Goal: Find contact information: Find contact information

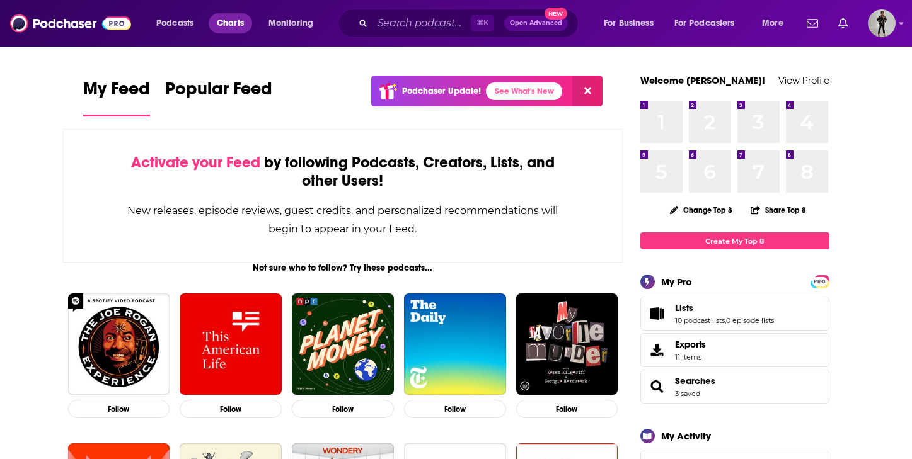
click at [234, 23] on span "Charts" at bounding box center [230, 23] width 27 height 18
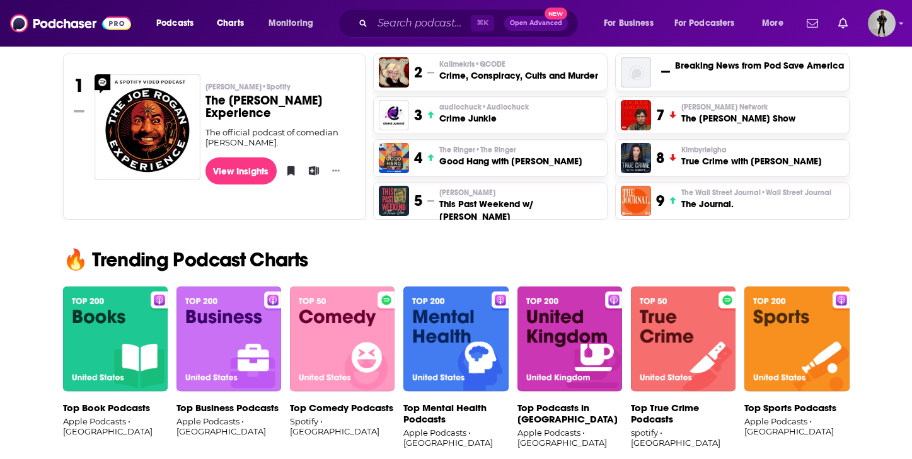
scroll to position [677, 0]
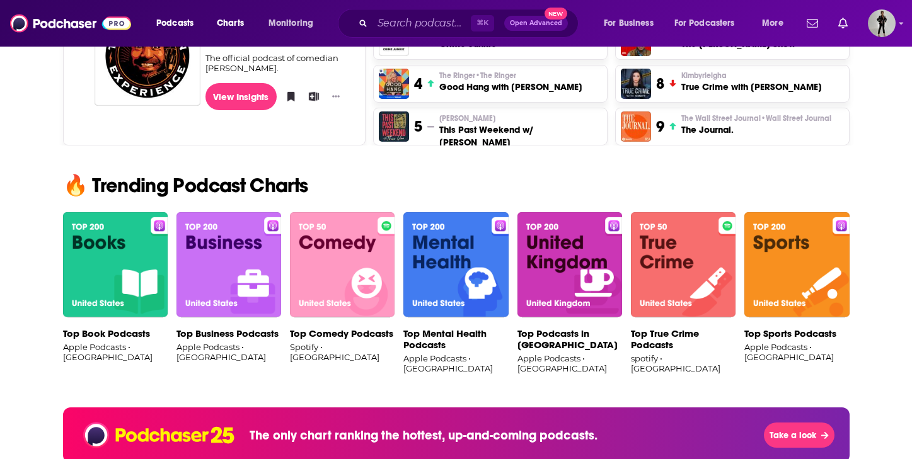
click at [221, 247] on img at bounding box center [228, 265] width 105 height 106
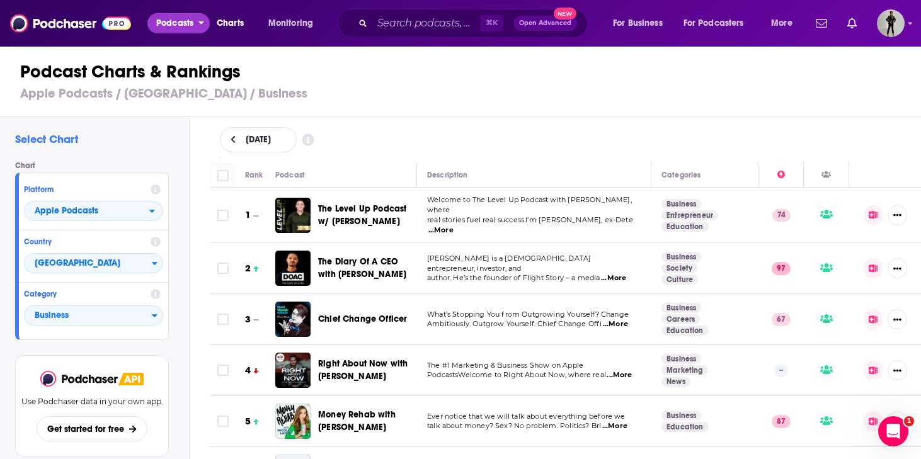
click at [185, 28] on span "Podcasts" at bounding box center [174, 23] width 37 height 18
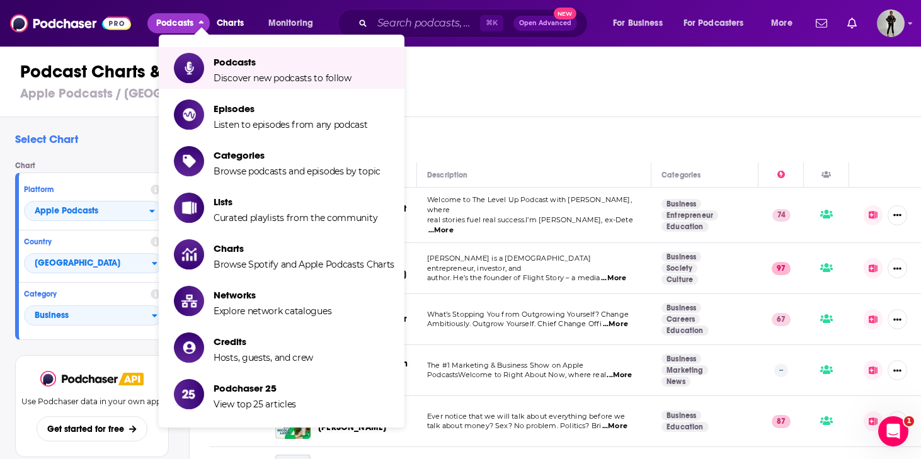
click at [104, 150] on div "Select Chart Chart Platform Apple Podcasts Country United States Category Busin…" at bounding box center [94, 324] width 189 height 415
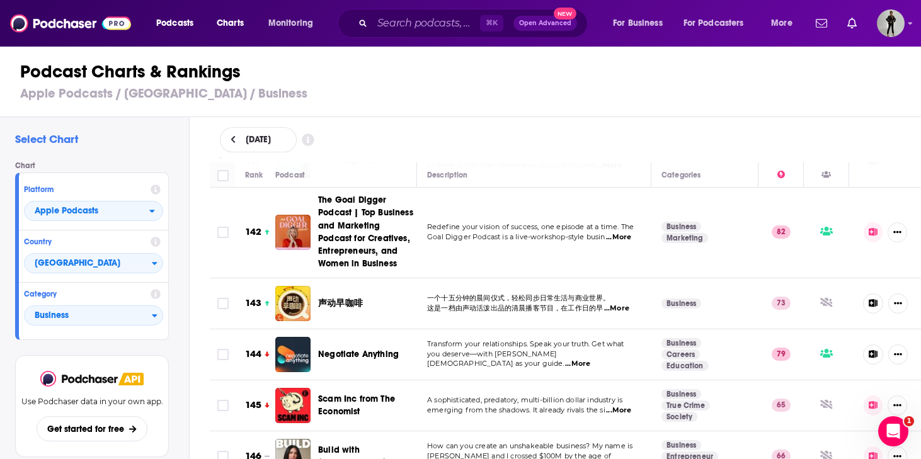
scroll to position [7485, 0]
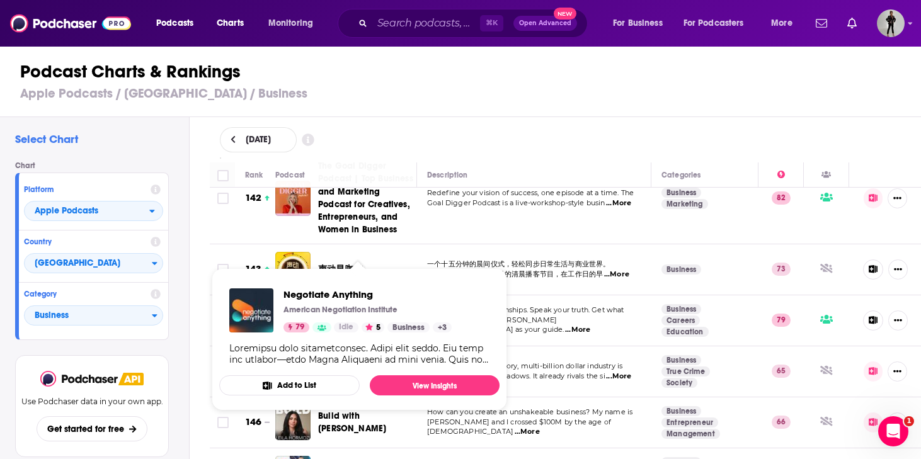
click at [350, 315] on span "Negotiate Anything" at bounding box center [358, 320] width 81 height 11
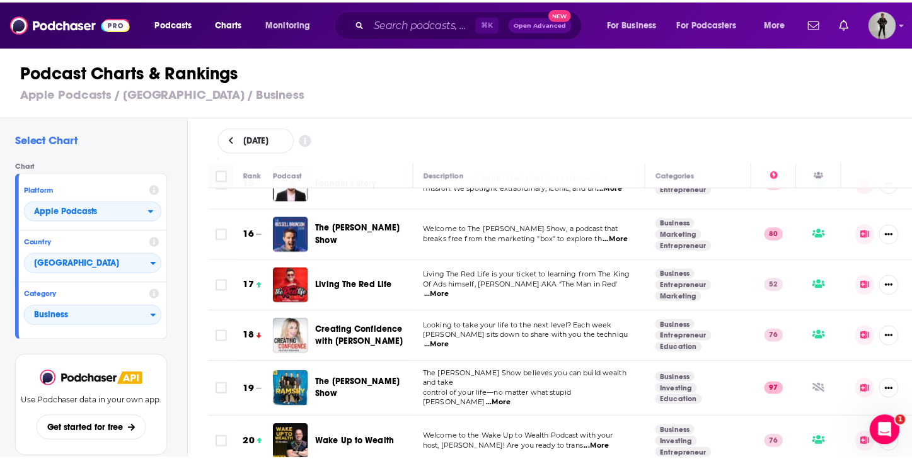
scroll to position [791, 0]
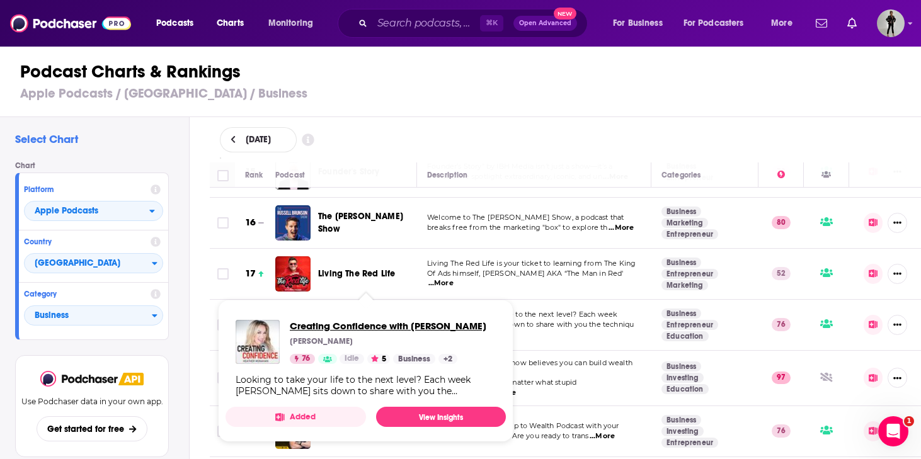
click at [348, 323] on span "Creating Confidence with Heather Monahan" at bounding box center [388, 326] width 197 height 12
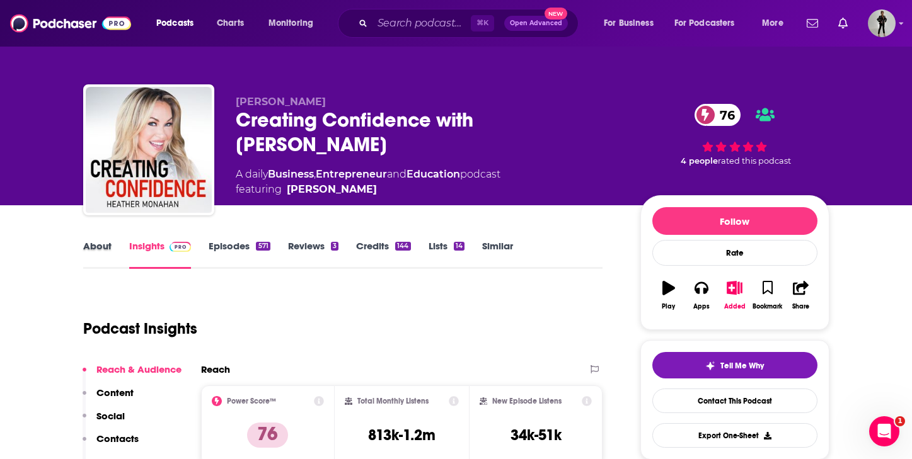
click at [111, 249] on div "About" at bounding box center [106, 254] width 46 height 29
click at [96, 251] on link "About" at bounding box center [97, 254] width 28 height 29
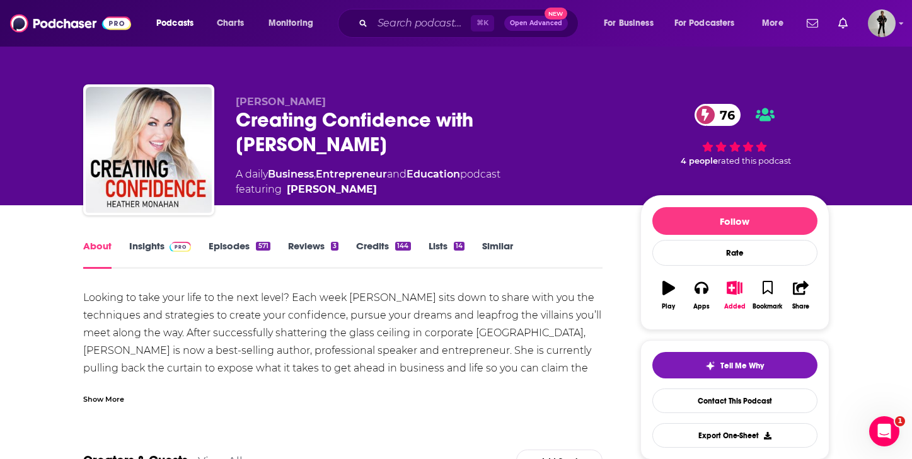
click at [121, 401] on div "Show More" at bounding box center [103, 399] width 41 height 12
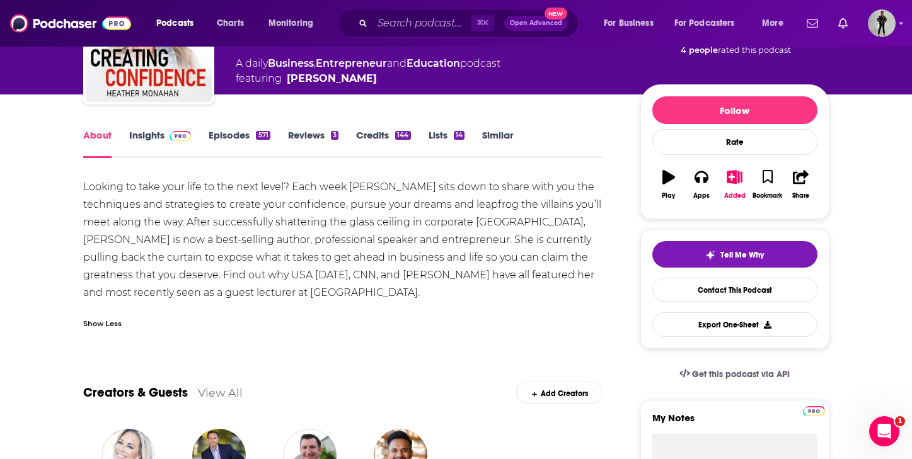
scroll to position [86, 0]
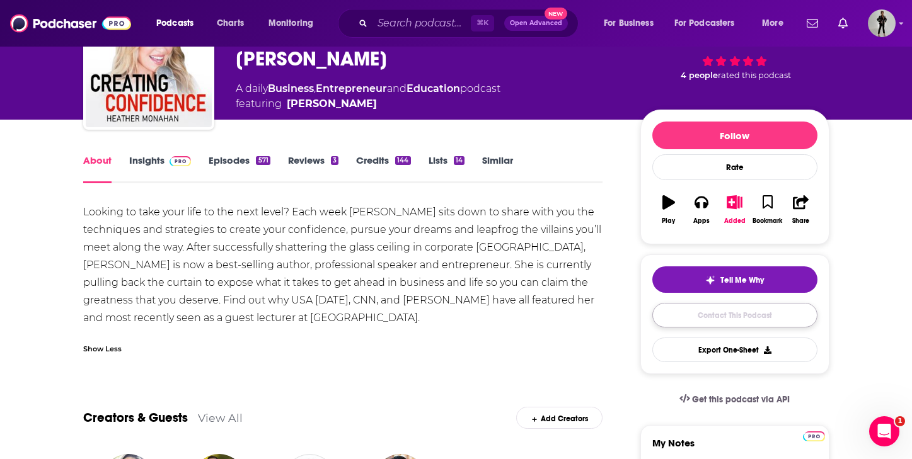
click at [712, 320] on link "Contact This Podcast" at bounding box center [734, 315] width 165 height 25
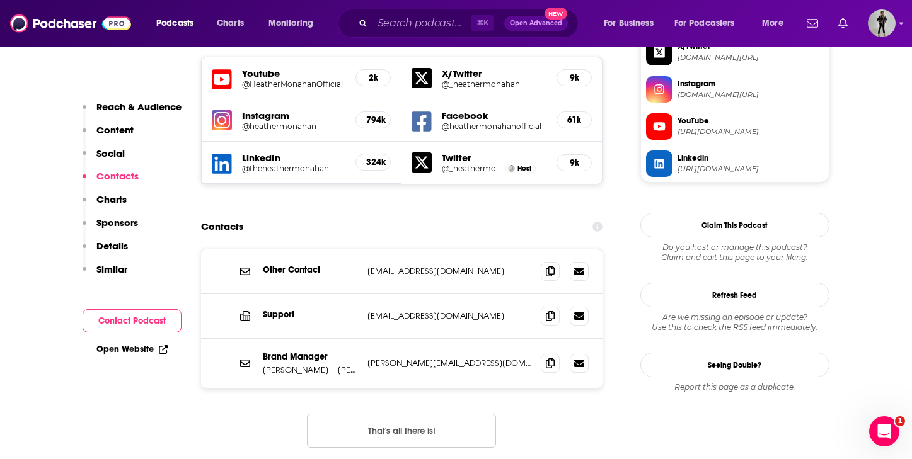
scroll to position [1102, 0]
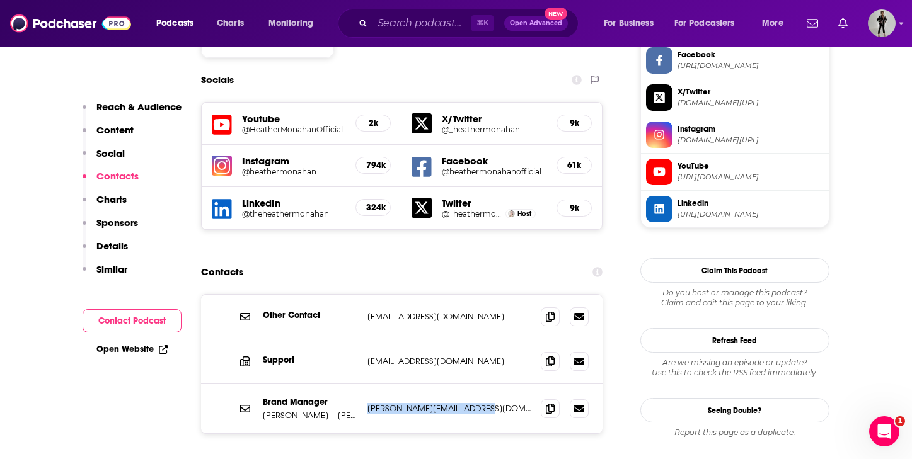
drag, startPoint x: 502, startPoint y: 349, endPoint x: 360, endPoint y: 351, distance: 141.8
click at [360, 384] on div "Brand Manager Heather Monahan | YAP Media heather@heathermonahan.com heather@he…" at bounding box center [402, 408] width 402 height 49
copy div "Media heather@heathermonahan.com"
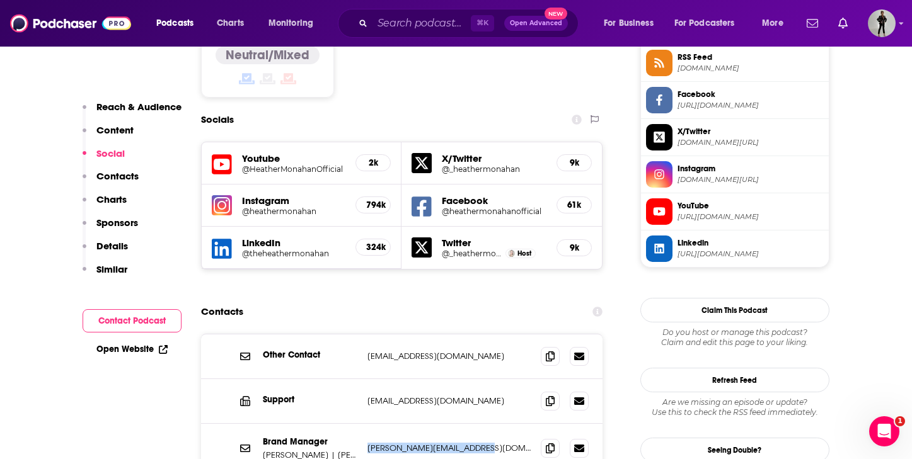
scroll to position [1166, 0]
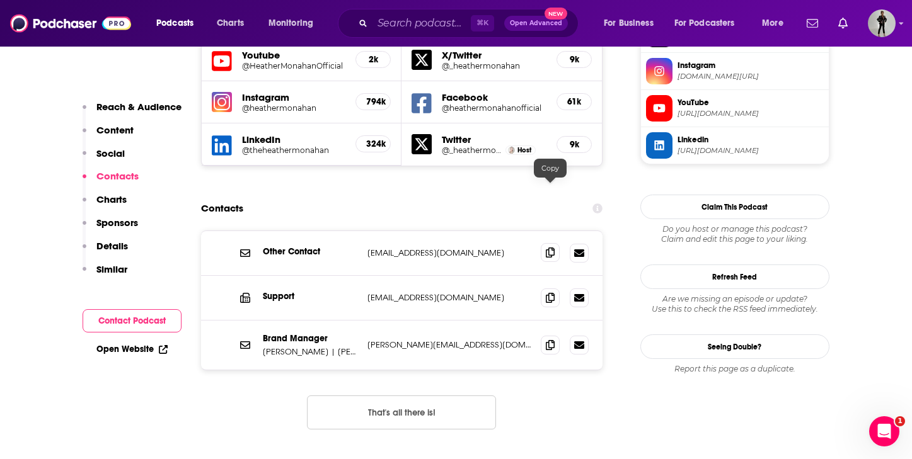
click at [551, 248] on icon at bounding box center [550, 253] width 9 height 10
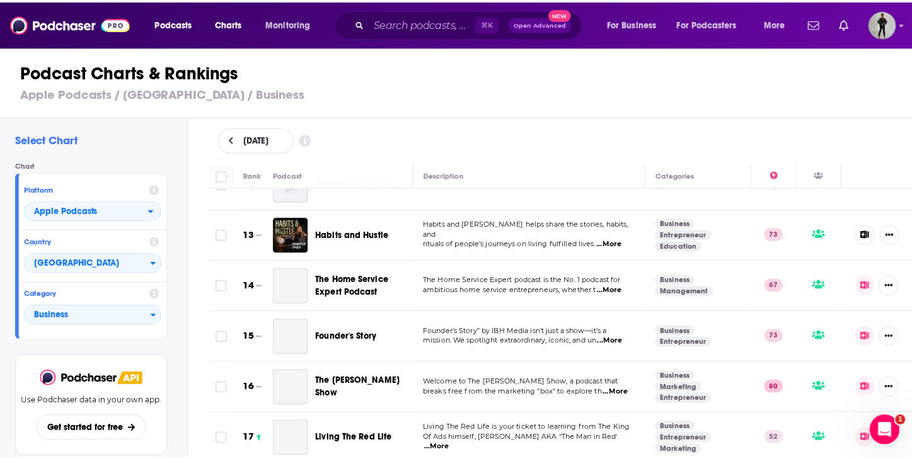
scroll to position [883, 0]
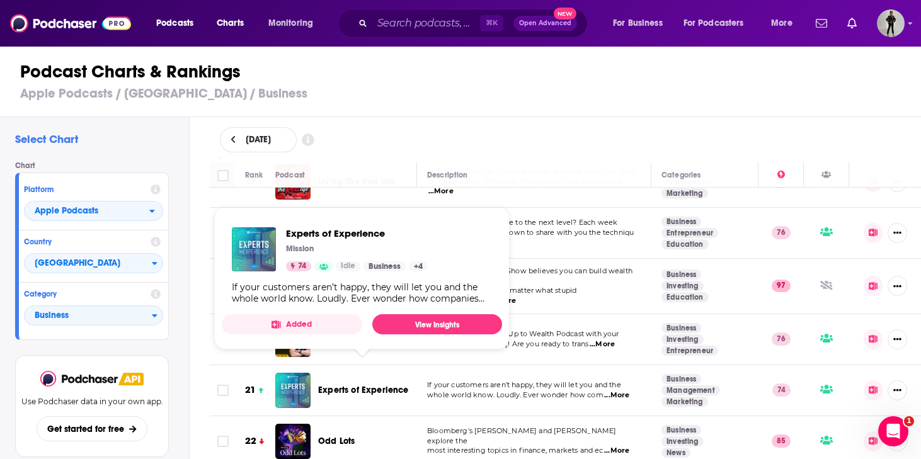
click at [375, 385] on span "Experts of Experience" at bounding box center [363, 390] width 91 height 11
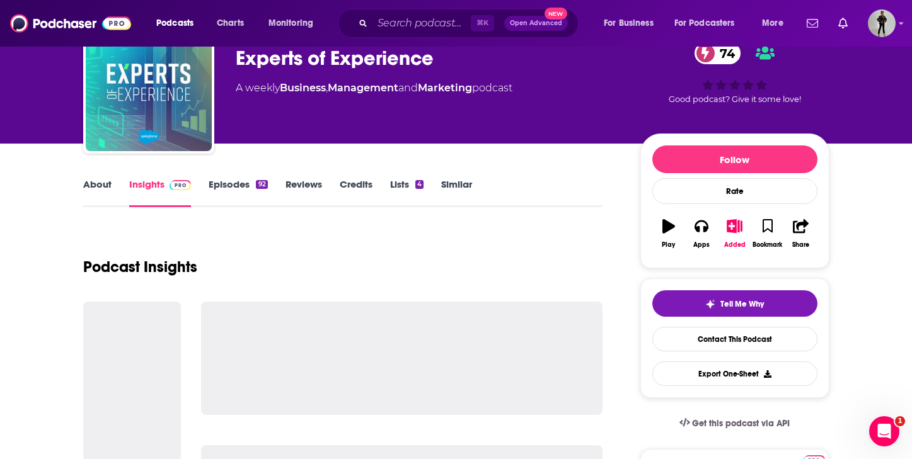
scroll to position [15, 0]
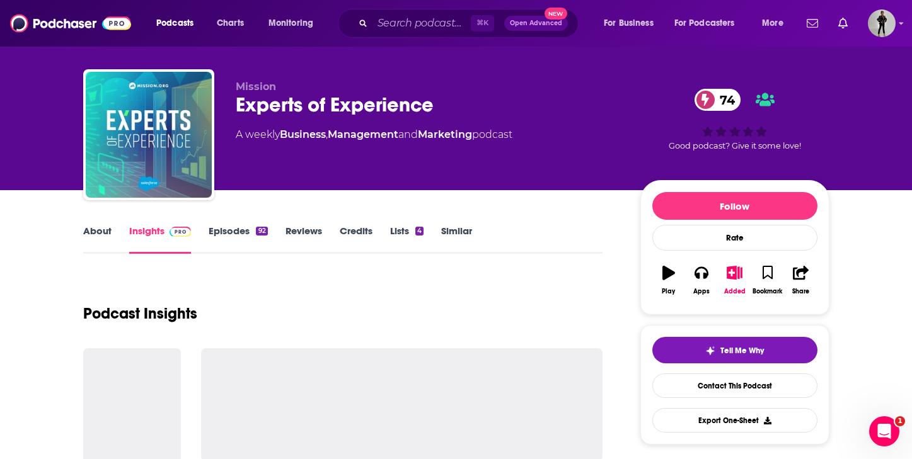
click at [95, 228] on link "About" at bounding box center [97, 239] width 28 height 29
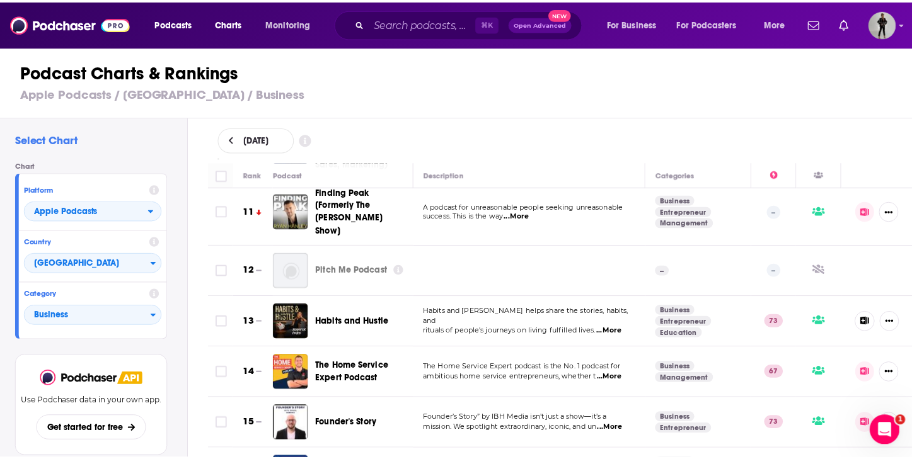
scroll to position [952, 0]
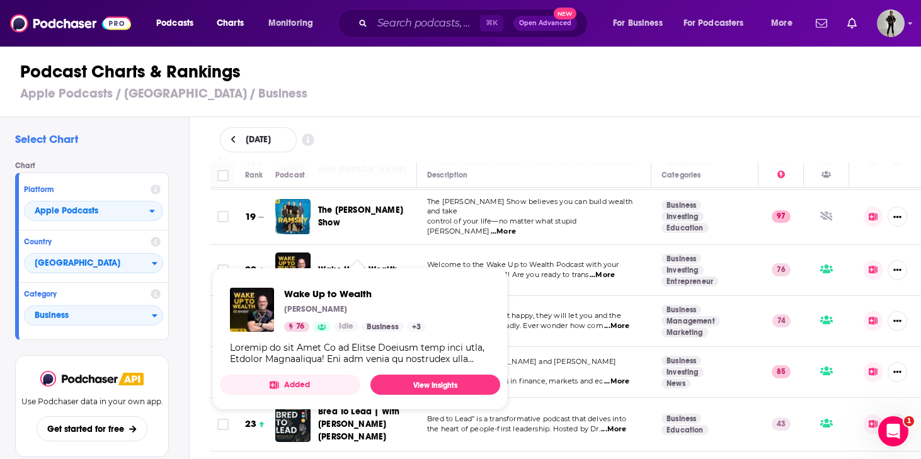
click at [362, 265] on span "Wake Up to Wealth" at bounding box center [357, 270] width 79 height 11
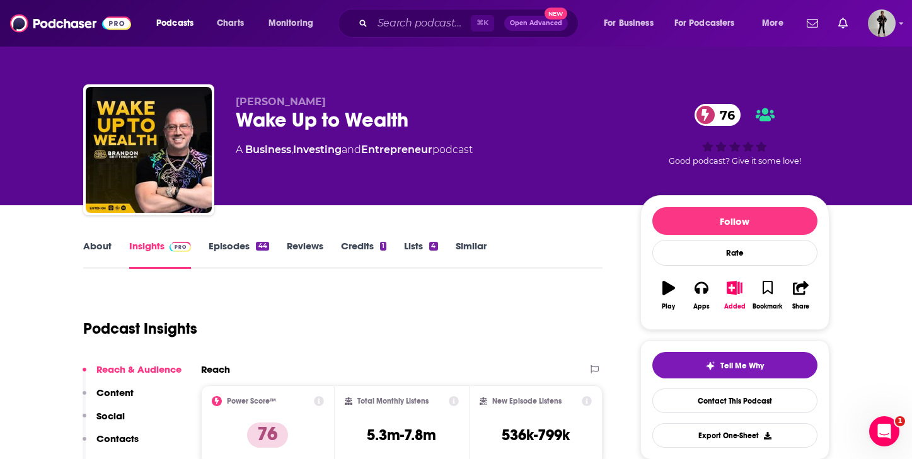
click at [95, 240] on link "About" at bounding box center [97, 254] width 28 height 29
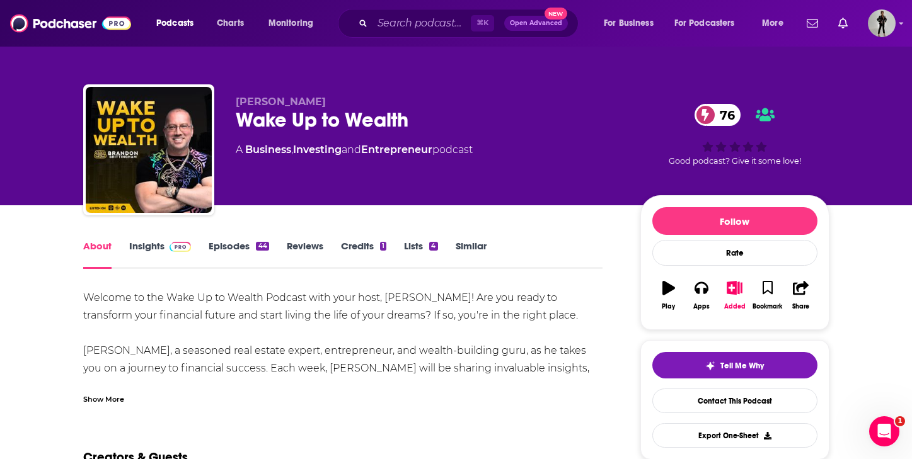
click at [115, 403] on div "Show More" at bounding box center [103, 399] width 41 height 12
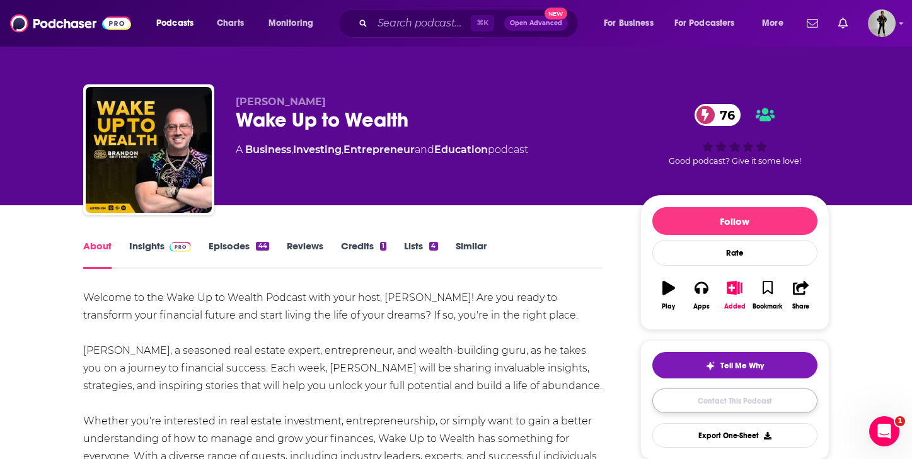
click at [742, 403] on link "Contact This Podcast" at bounding box center [734, 401] width 165 height 25
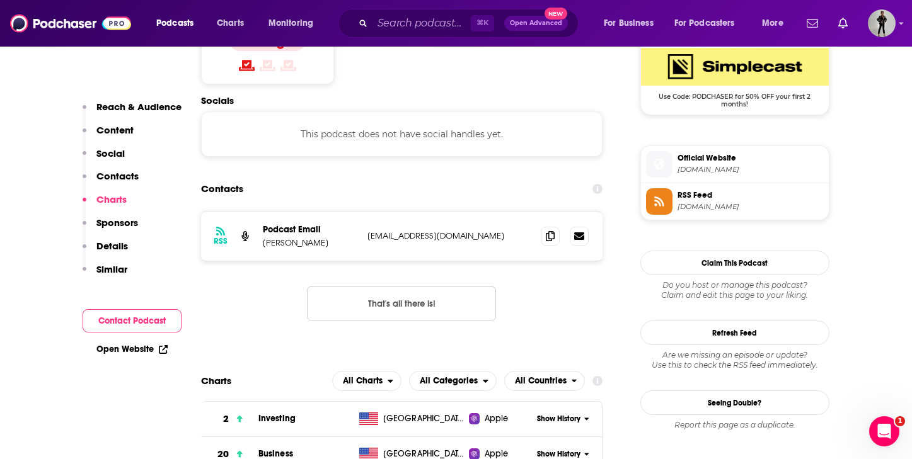
scroll to position [1044, 0]
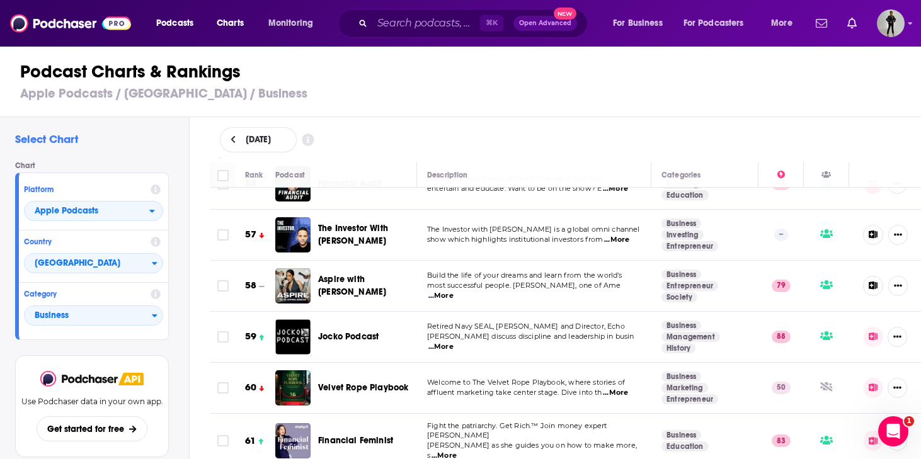
scroll to position [2921, 0]
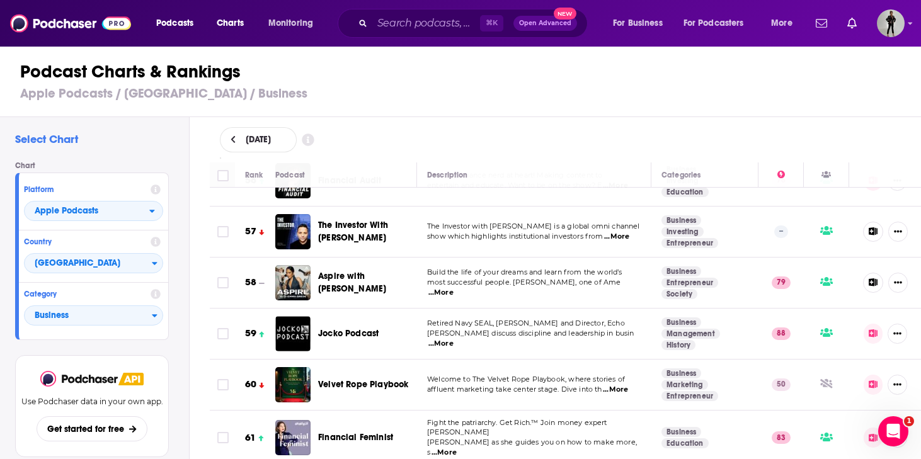
click at [457, 448] on span "...More" at bounding box center [444, 453] width 25 height 10
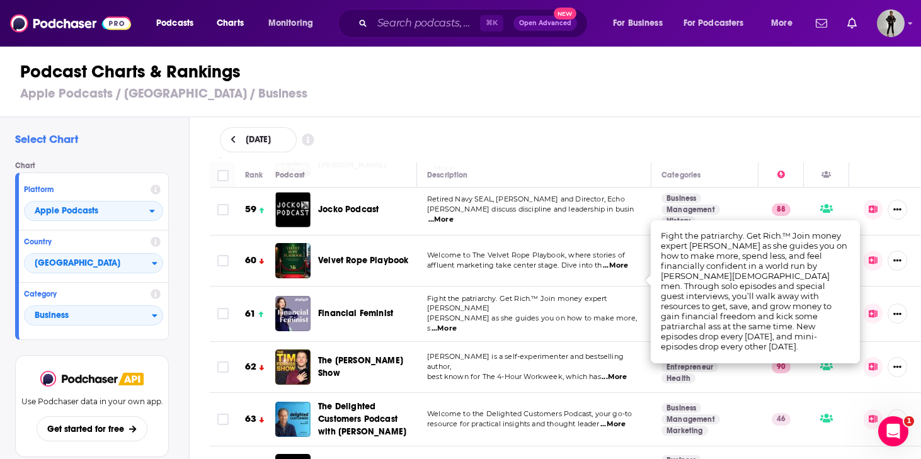
scroll to position [3077, 0]
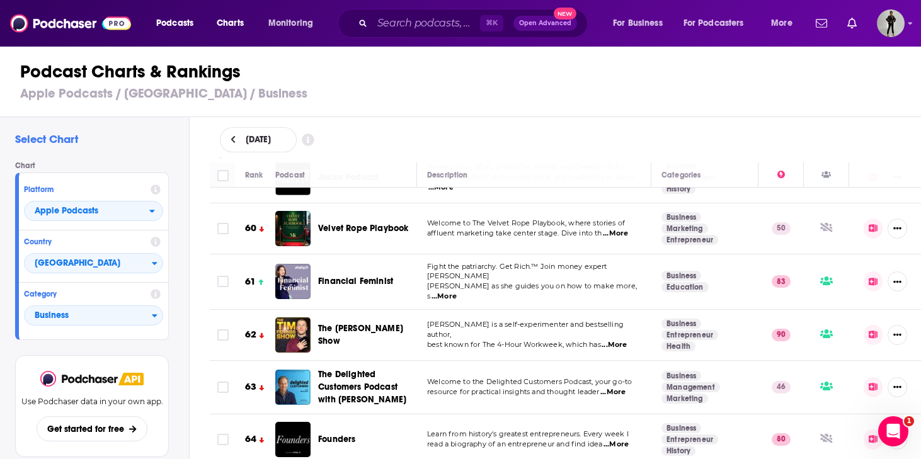
click at [356, 78] on h1 "Podcast Charts & Rankings" at bounding box center [466, 71] width 892 height 23
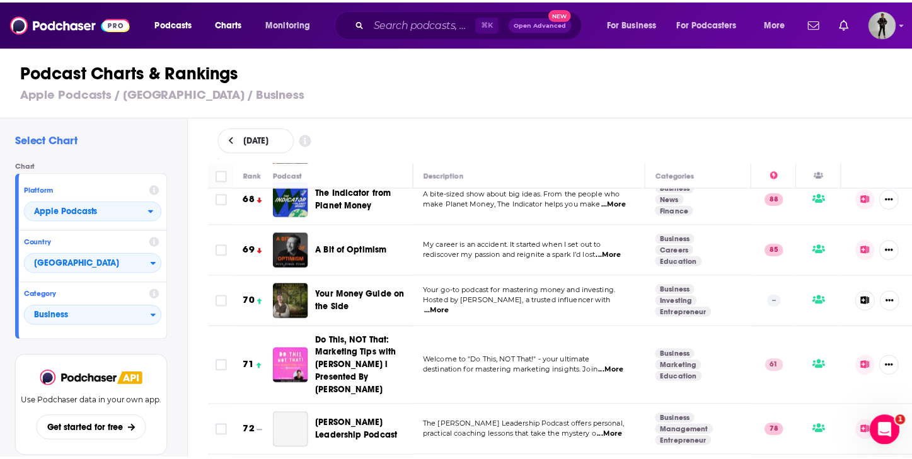
scroll to position [3680, 0]
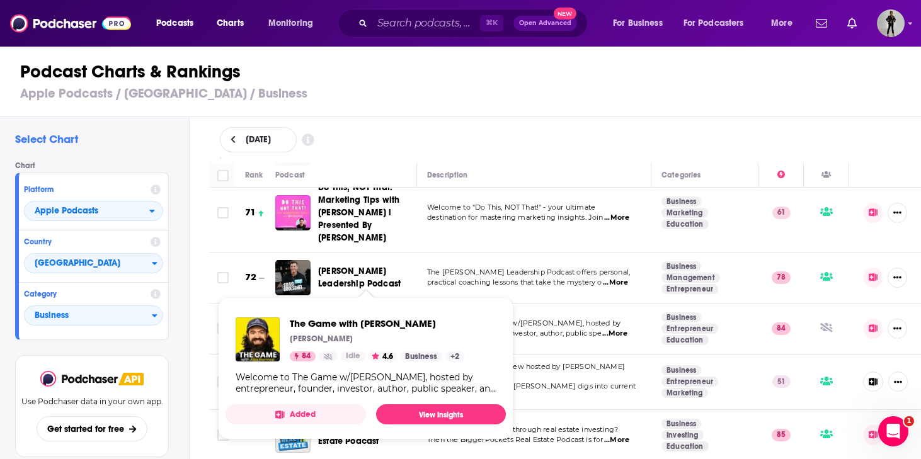
click at [365, 317] on span "The Game with Alex Hormozi" at bounding box center [352, 328] width 68 height 23
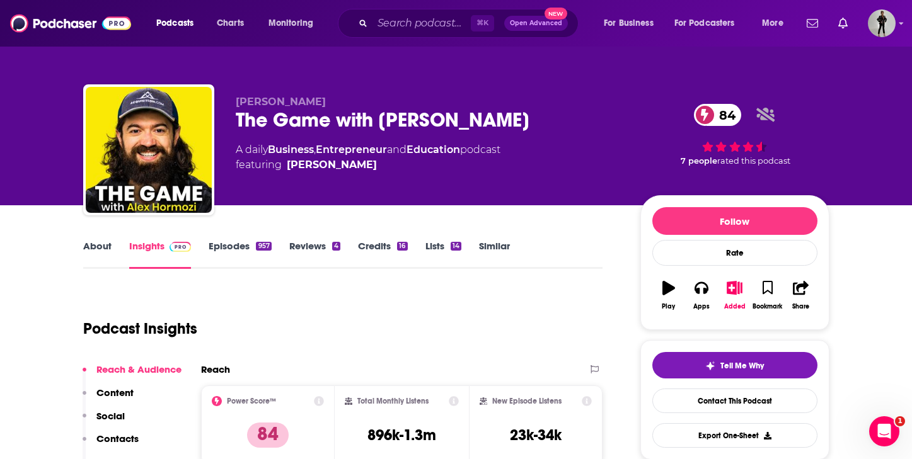
click at [94, 249] on link "About" at bounding box center [97, 254] width 28 height 29
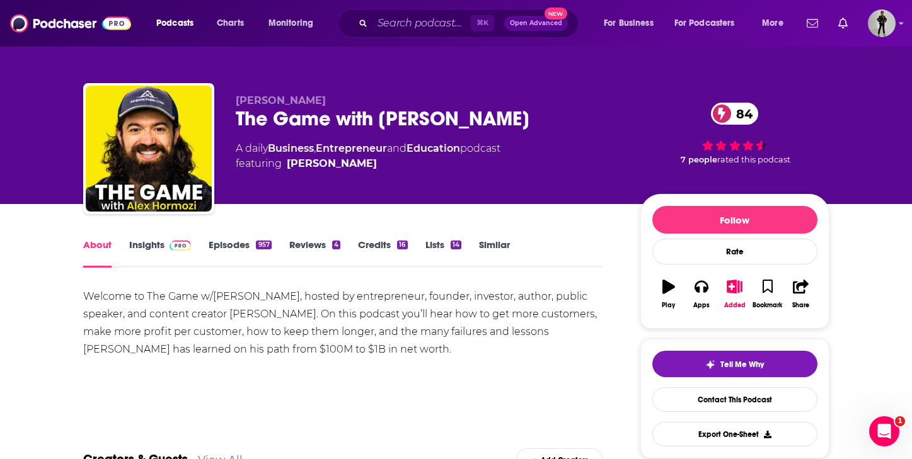
scroll to position [3, 0]
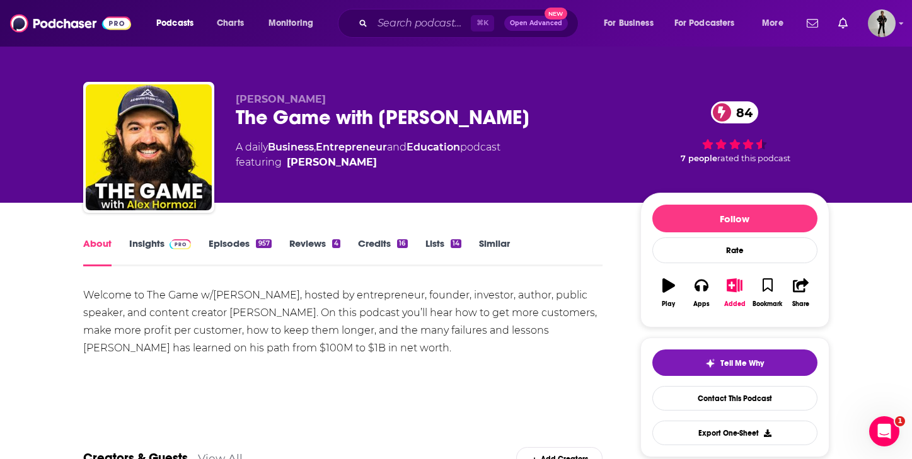
click at [224, 236] on div "About Insights Episodes 957 Reviews 4 Credits 16 Lists 14 Similar" at bounding box center [343, 251] width 520 height 31
click at [228, 246] on link "Episodes 957" at bounding box center [240, 252] width 62 height 29
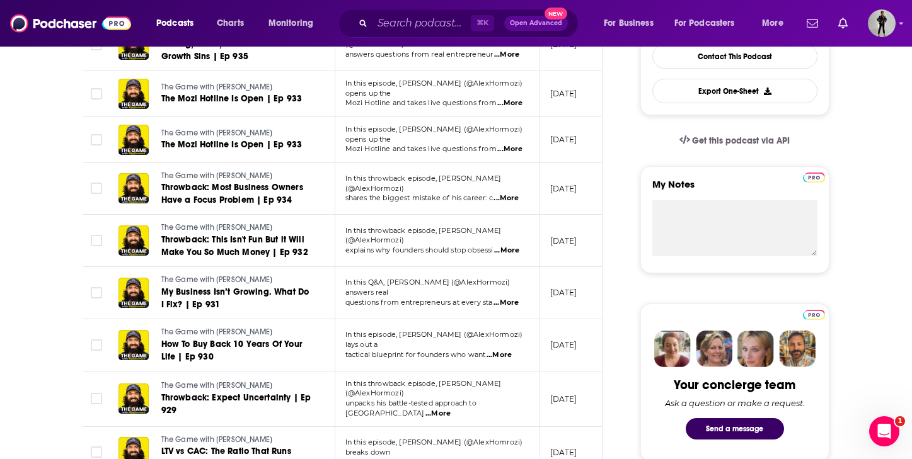
scroll to position [404, 0]
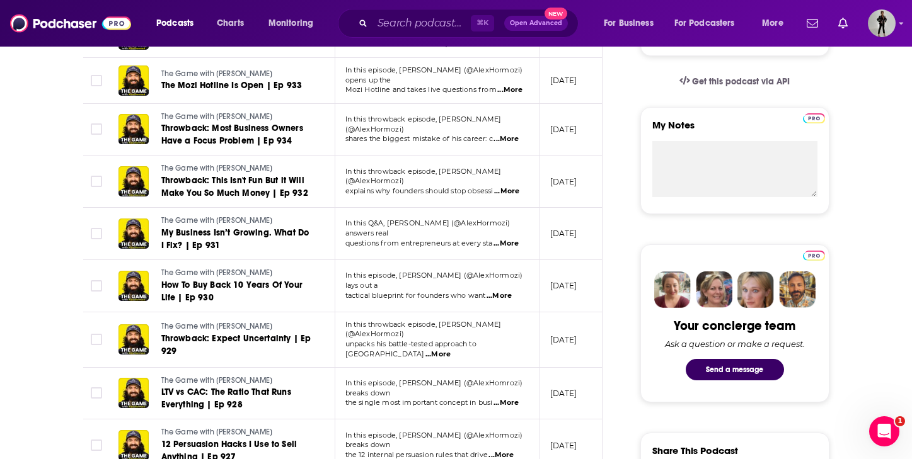
click at [510, 398] on span "...More" at bounding box center [505, 403] width 25 height 10
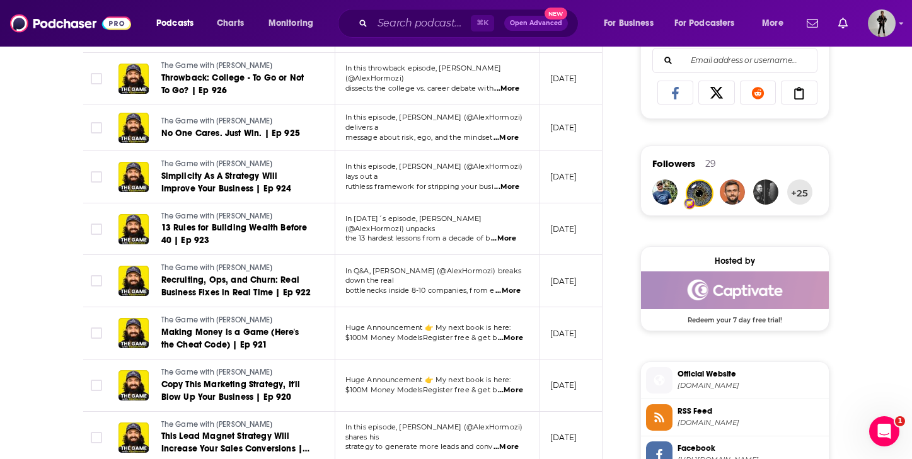
scroll to position [859, 0]
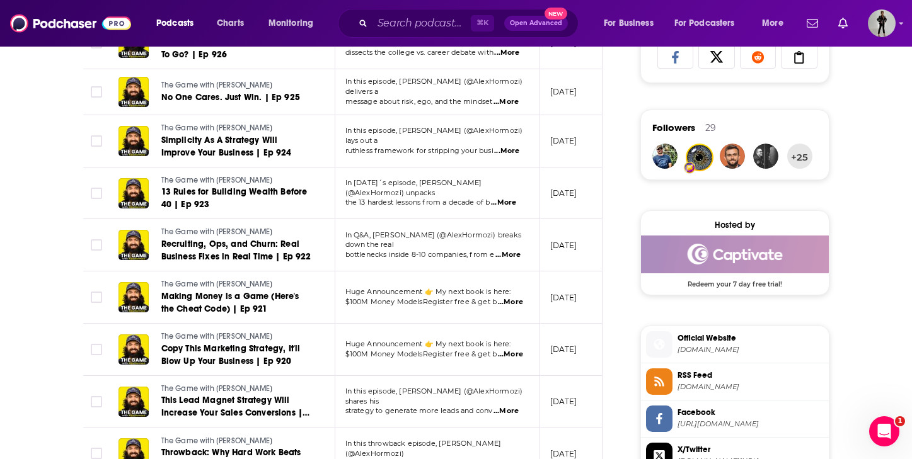
click at [505, 406] on span "...More" at bounding box center [505, 411] width 25 height 10
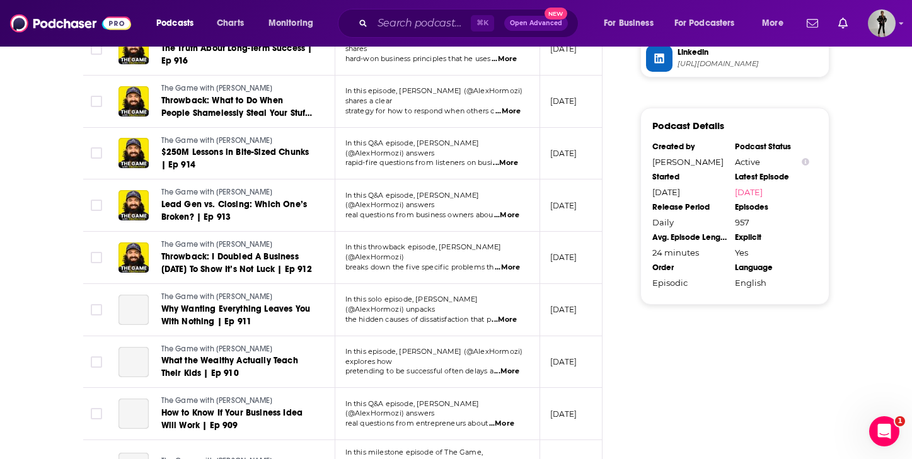
scroll to position [1457, 0]
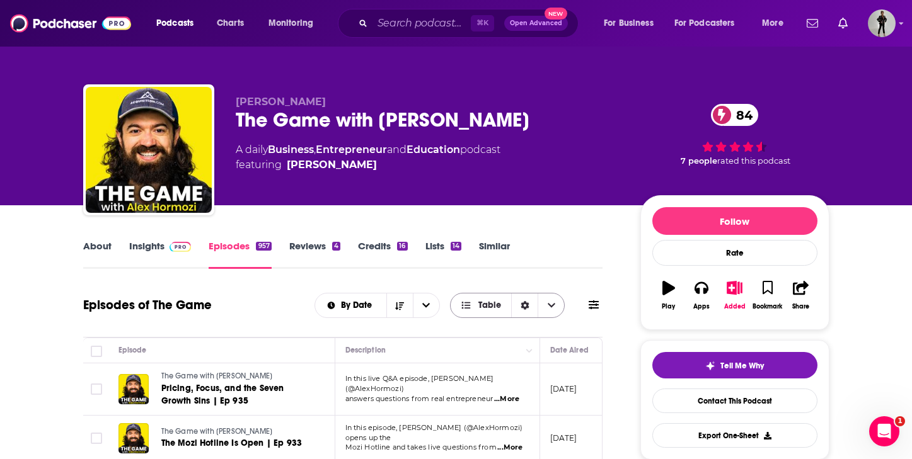
scroll to position [0, 0]
click at [111, 247] on div "About" at bounding box center [106, 254] width 46 height 29
click at [103, 246] on link "About" at bounding box center [97, 254] width 28 height 29
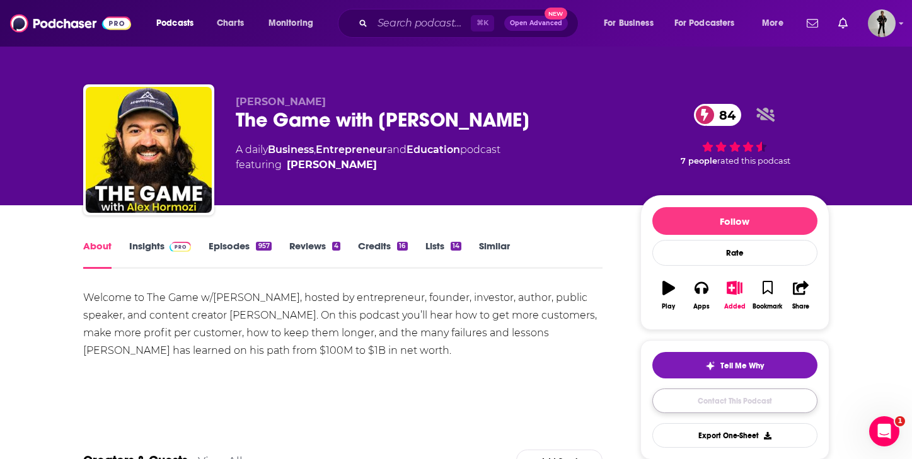
click at [759, 397] on link "Contact This Podcast" at bounding box center [734, 401] width 165 height 25
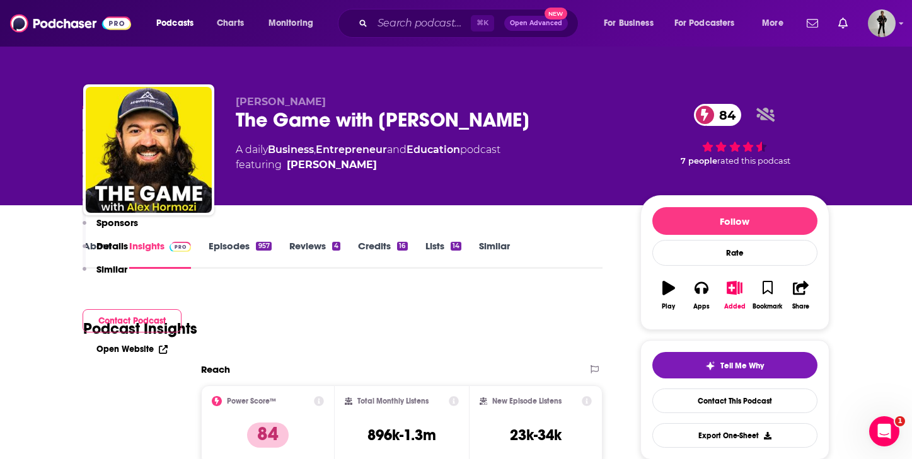
scroll to position [1315, 0]
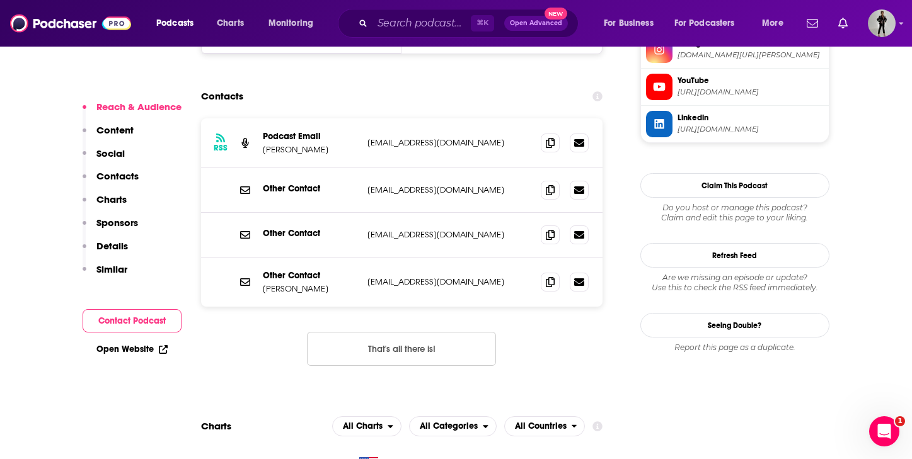
scroll to position [1290, 0]
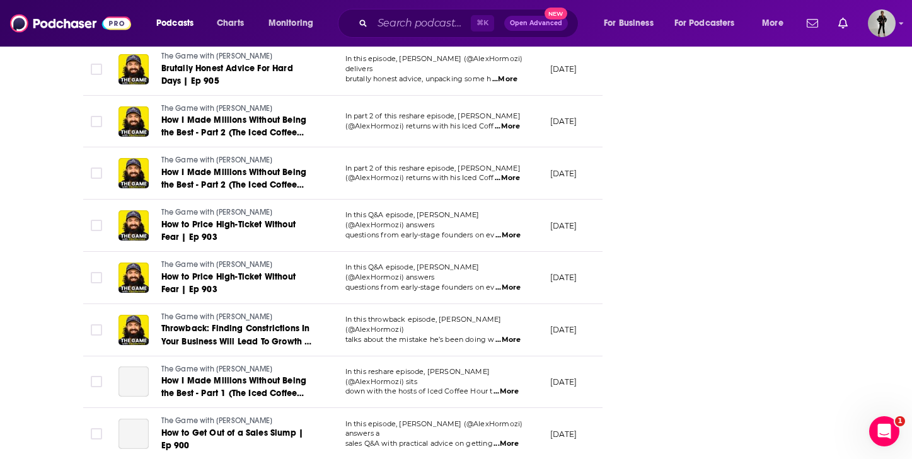
scroll to position [1970, 0]
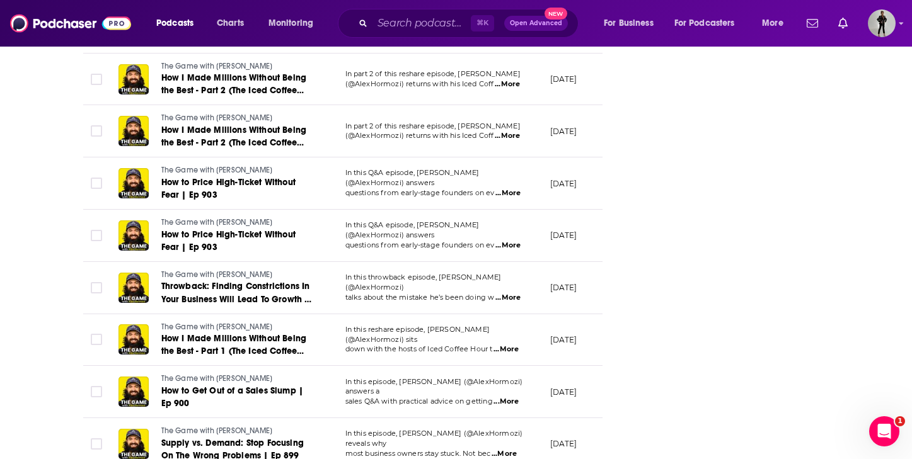
click at [519, 397] on span "...More" at bounding box center [505, 402] width 25 height 10
click at [105, 319] on td at bounding box center [95, 340] width 25 height 52
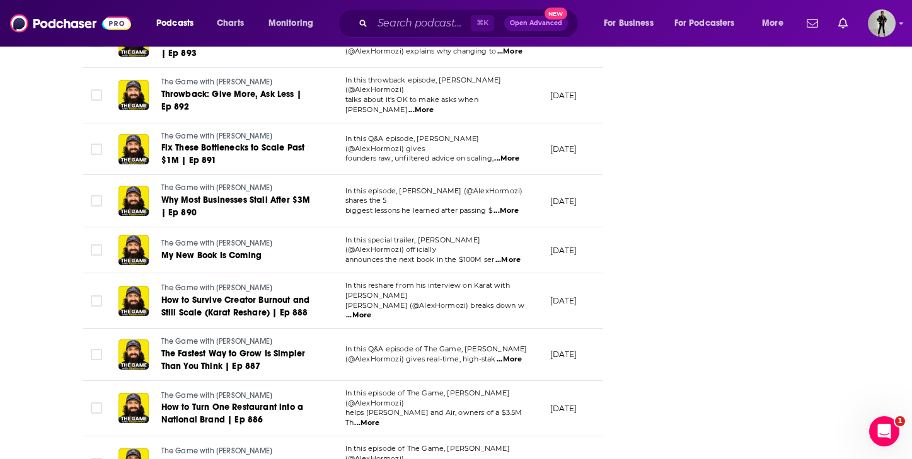
scroll to position [2991, 0]
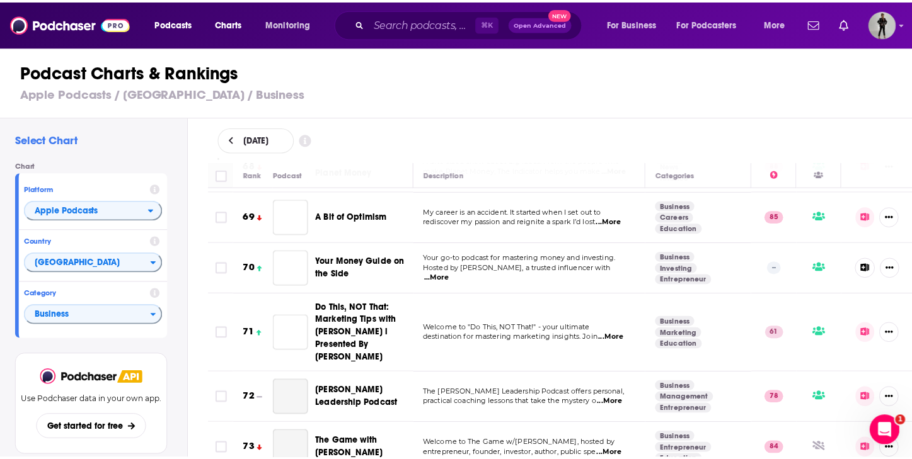
scroll to position [3585, 0]
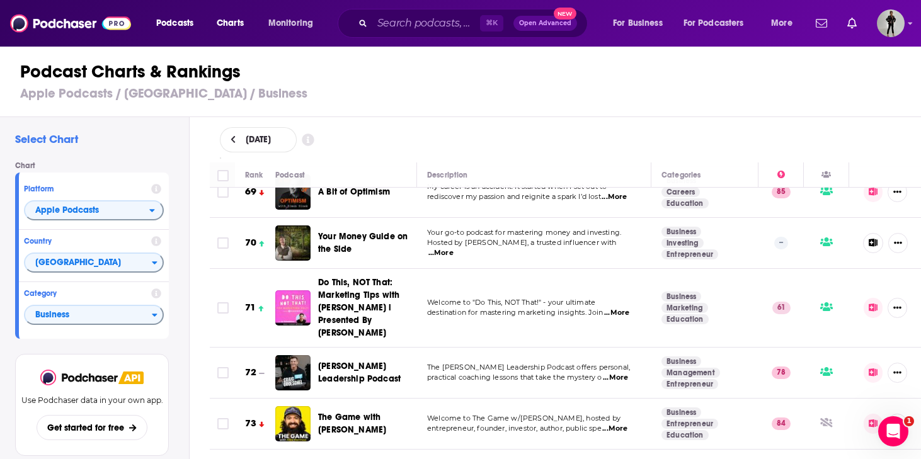
click at [616, 373] on span "...More" at bounding box center [615, 378] width 25 height 10
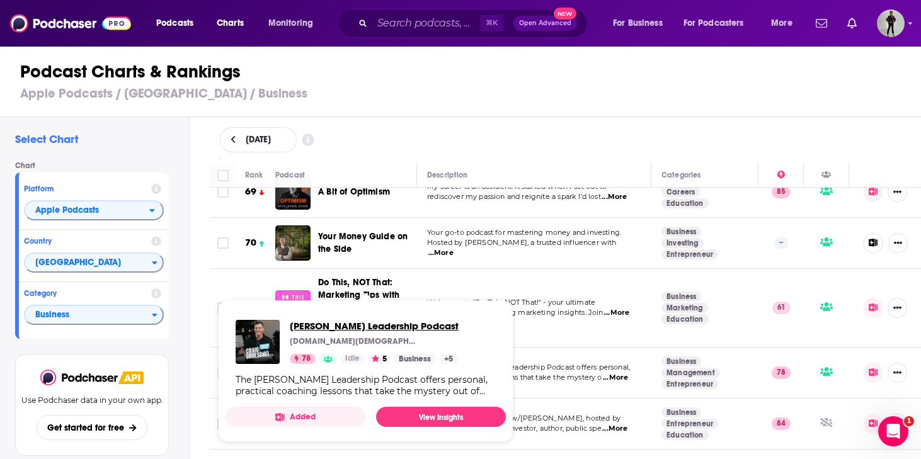
click at [345, 328] on span "[PERSON_NAME] Leadership Podcast" at bounding box center [374, 326] width 169 height 12
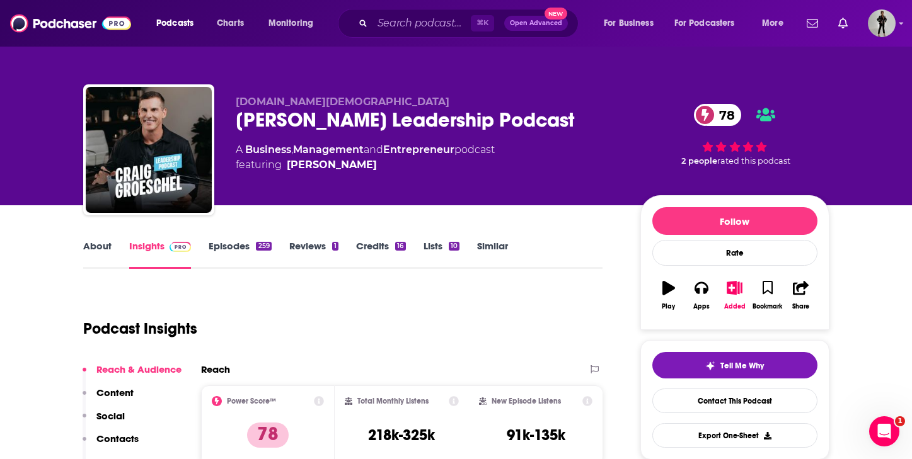
click at [110, 248] on link "About" at bounding box center [97, 254] width 28 height 29
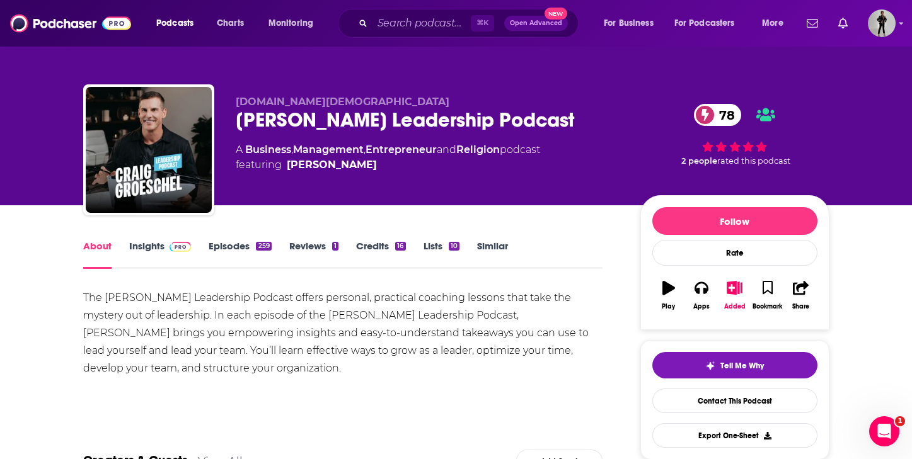
click at [246, 243] on link "Episodes 259" at bounding box center [240, 254] width 62 height 29
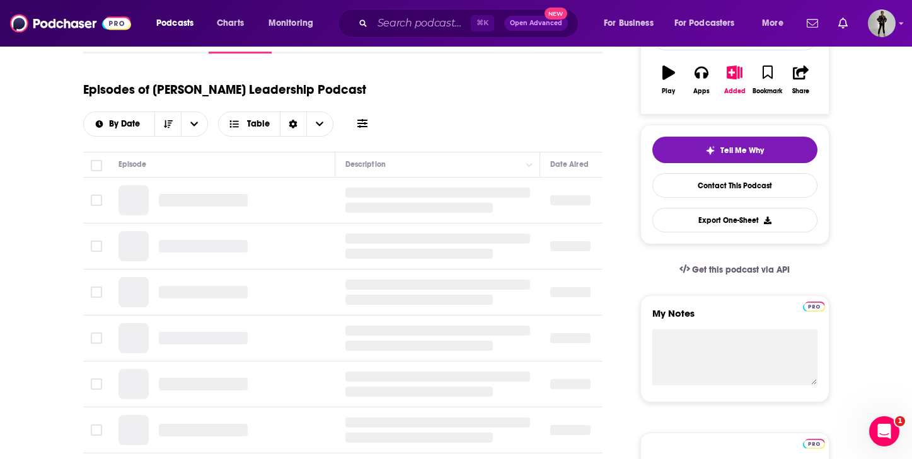
scroll to position [224, 0]
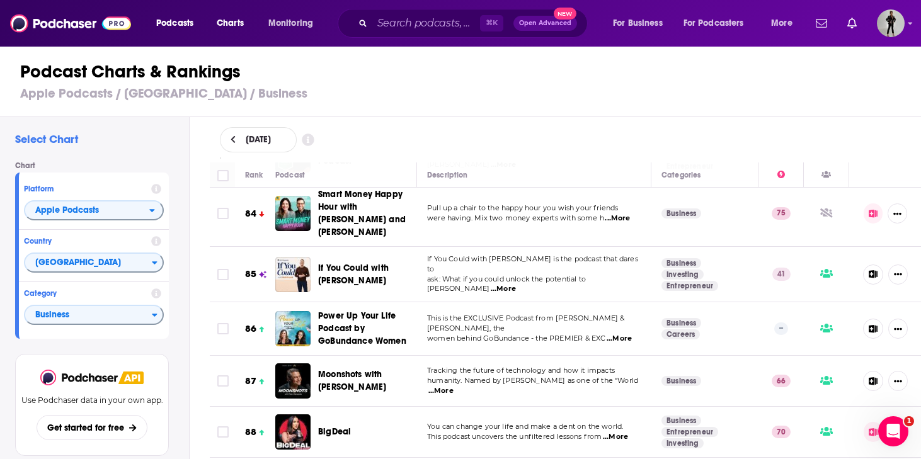
scroll to position [4457, 0]
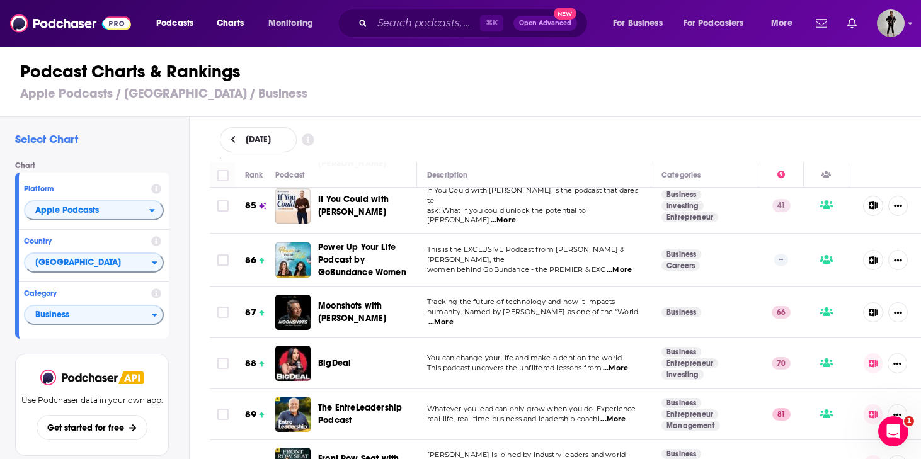
click at [626, 364] on span "...More" at bounding box center [615, 369] width 25 height 10
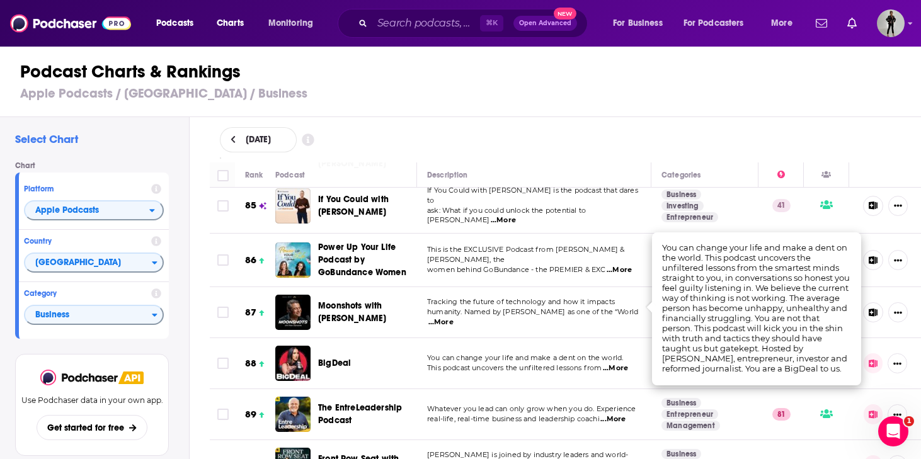
click at [422, 125] on div "[DATE]" at bounding box center [566, 139] width 732 height 45
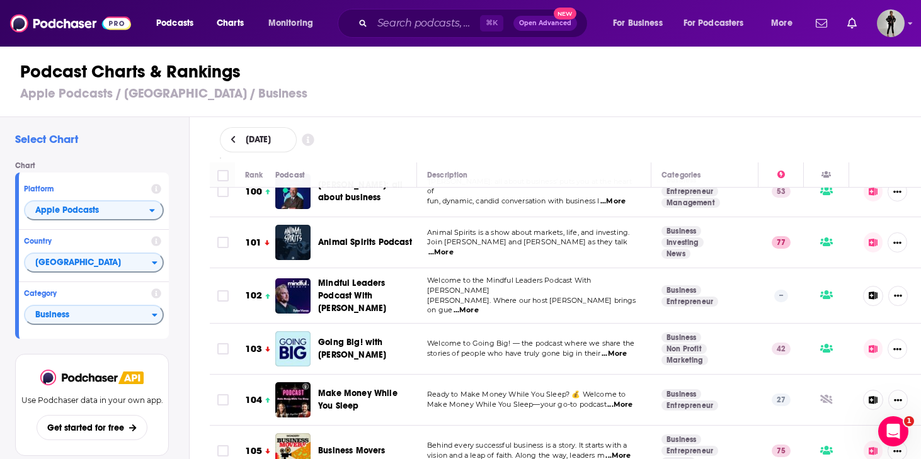
scroll to position [5340, 0]
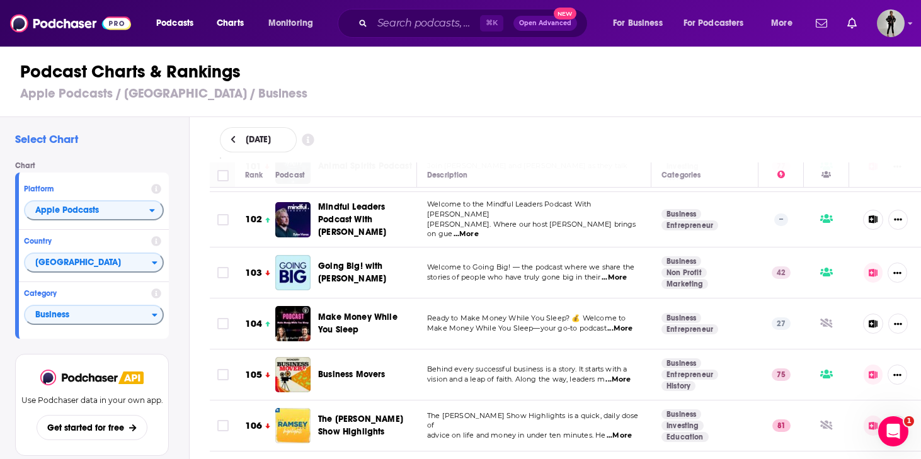
click at [624, 375] on span "...More" at bounding box center [618, 380] width 25 height 10
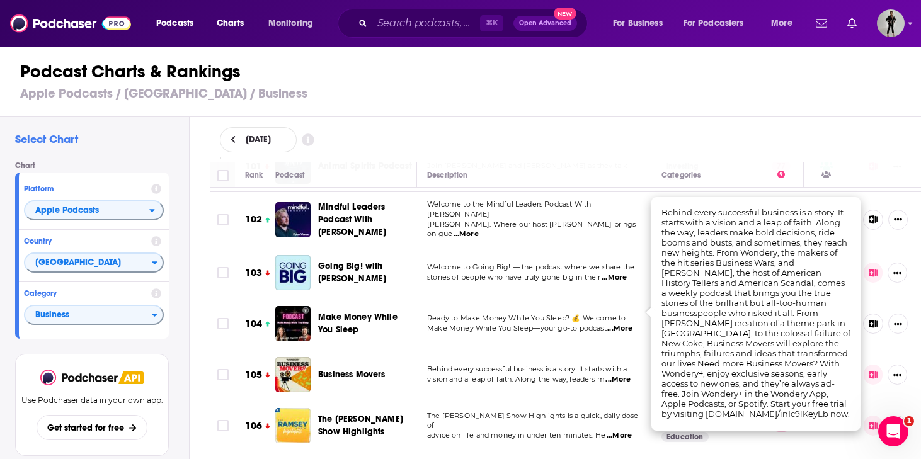
click at [475, 375] on span "vision and a leap of faith. Along the way, leaders m" at bounding box center [516, 379] width 178 height 9
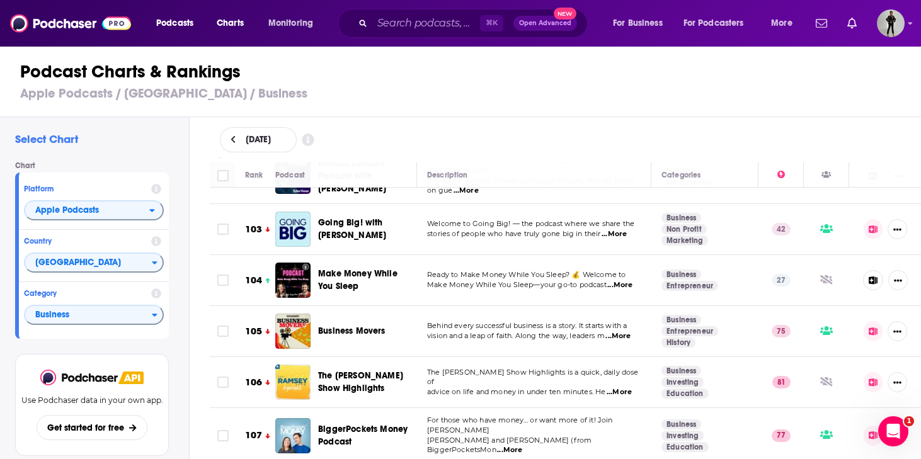
scroll to position [5386, 0]
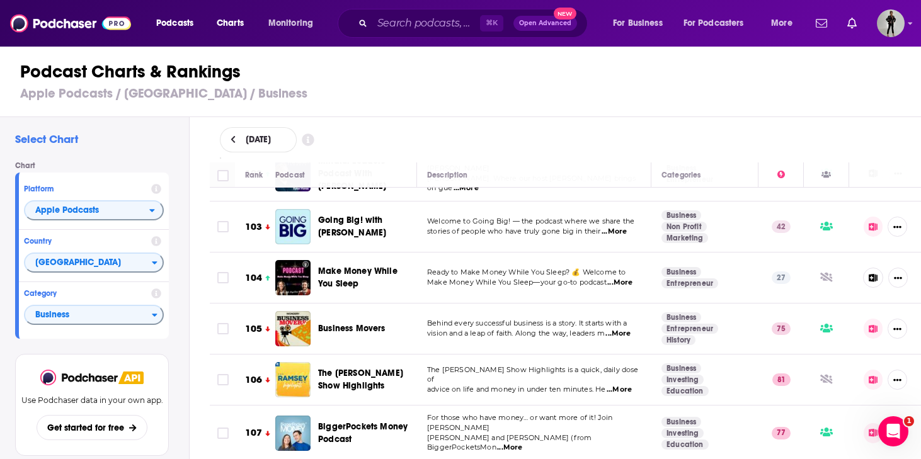
click at [522, 443] on span "...More" at bounding box center [509, 448] width 25 height 10
click at [526, 434] on span "Jensen and Scott Trench (from BiggerPocketsMon" at bounding box center [509, 443] width 164 height 19
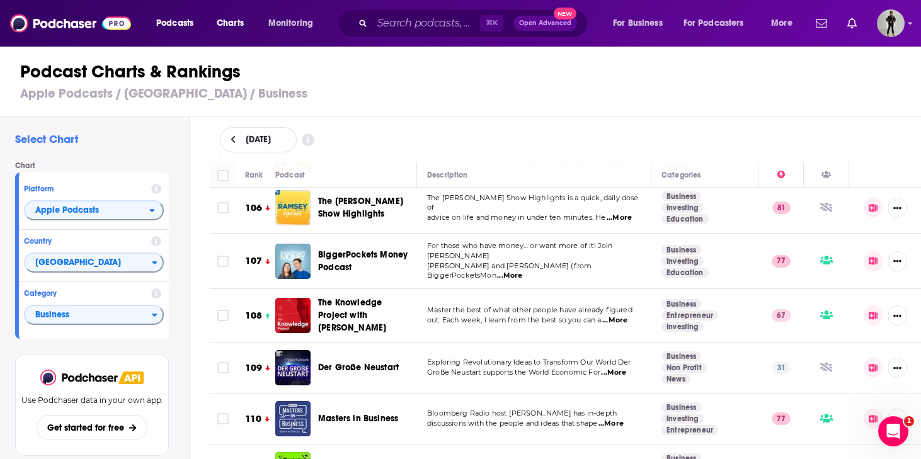
scroll to position [5611, 0]
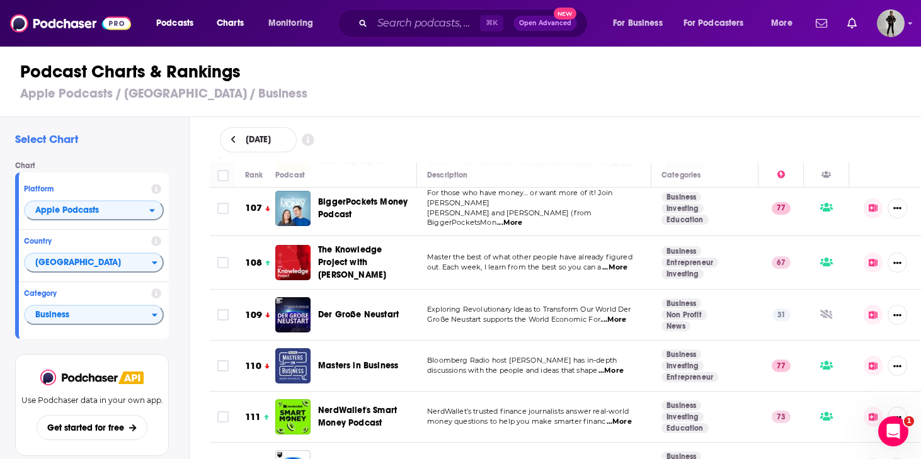
click at [624, 366] on span "...More" at bounding box center [611, 371] width 25 height 10
click at [534, 366] on span "discussions with the people and ideas that shape" at bounding box center [512, 370] width 170 height 9
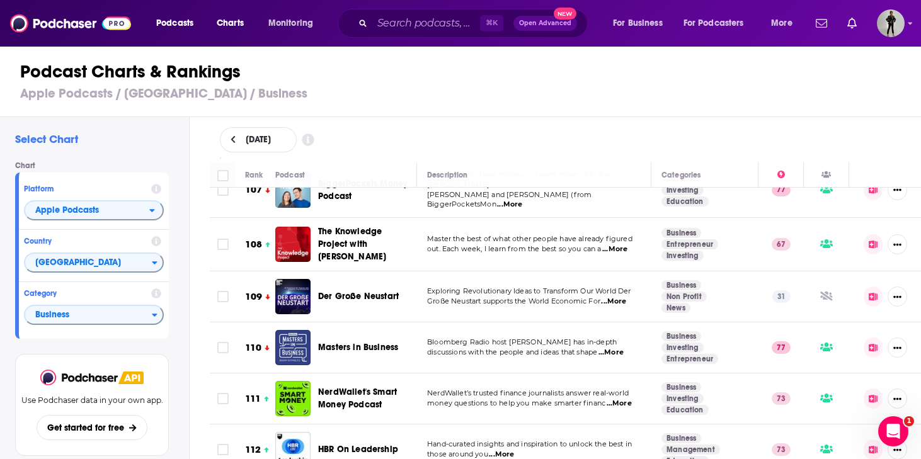
click at [618, 348] on span "...More" at bounding box center [611, 353] width 25 height 10
click at [500, 348] on span "discussions with the people and ideas that shape" at bounding box center [512, 352] width 170 height 9
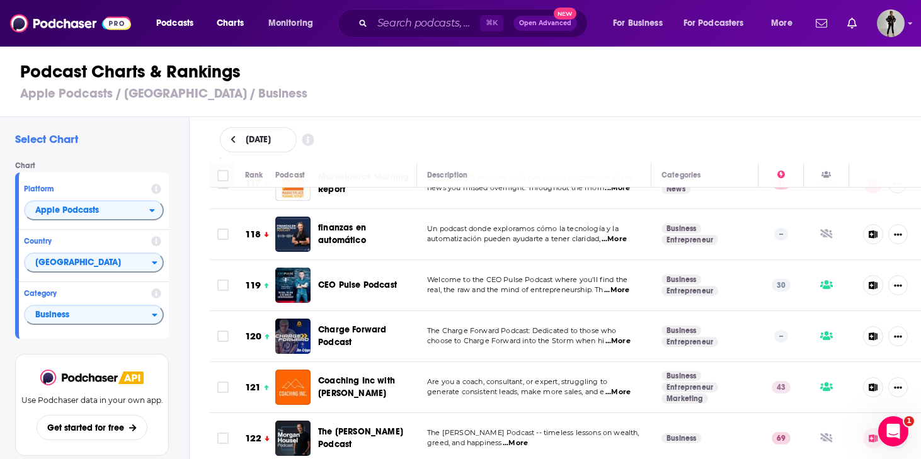
scroll to position [6216, 0]
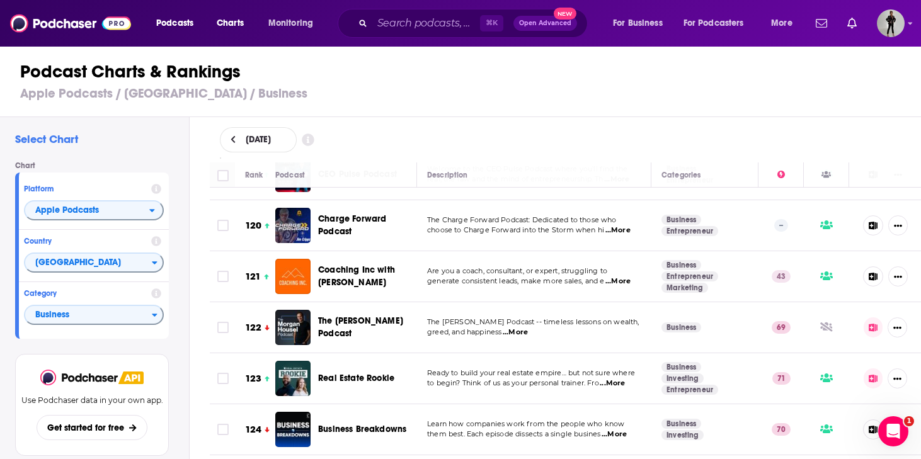
scroll to position [6267, 0]
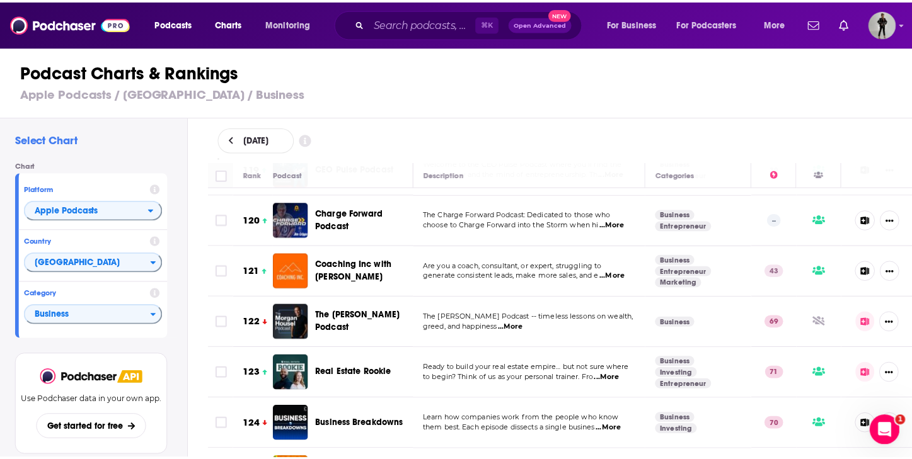
scroll to position [6370, 0]
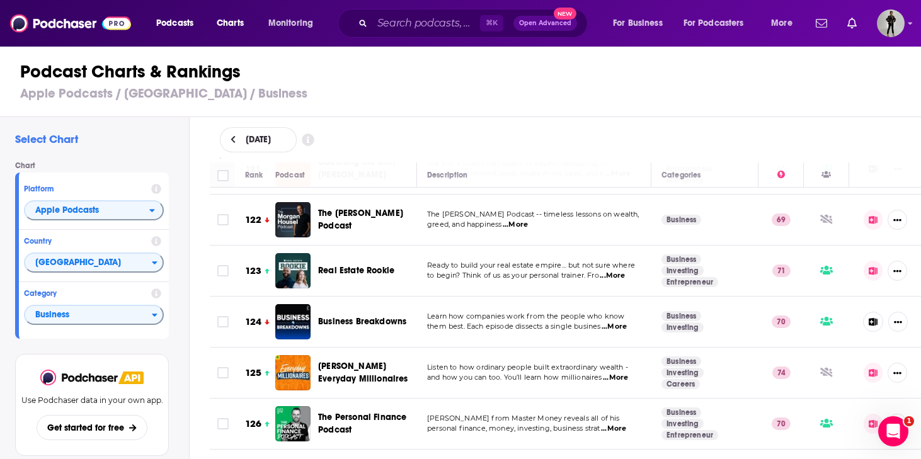
click at [471, 363] on span "Listen to how ordinary people built extraordinary wealth -" at bounding box center [527, 367] width 201 height 9
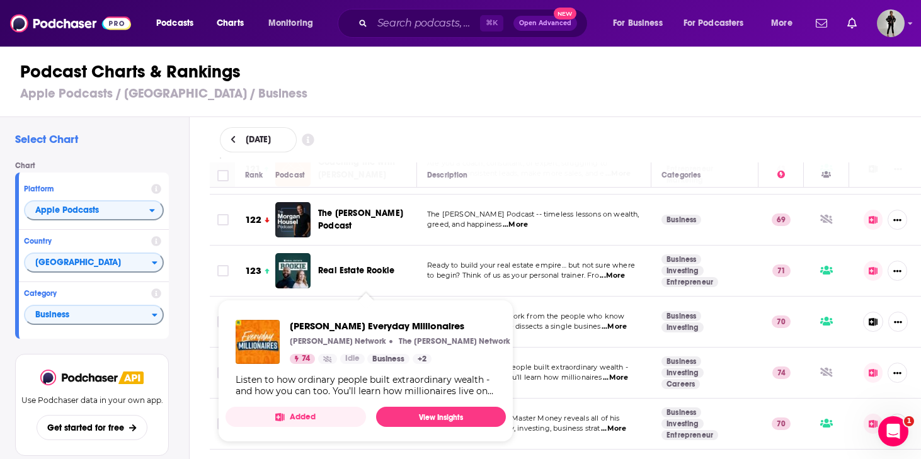
click at [376, 294] on span "Ramsey Everyday Millionaires Ramsey Network The Ramsey Network 74 Idle Business…" at bounding box center [366, 371] width 296 height 158
click at [347, 325] on span "Ramsey Everyday Millionaires" at bounding box center [400, 326] width 221 height 12
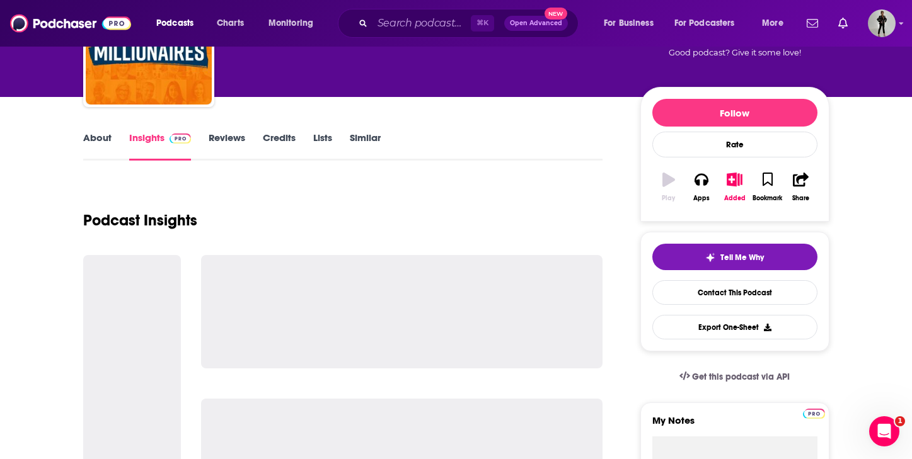
scroll to position [108, 0]
click at [95, 132] on link "About" at bounding box center [97, 146] width 28 height 29
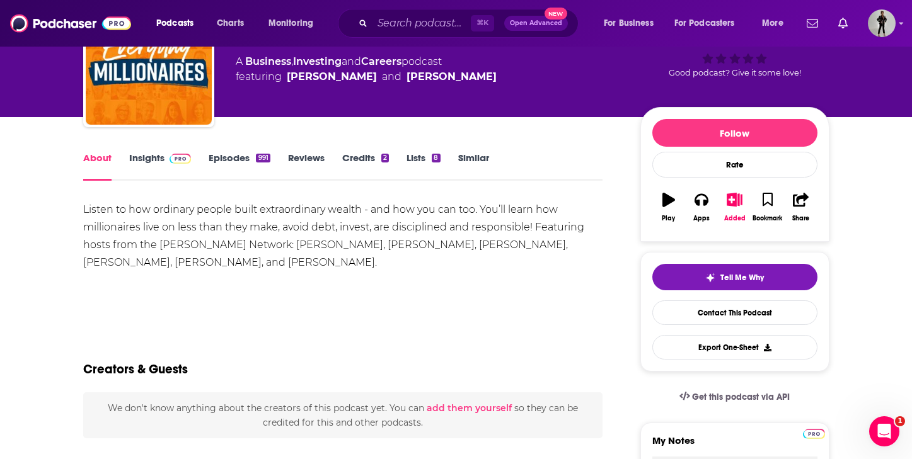
scroll to position [87, 0]
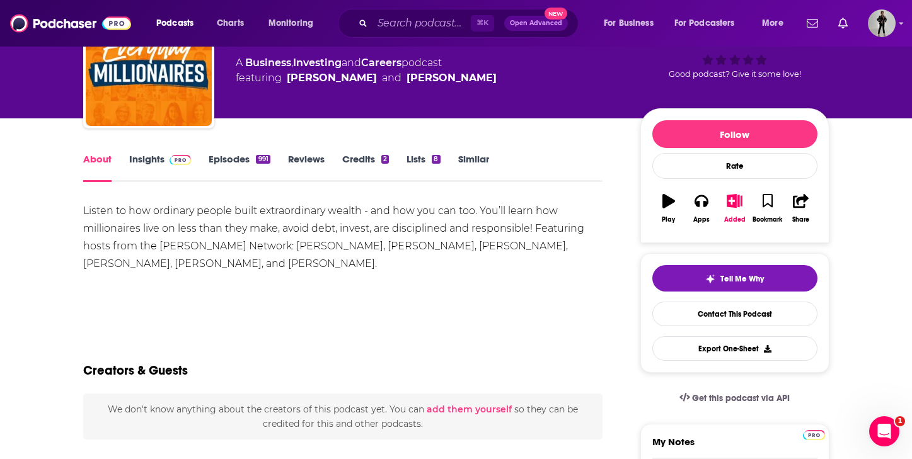
click at [246, 166] on link "Episodes 991" at bounding box center [239, 167] width 61 height 29
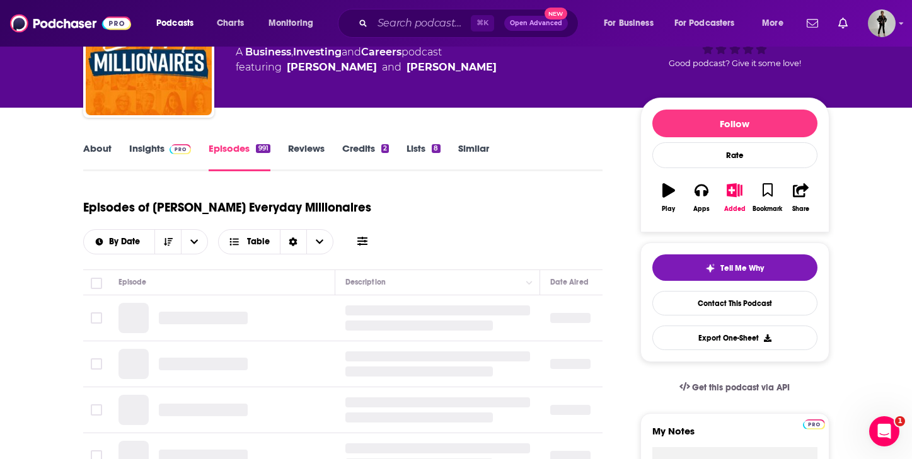
scroll to position [145, 0]
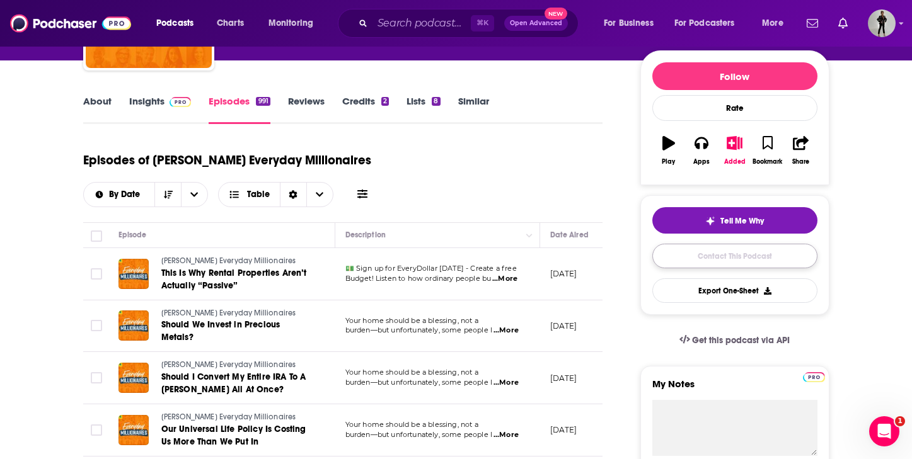
click at [725, 256] on link "Contact This Podcast" at bounding box center [734, 256] width 165 height 25
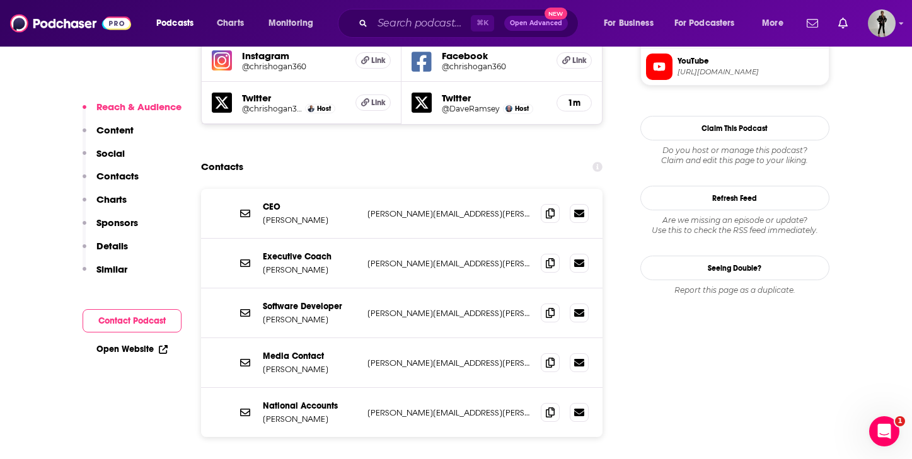
scroll to position [1199, 0]
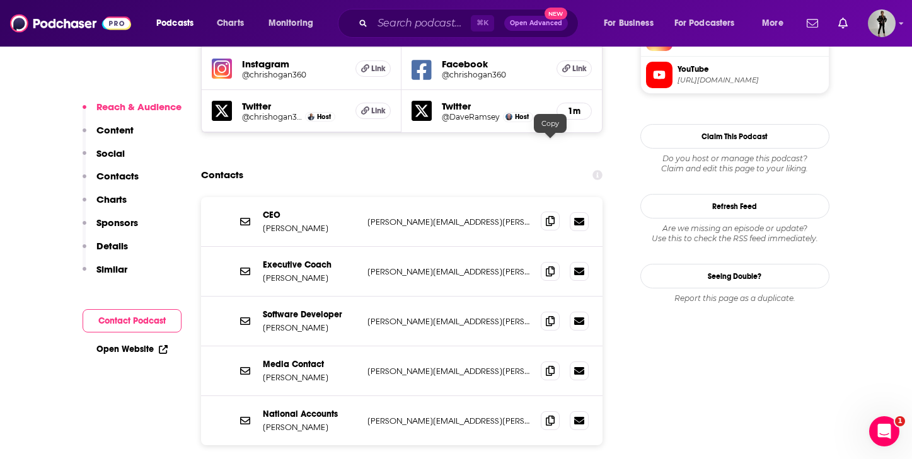
click at [553, 216] on icon at bounding box center [550, 221] width 9 height 10
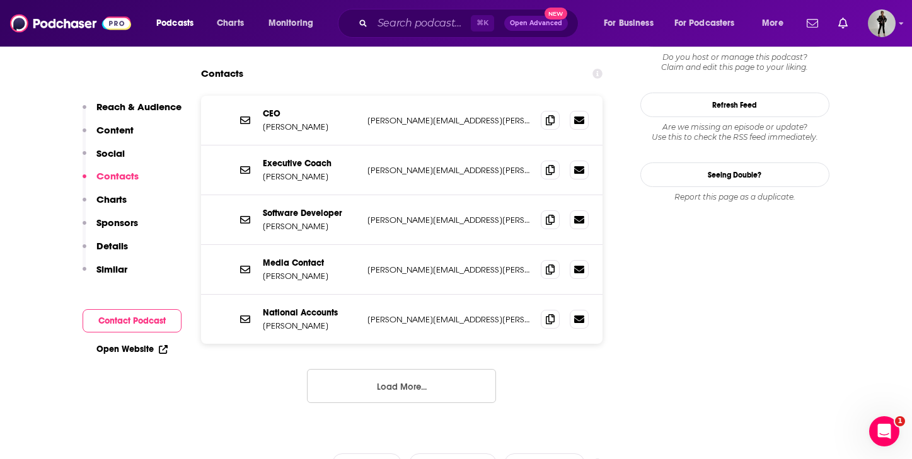
scroll to position [1061, 0]
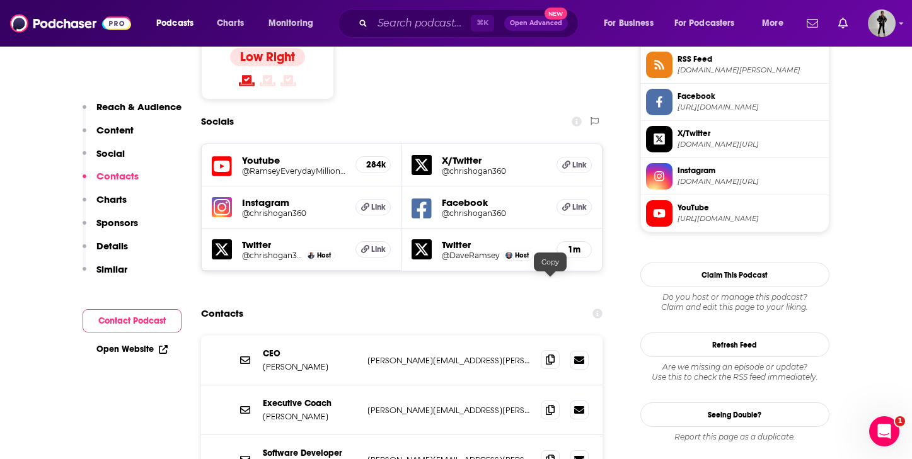
click at [552, 355] on icon at bounding box center [550, 360] width 9 height 10
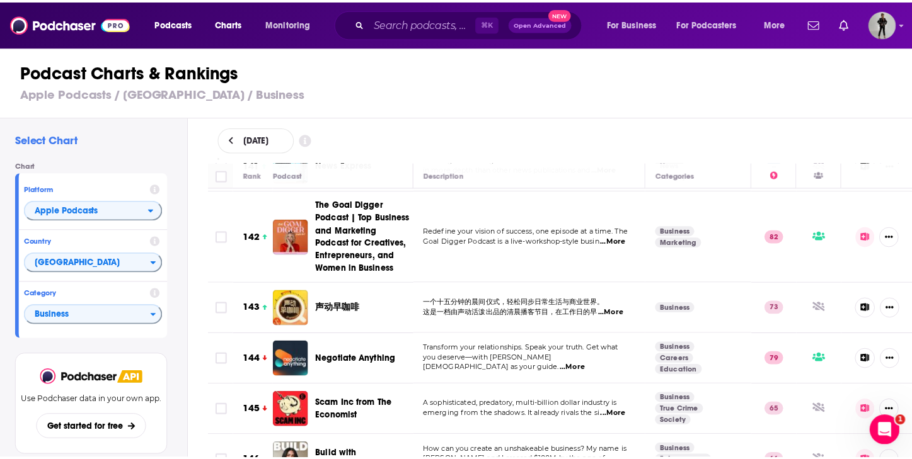
scroll to position [7461, 0]
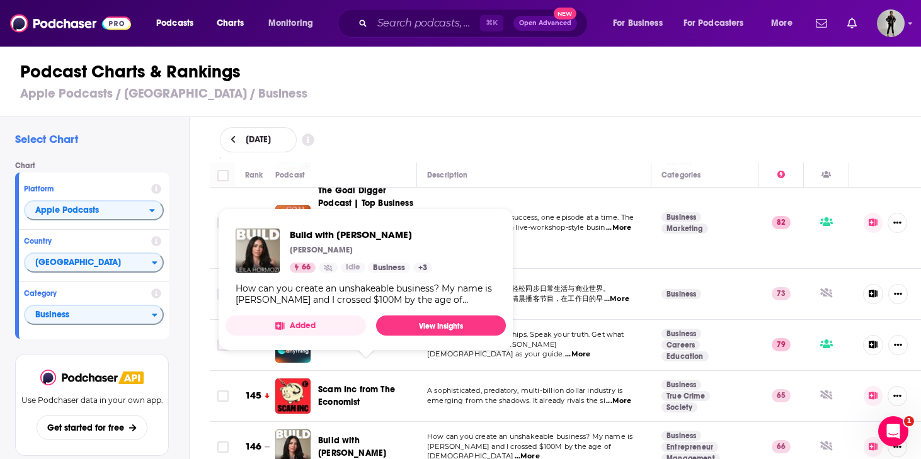
click at [357, 435] on span "Build with Leila Hormozi" at bounding box center [352, 446] width 68 height 23
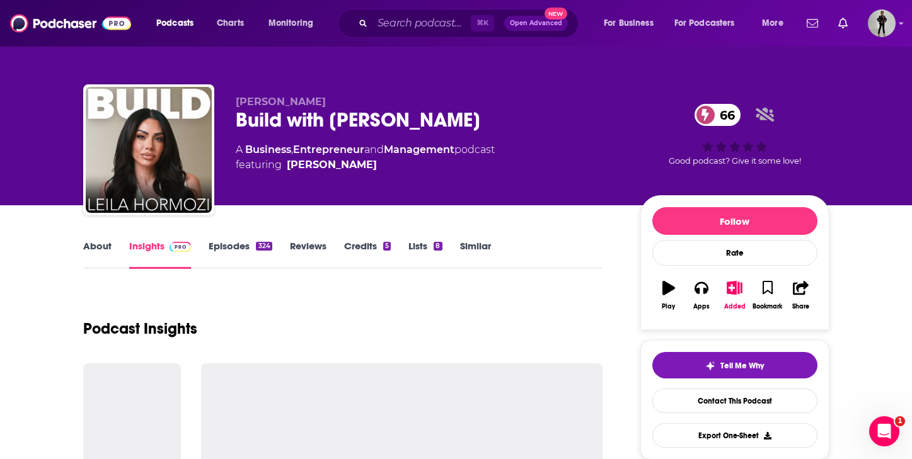
click at [91, 245] on link "About" at bounding box center [97, 254] width 28 height 29
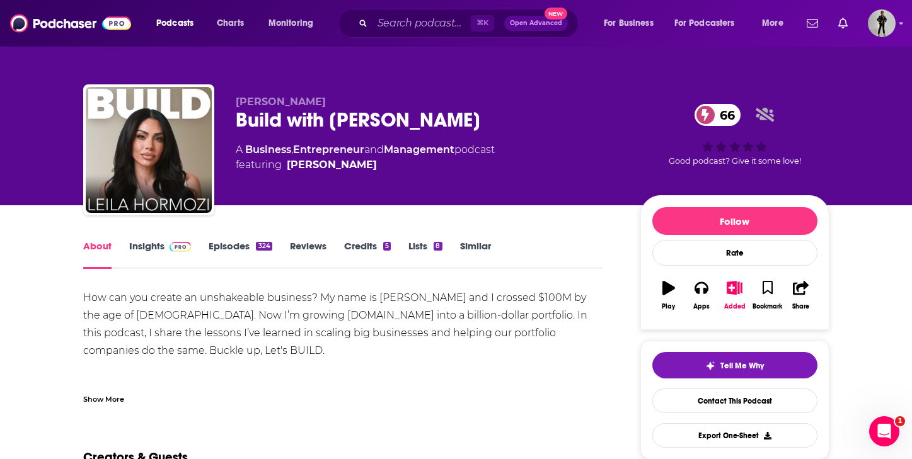
click at [252, 243] on link "Episodes 324" at bounding box center [240, 254] width 63 height 29
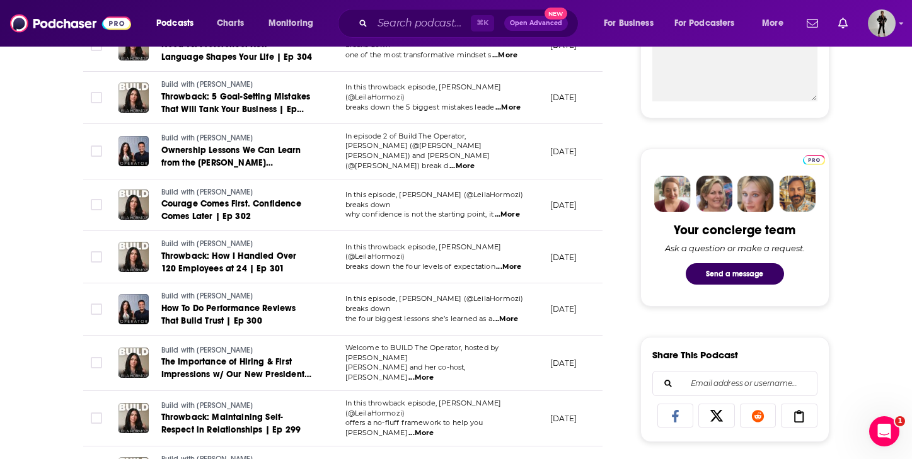
scroll to position [618, 0]
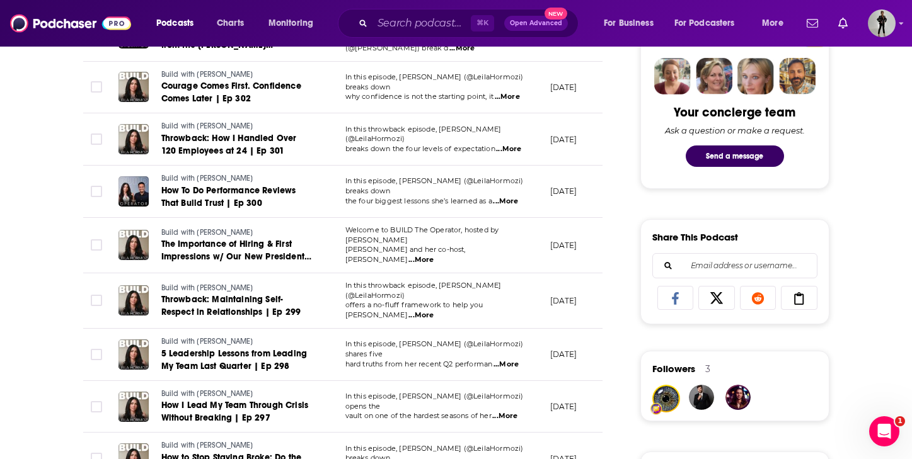
click at [517, 360] on span "...More" at bounding box center [505, 365] width 25 height 10
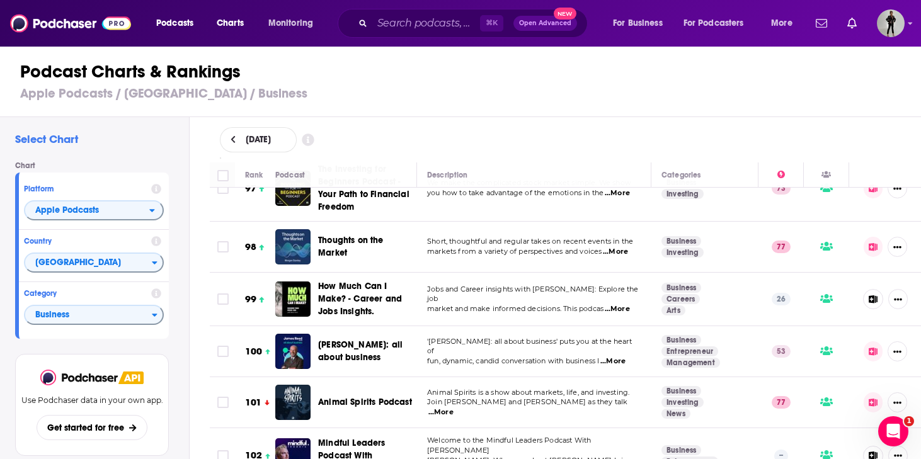
scroll to position [5105, 0]
click at [454, 407] on span "...More" at bounding box center [441, 412] width 25 height 10
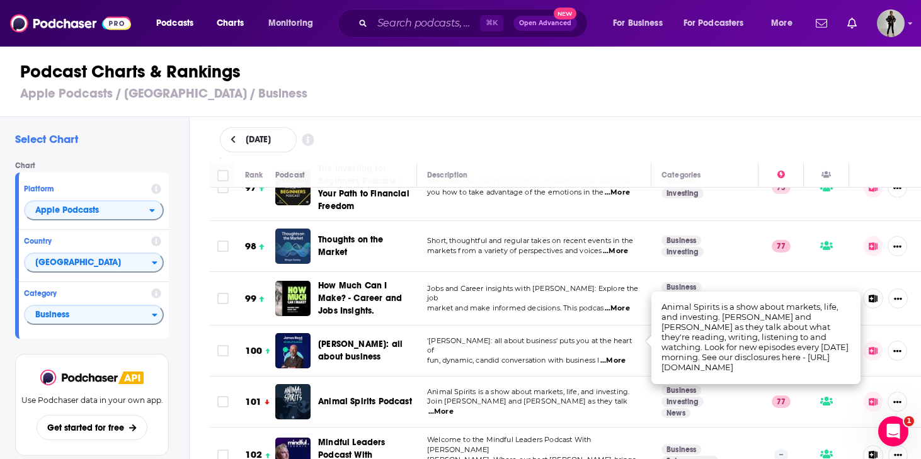
click at [500, 388] on span "Animal Spirits is a show about markets, life, and investing." at bounding box center [528, 392] width 202 height 9
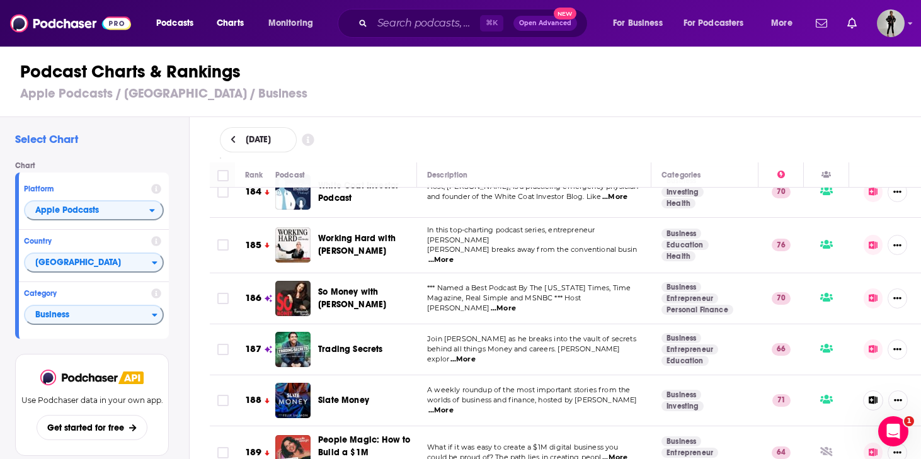
scroll to position [9687, 0]
click at [516, 304] on span "...More" at bounding box center [503, 309] width 25 height 10
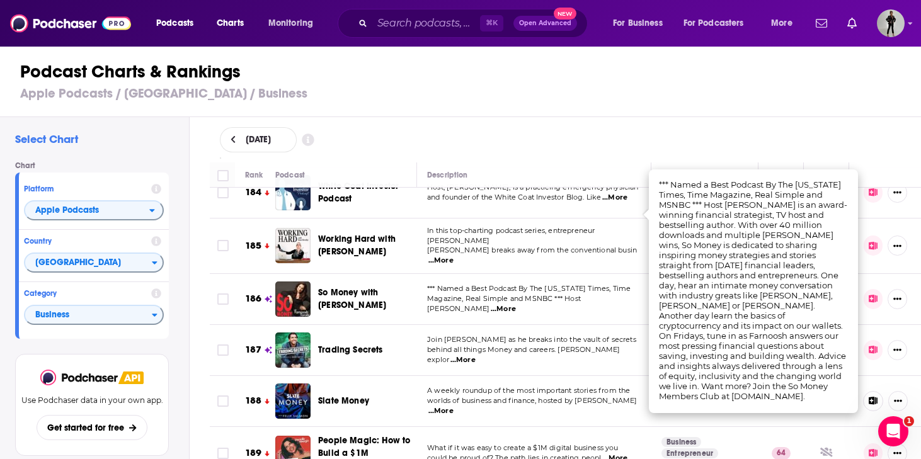
click at [471, 274] on td "*** Named a Best Podcast By The New York Times, Time Magazine, Real Simple and …" at bounding box center [534, 299] width 234 height 51
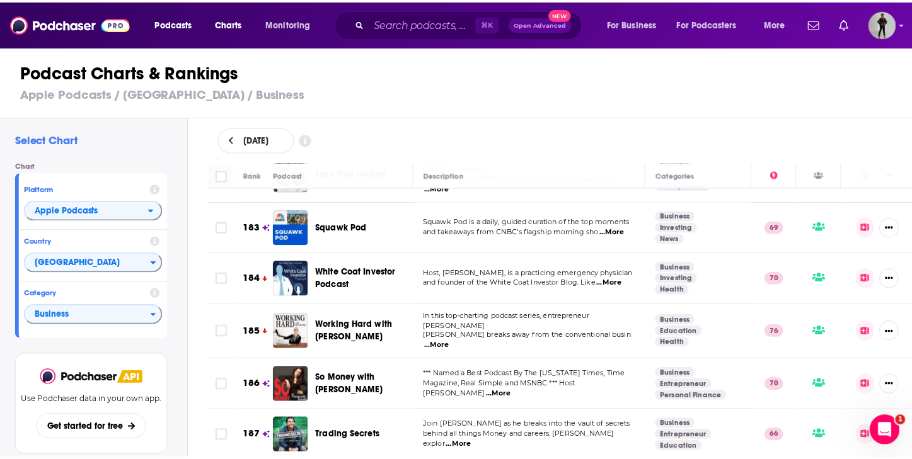
scroll to position [9527, 0]
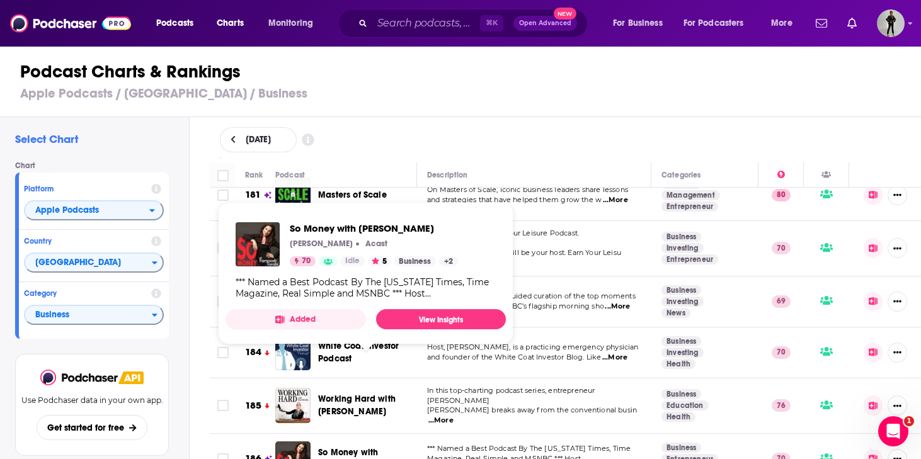
click at [364, 447] on span "So Money with Farnoosh Torabi" at bounding box center [352, 458] width 68 height 23
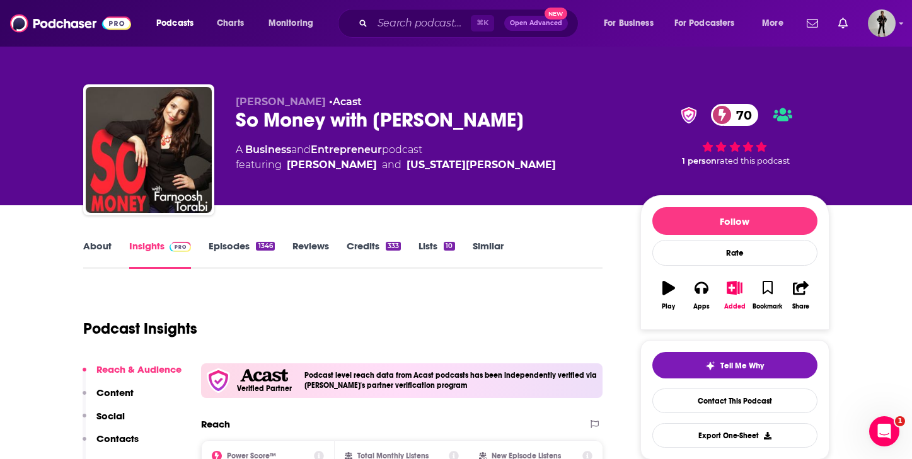
click at [101, 250] on link "About" at bounding box center [97, 254] width 28 height 29
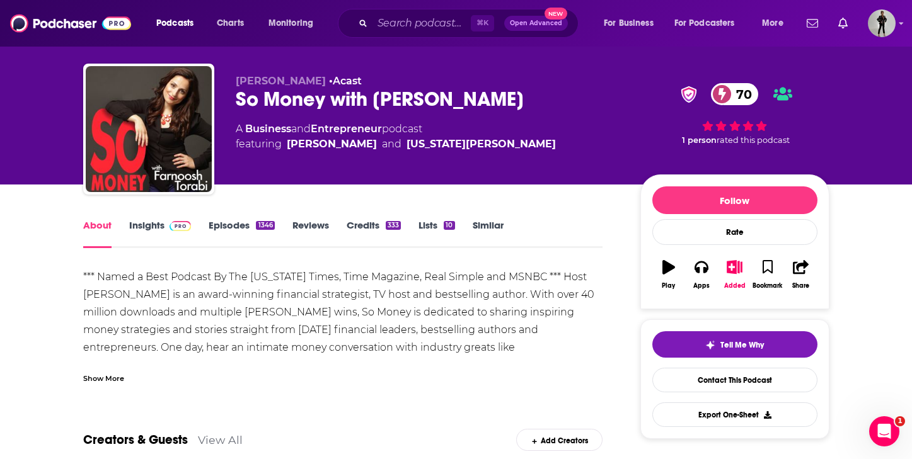
scroll to position [4, 0]
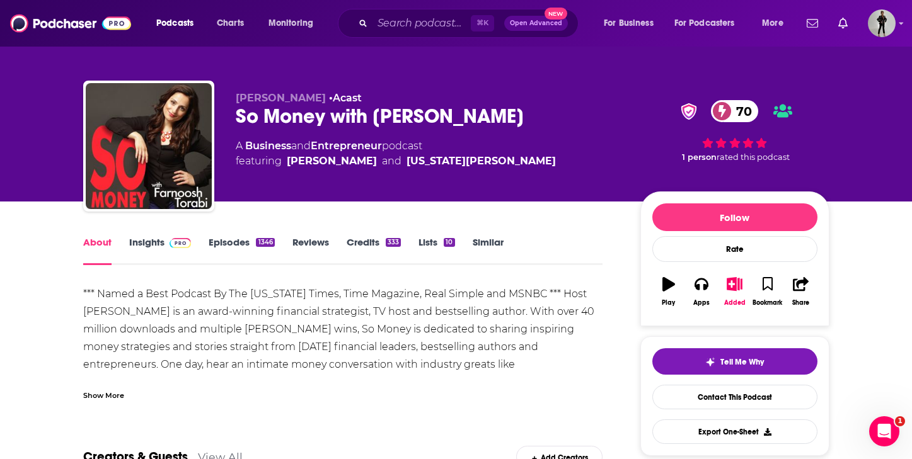
click at [248, 245] on link "Episodes 1346" at bounding box center [242, 250] width 66 height 29
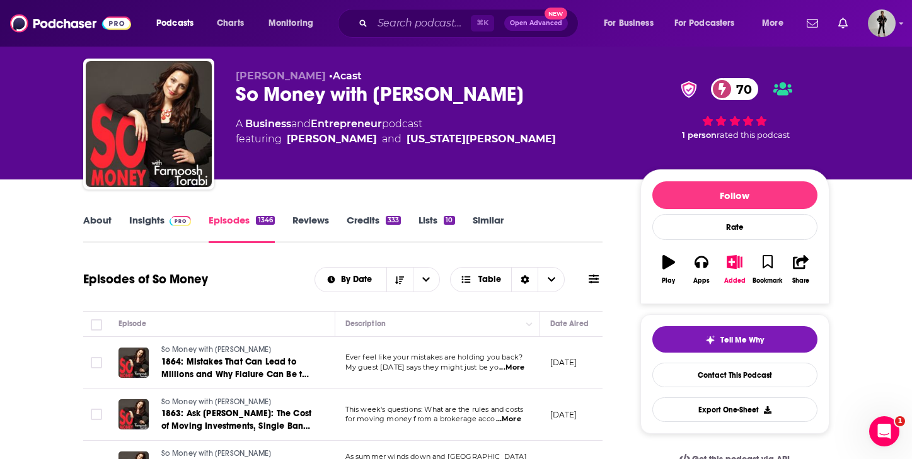
scroll to position [34, 0]
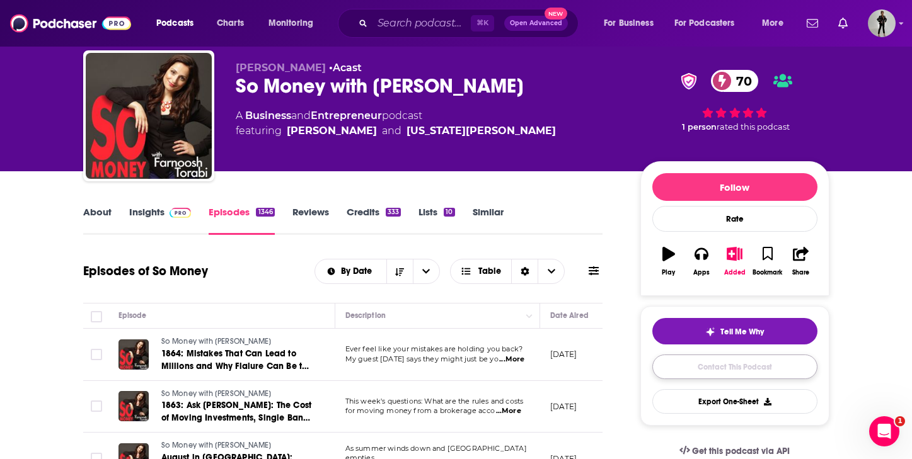
click at [735, 369] on link "Contact This Podcast" at bounding box center [734, 367] width 165 height 25
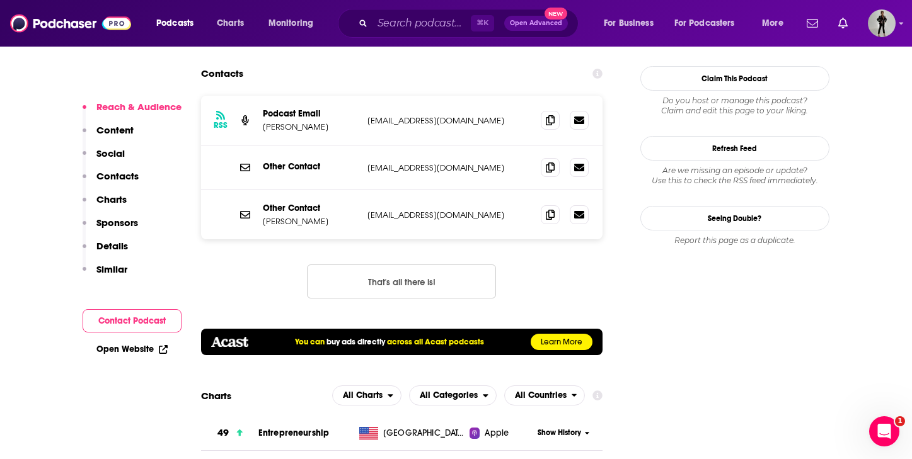
scroll to position [1051, 0]
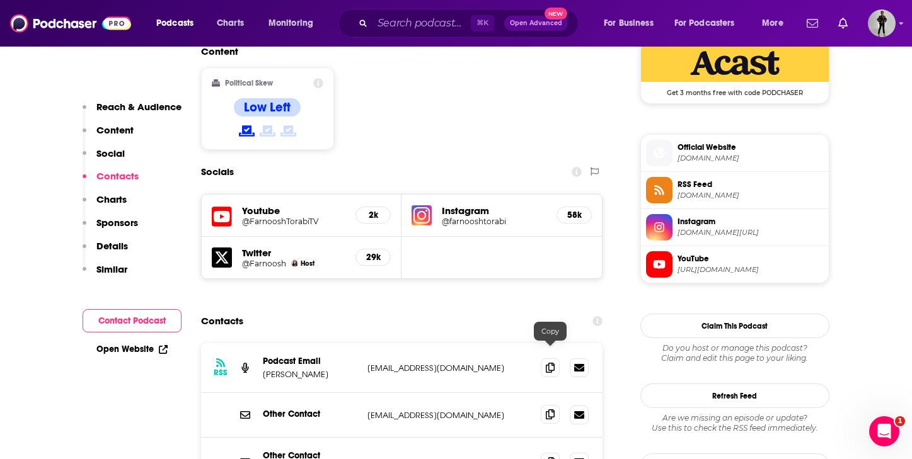
click at [550, 410] on icon at bounding box center [550, 415] width 9 height 10
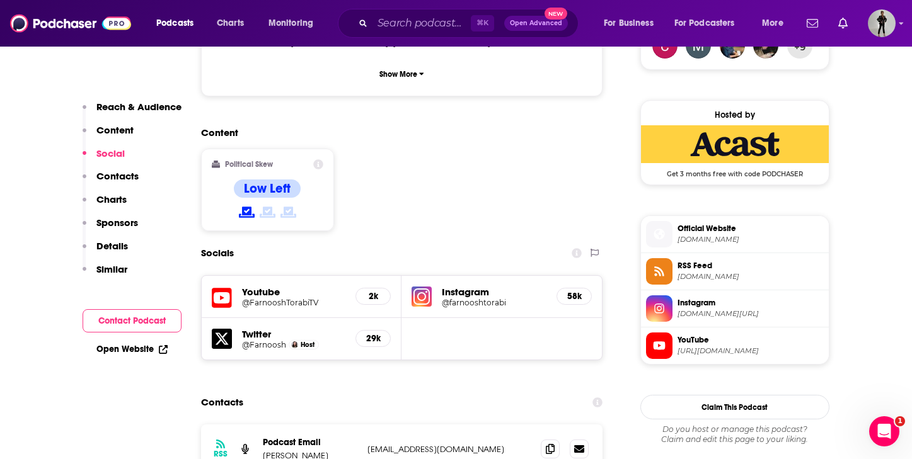
scroll to position [990, 0]
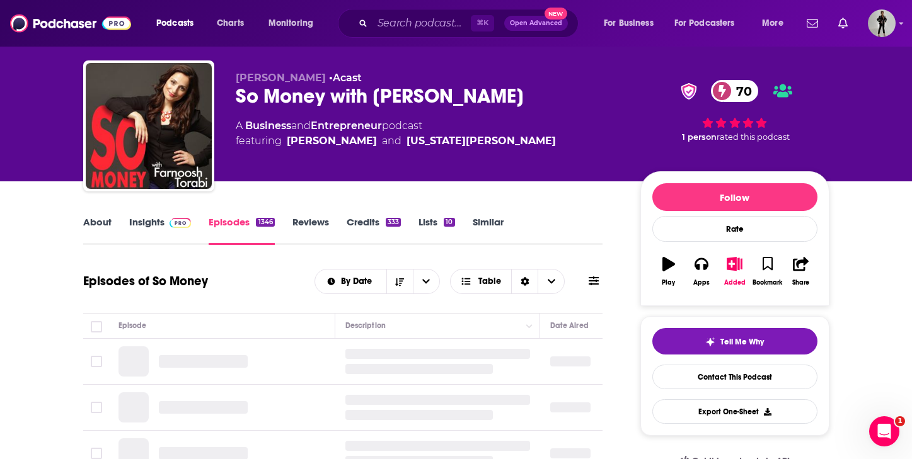
scroll to position [118, 0]
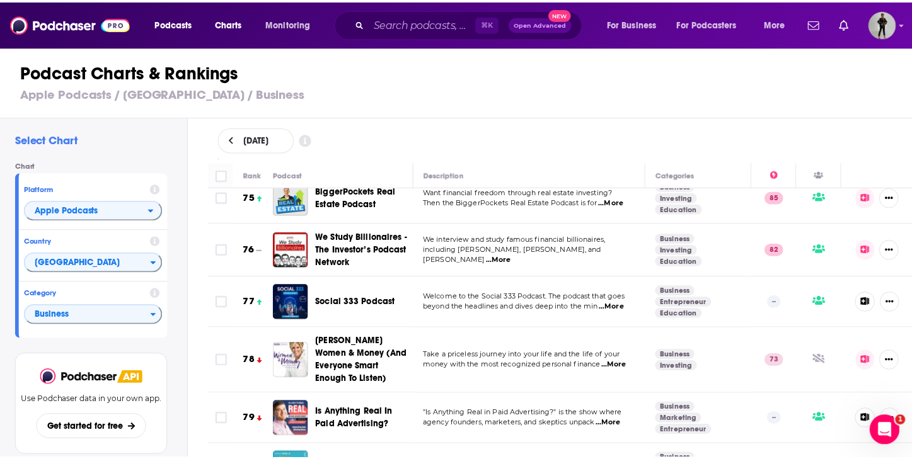
scroll to position [3917, 0]
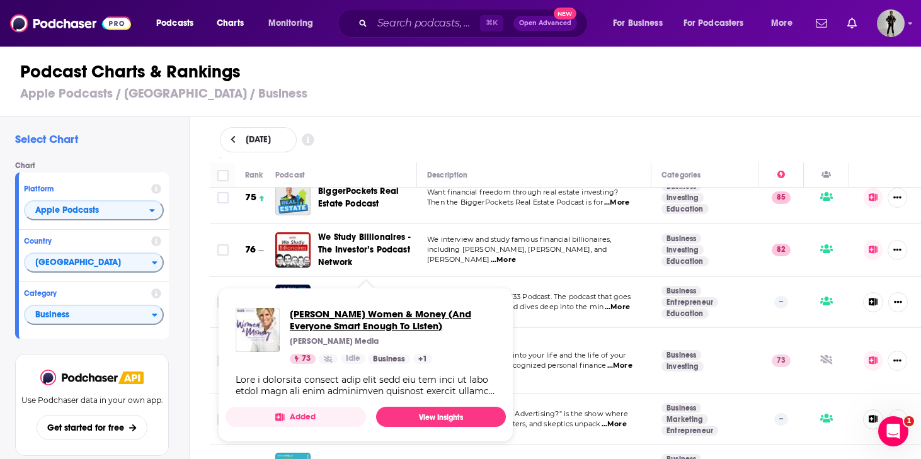
click at [346, 308] on span "Suze Orman's Women & Money (And Everyone Smart Enough To Listen)" at bounding box center [393, 320] width 206 height 24
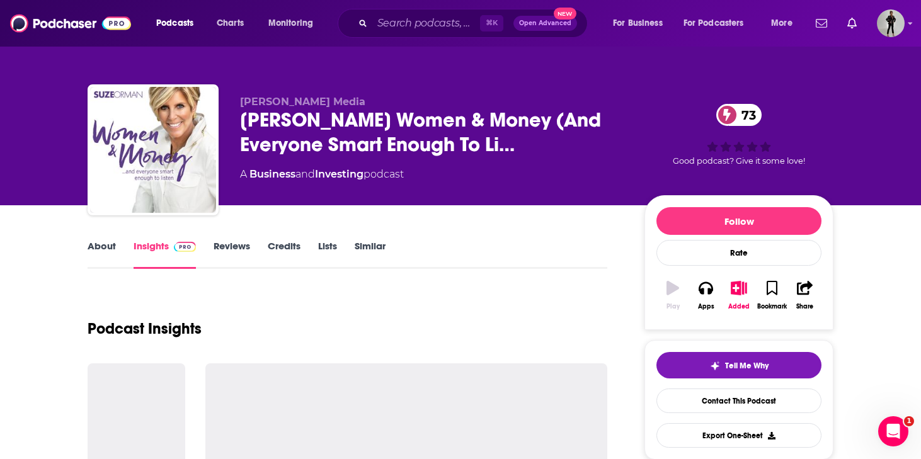
click at [346, 308] on div "Podcast Insights" at bounding box center [348, 321] width 520 height 64
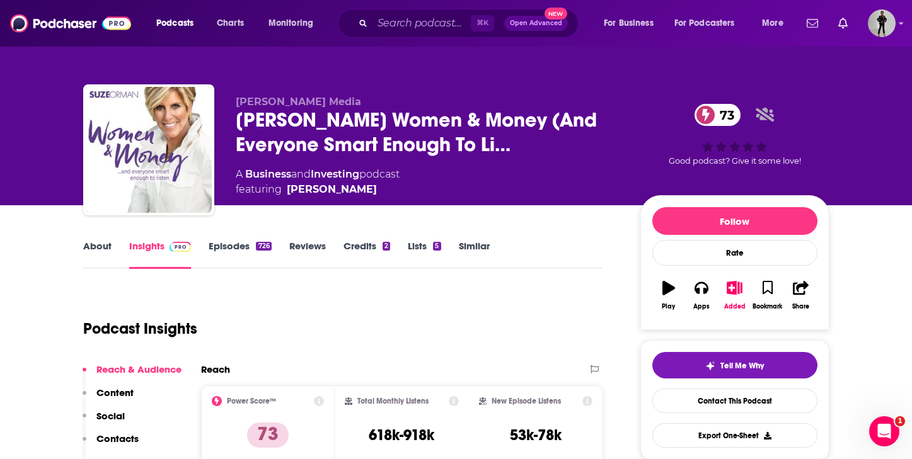
click at [83, 245] on link "About" at bounding box center [97, 254] width 28 height 29
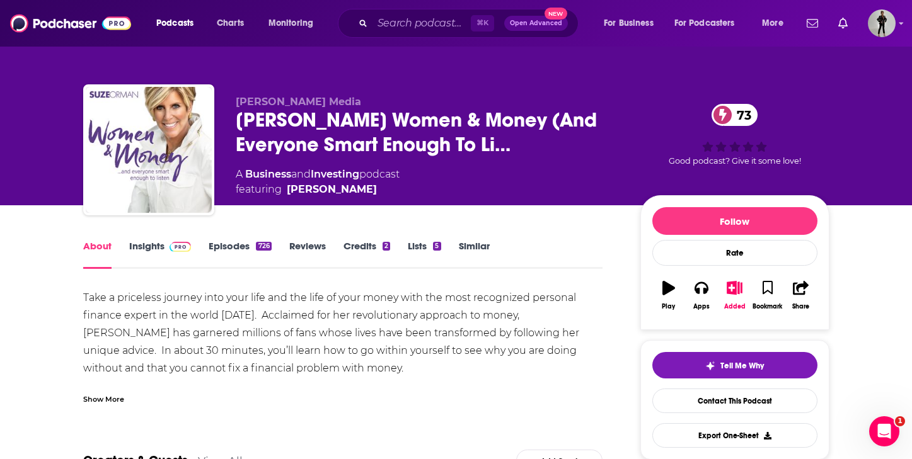
click at [247, 241] on link "Episodes 726" at bounding box center [240, 254] width 62 height 29
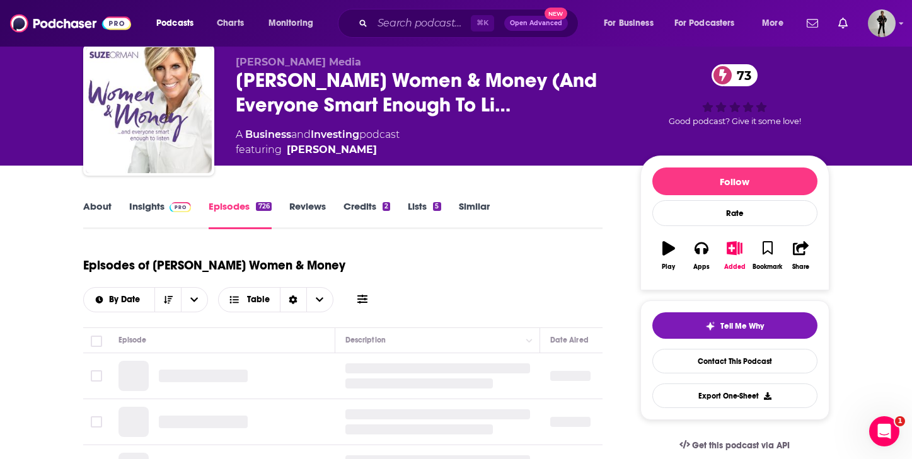
scroll to position [113, 0]
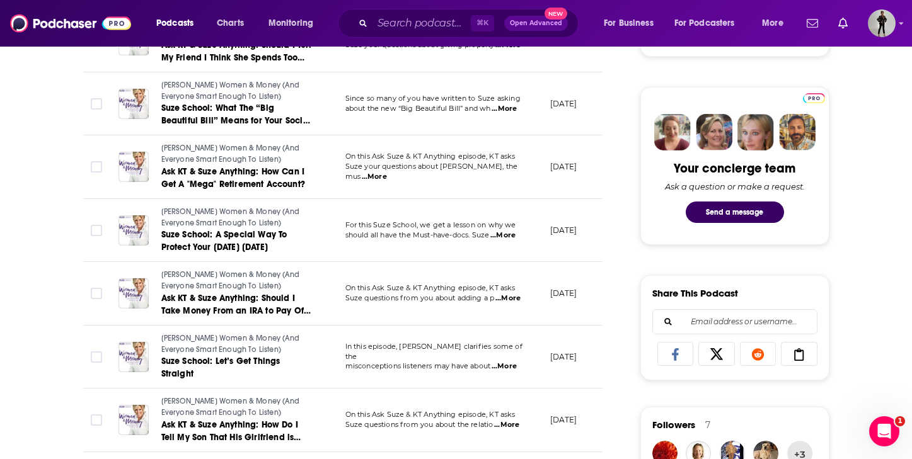
scroll to position [609, 0]
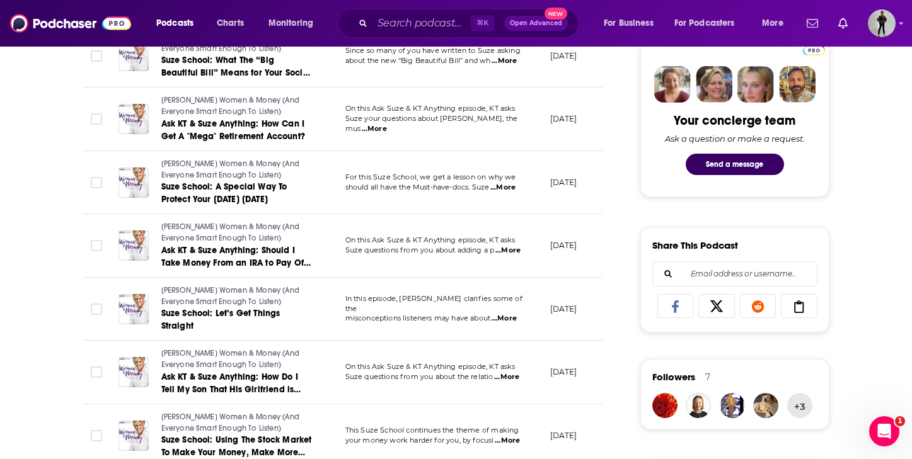
click at [514, 381] on span "...More" at bounding box center [506, 377] width 25 height 10
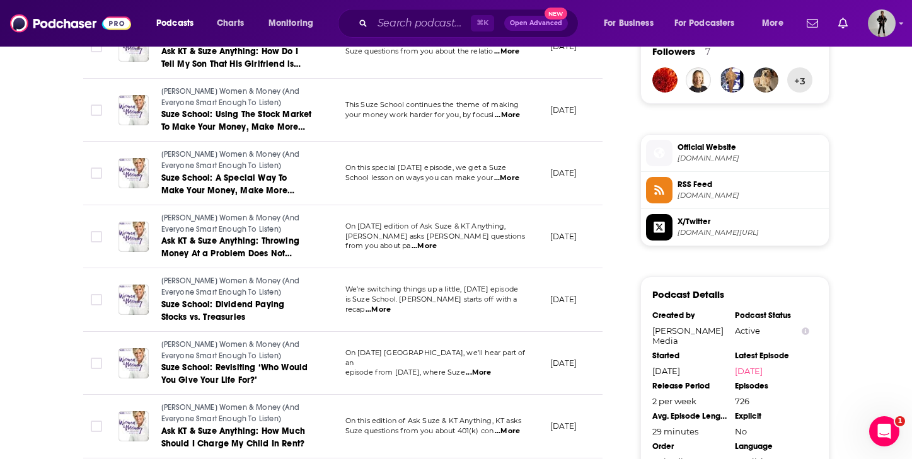
scroll to position [962, 0]
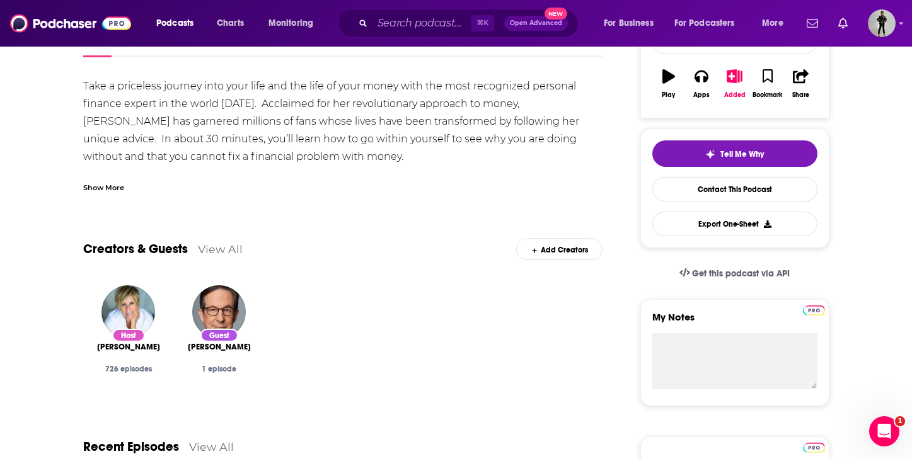
scroll to position [186, 0]
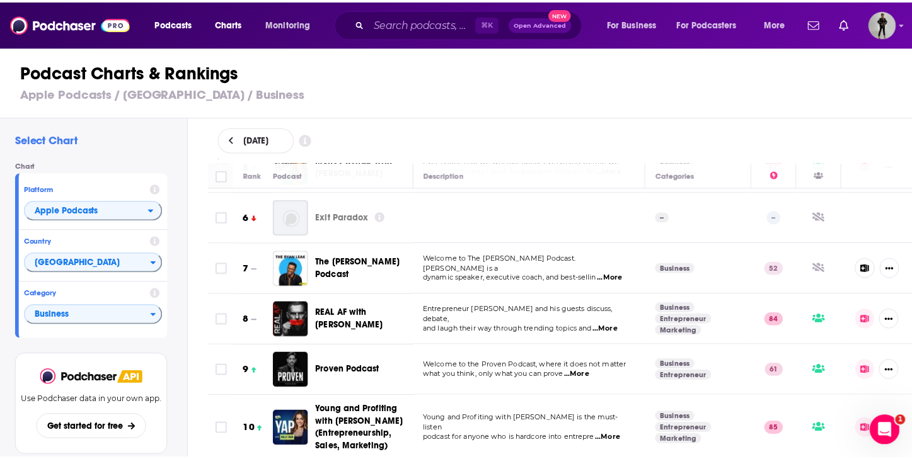
scroll to position [265, 0]
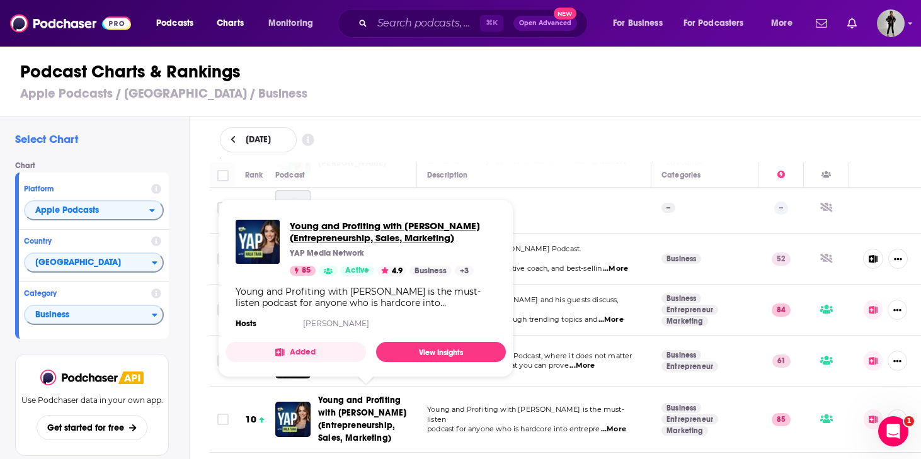
click at [327, 223] on span "Young and Profiting with [PERSON_NAME] (Entrepreneurship, Sales, Marketing)" at bounding box center [393, 232] width 206 height 24
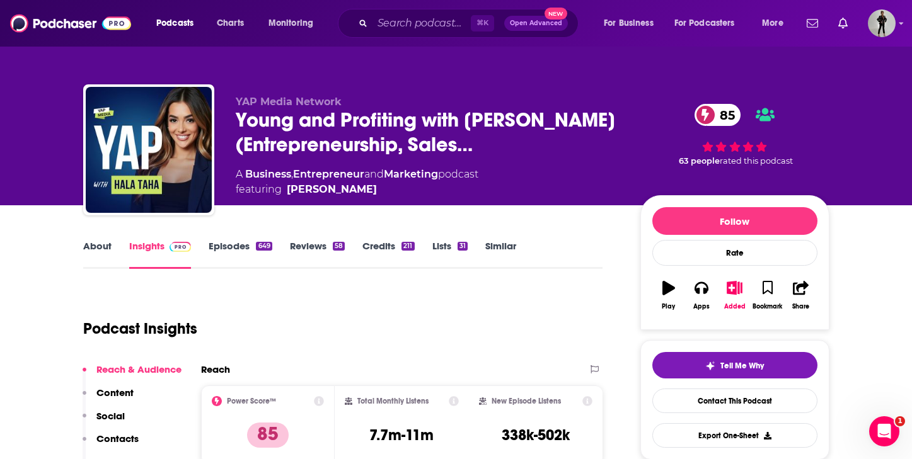
click at [96, 248] on link "About" at bounding box center [97, 254] width 28 height 29
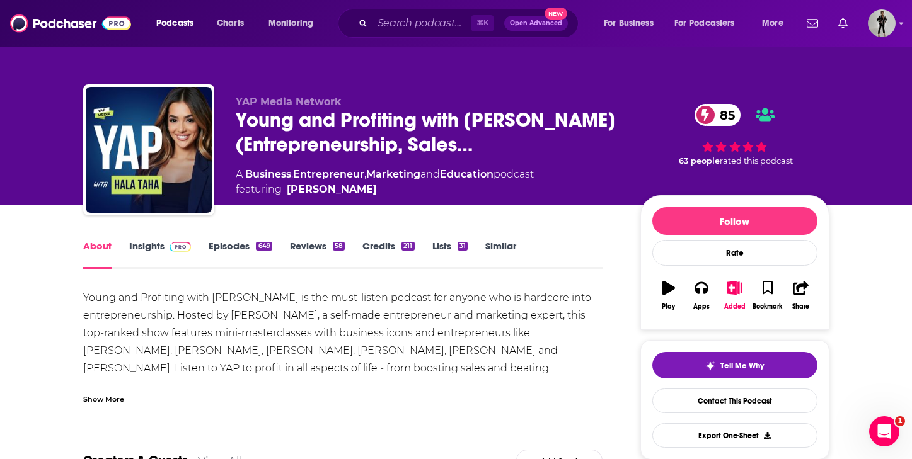
click at [241, 245] on link "Episodes 649" at bounding box center [240, 254] width 63 height 29
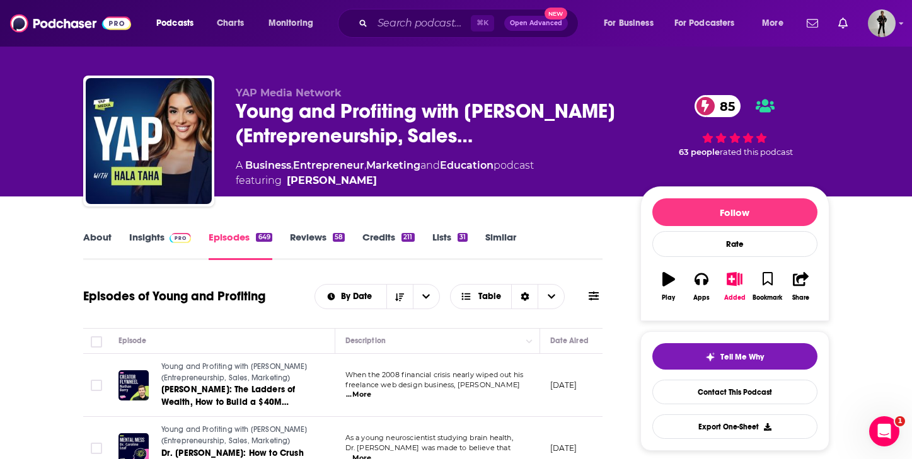
scroll to position [9, 0]
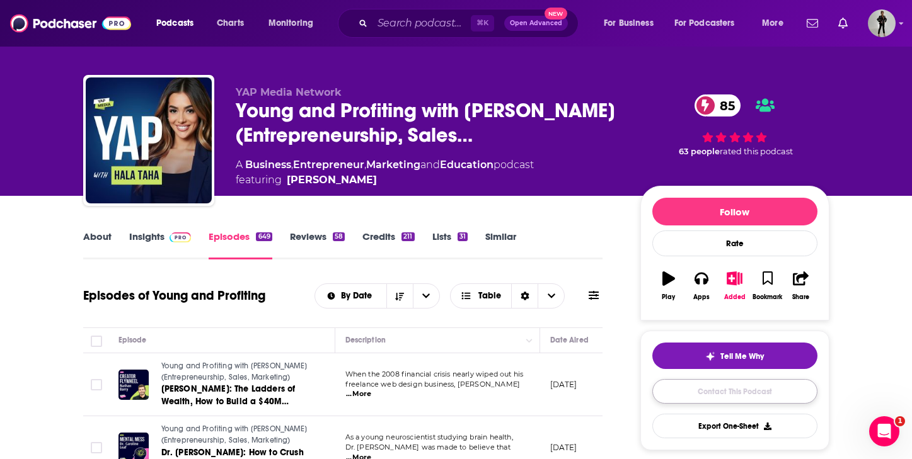
click at [690, 391] on link "Contact This Podcast" at bounding box center [734, 391] width 165 height 25
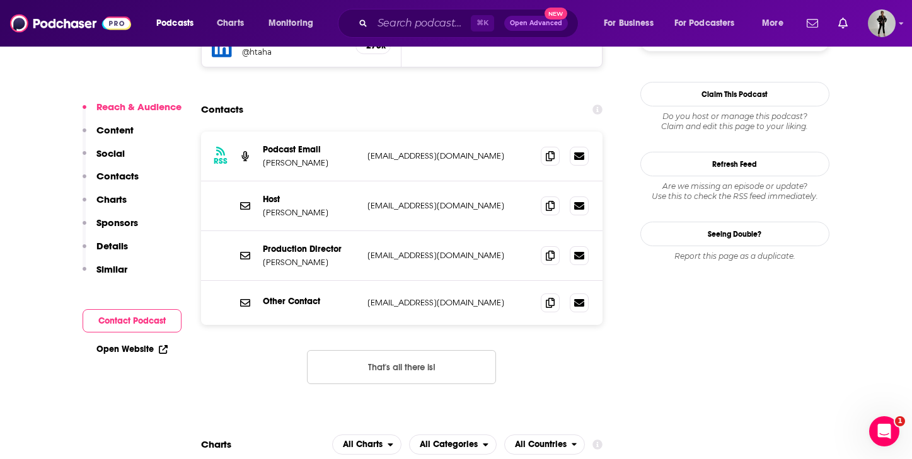
scroll to position [1276, 0]
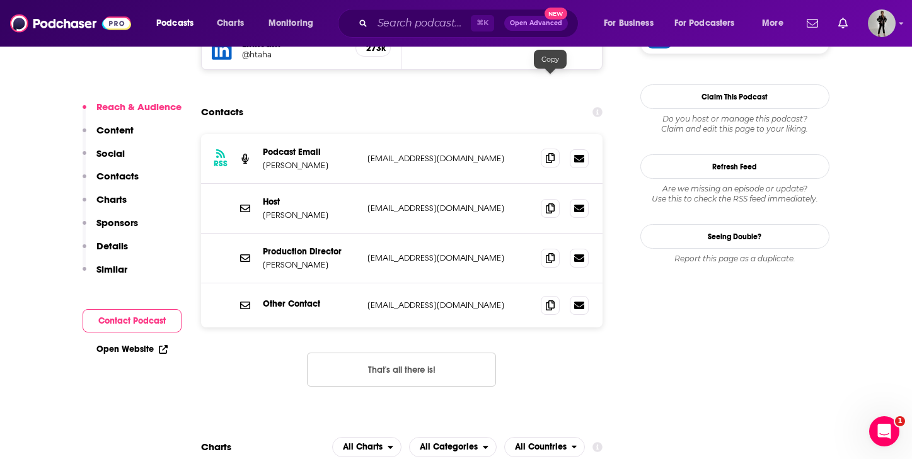
click at [554, 149] on span at bounding box center [550, 158] width 19 height 19
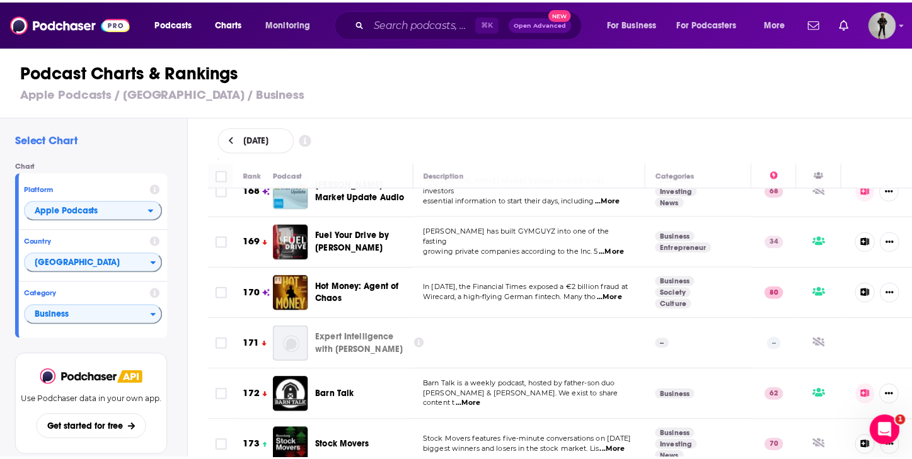
scroll to position [8852, 0]
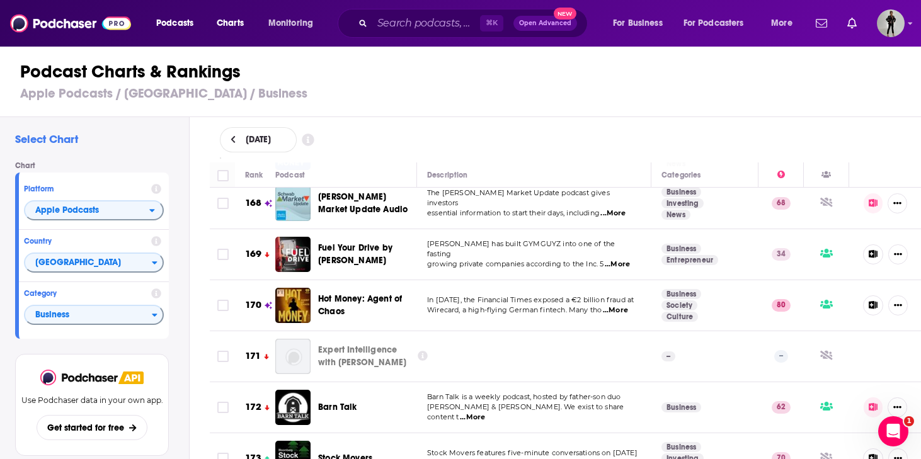
click at [335, 294] on span "Hot Money: Agent of Chaos" at bounding box center [360, 305] width 84 height 23
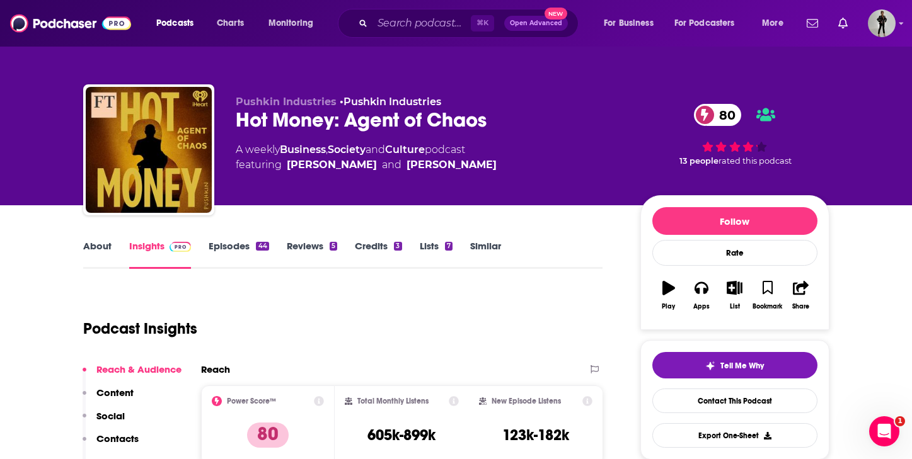
click at [94, 250] on link "About" at bounding box center [97, 254] width 28 height 29
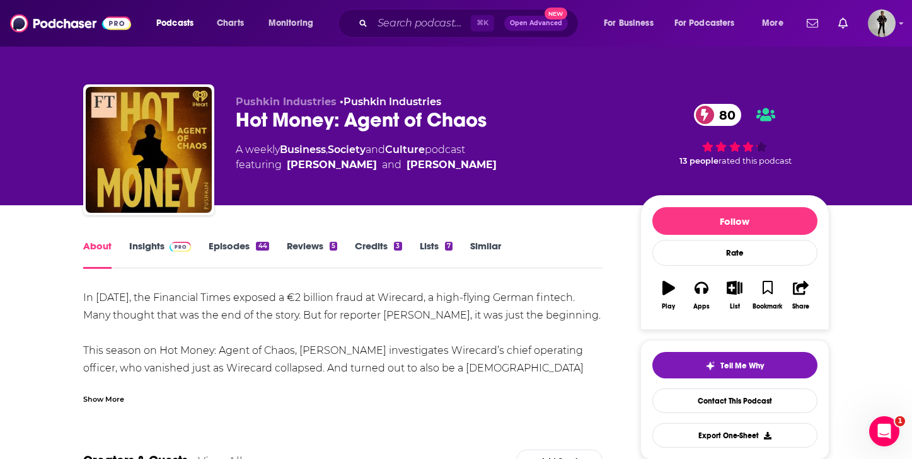
click at [108, 403] on div "Show More" at bounding box center [103, 399] width 41 height 12
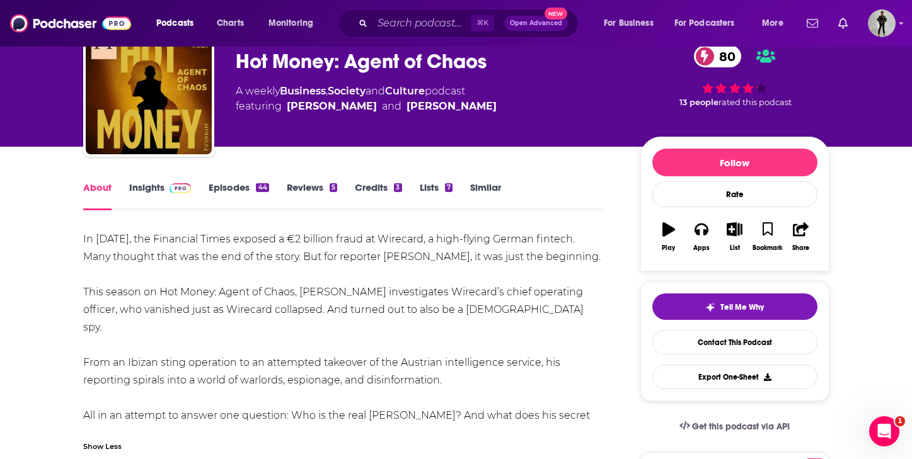
scroll to position [106, 0]
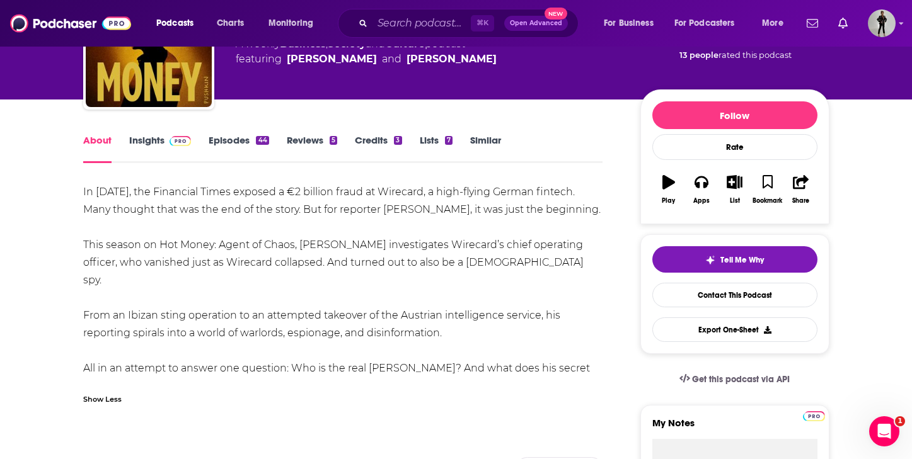
click at [224, 139] on link "Episodes 44" at bounding box center [239, 148] width 60 height 29
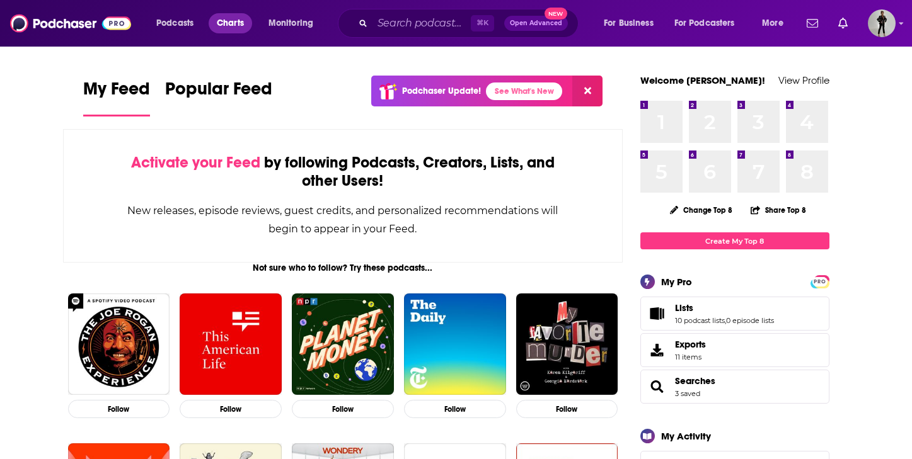
click at [237, 20] on span "Charts" at bounding box center [230, 23] width 27 height 18
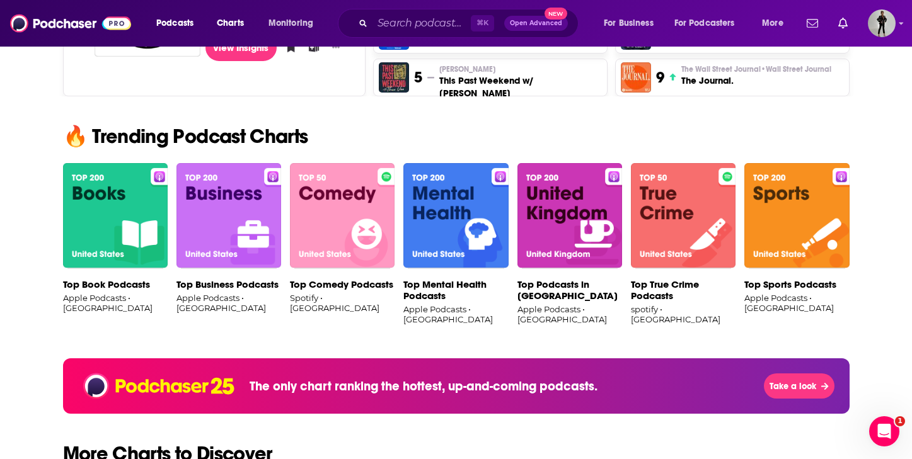
click at [459, 195] on img at bounding box center [455, 216] width 105 height 106
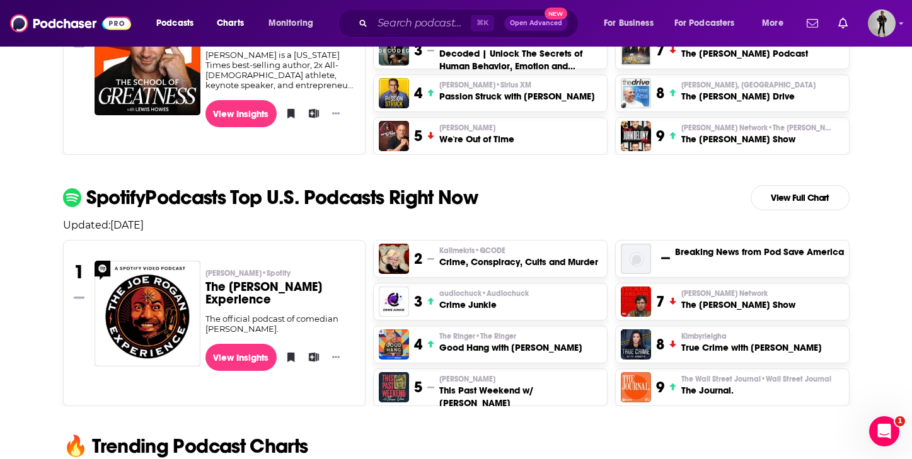
scroll to position [496, 0]
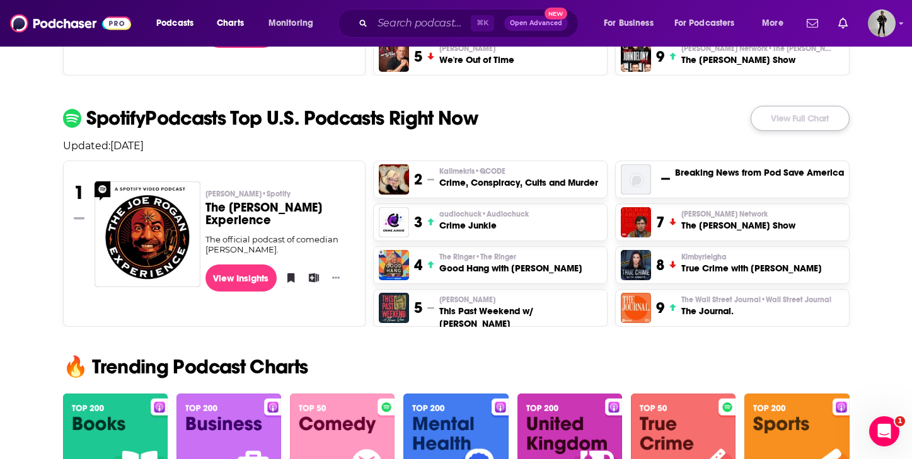
click at [816, 125] on link "View Full Chart" at bounding box center [800, 118] width 99 height 25
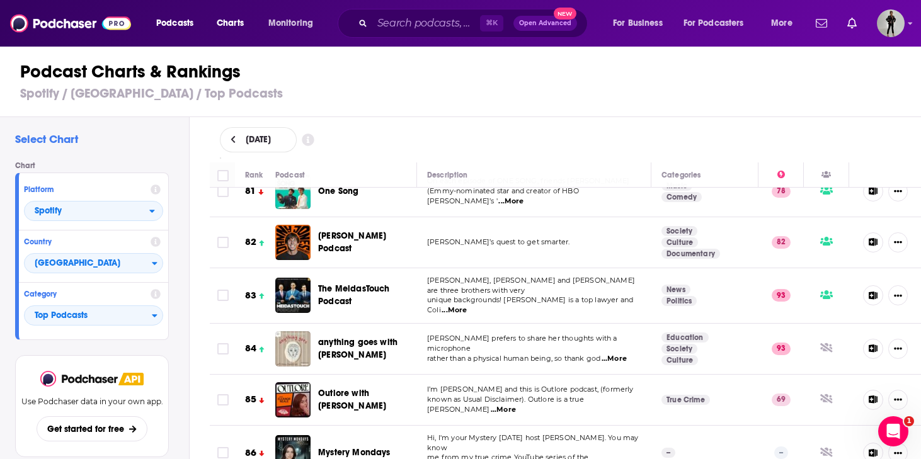
scroll to position [4249, 0]
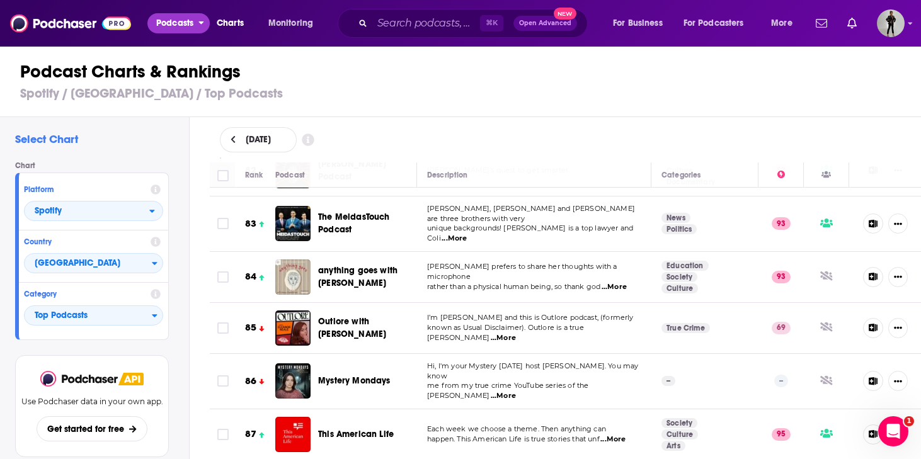
click at [183, 18] on span "Podcasts" at bounding box center [174, 23] width 37 height 18
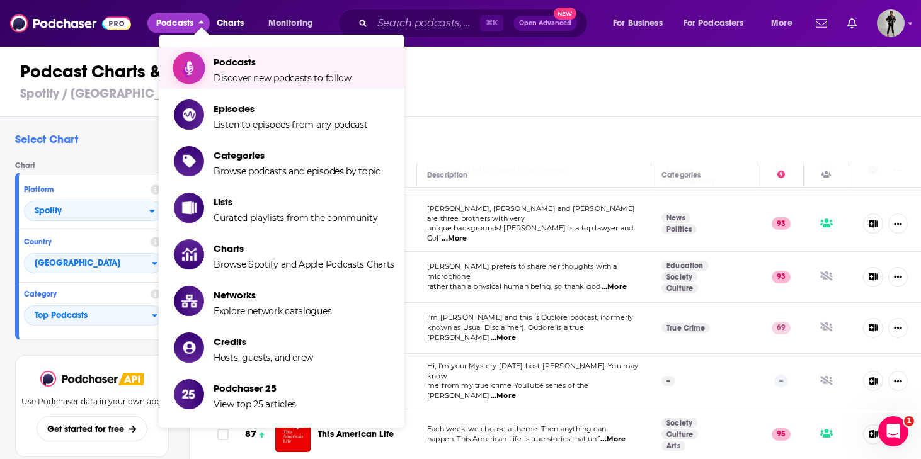
click at [221, 65] on span "Podcasts" at bounding box center [283, 62] width 138 height 12
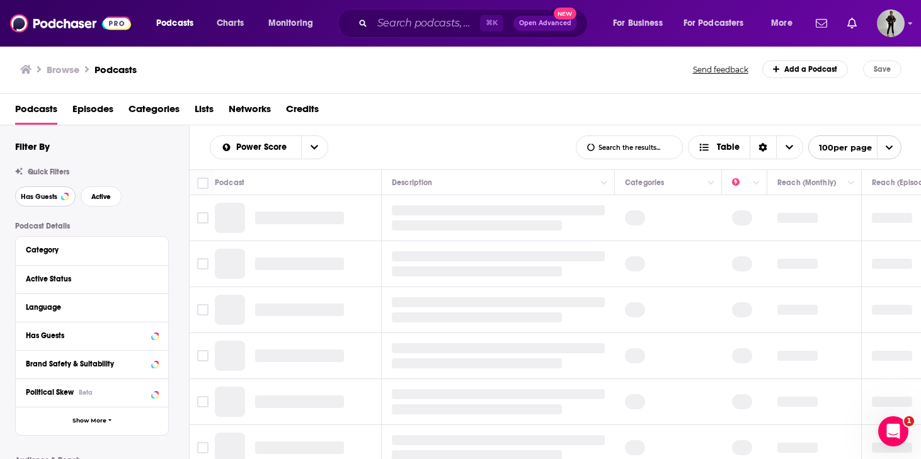
click at [40, 200] on span "Has Guests" at bounding box center [39, 196] width 37 height 7
click at [105, 202] on button "Active" at bounding box center [101, 197] width 41 height 20
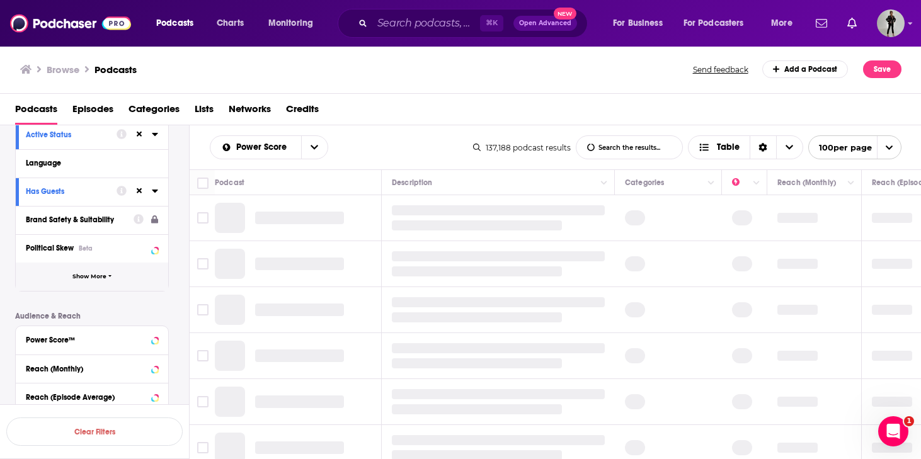
scroll to position [190, 0]
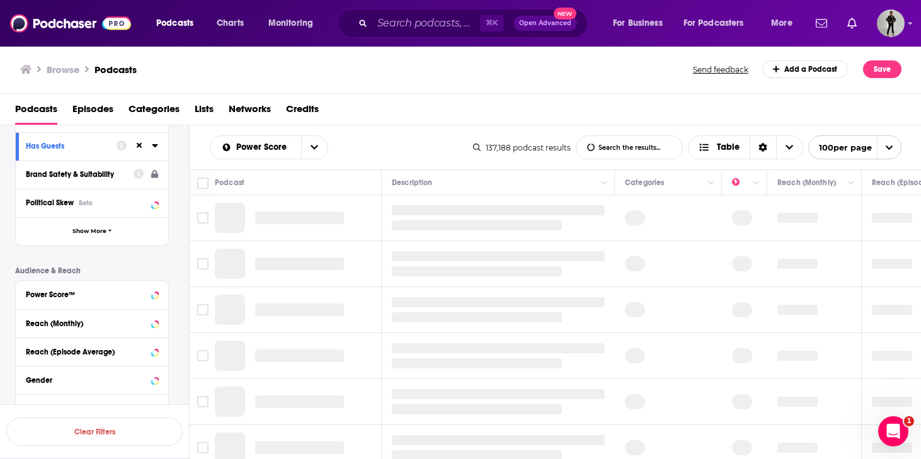
click at [159, 297] on div "Power Score™" at bounding box center [92, 295] width 153 height 28
click at [156, 297] on icon at bounding box center [155, 294] width 6 height 10
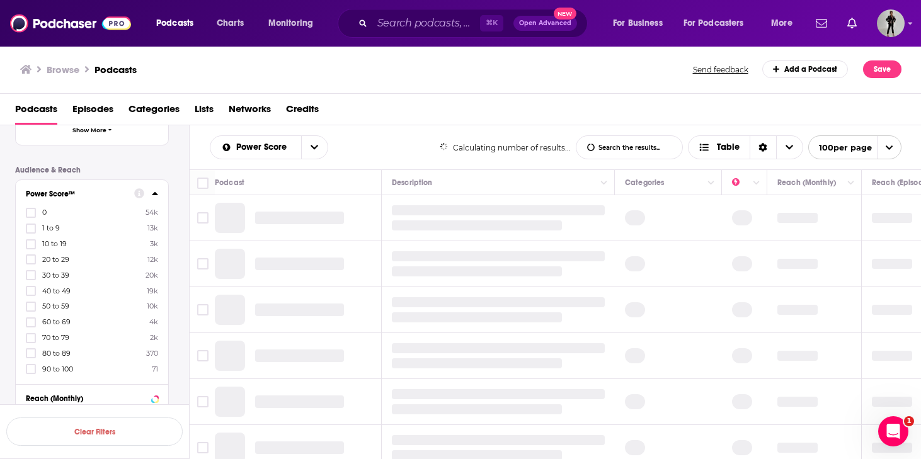
scroll to position [292, 0]
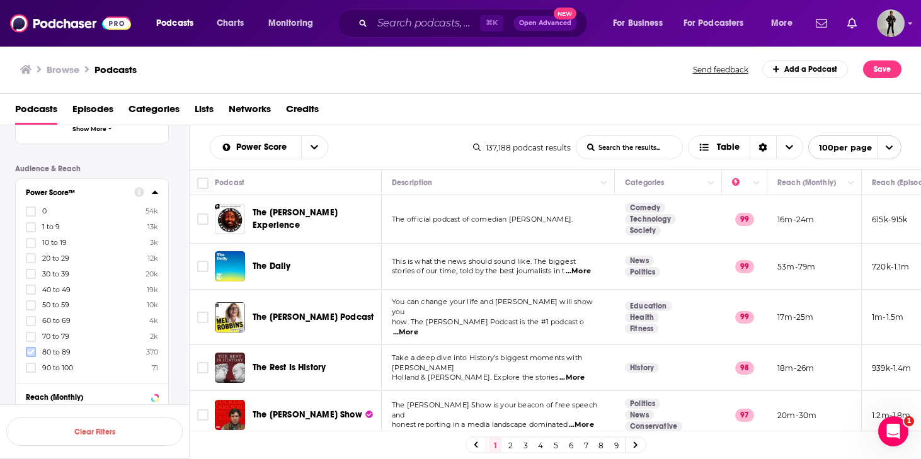
click at [31, 352] on icon at bounding box center [31, 352] width 8 height 8
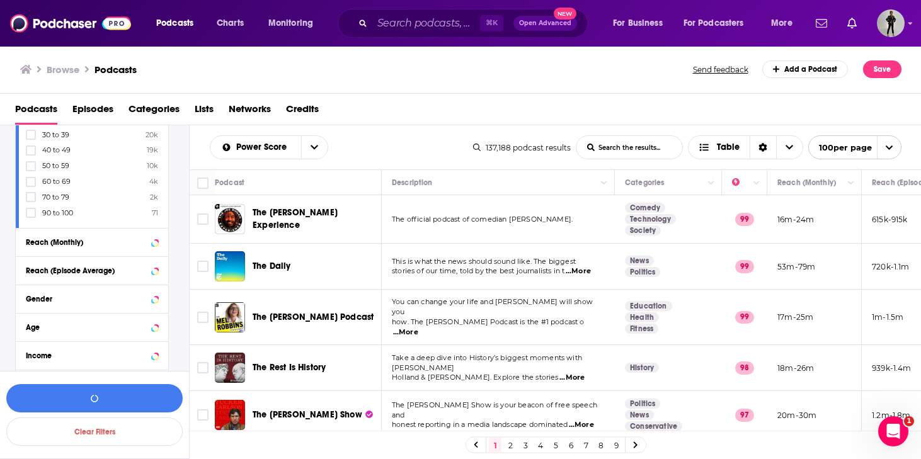
scroll to position [477, 0]
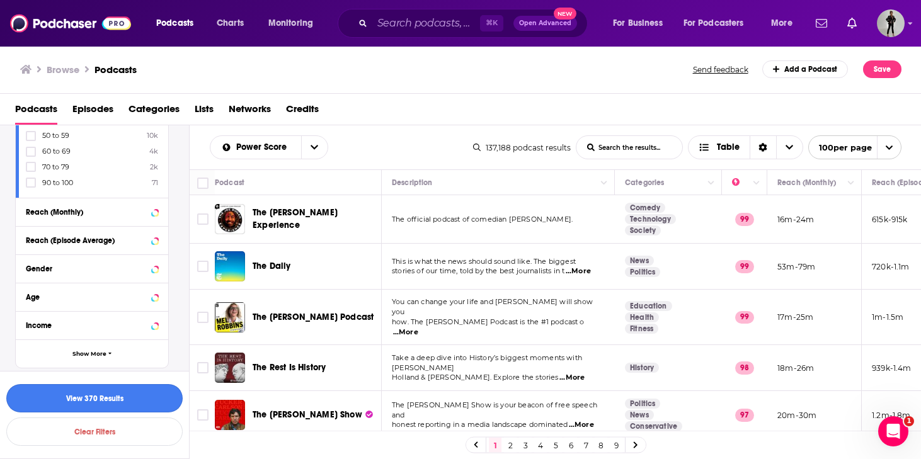
click at [107, 408] on button "View 370 Results" at bounding box center [94, 398] width 176 height 28
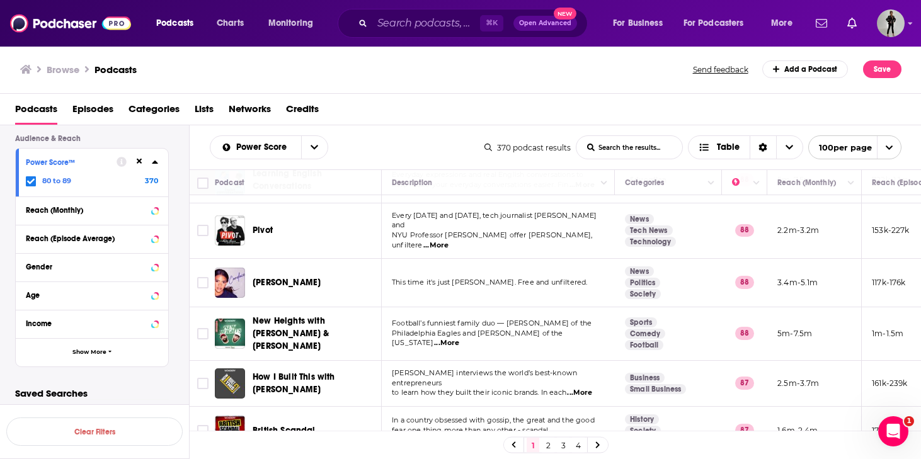
scroll to position [1583, 0]
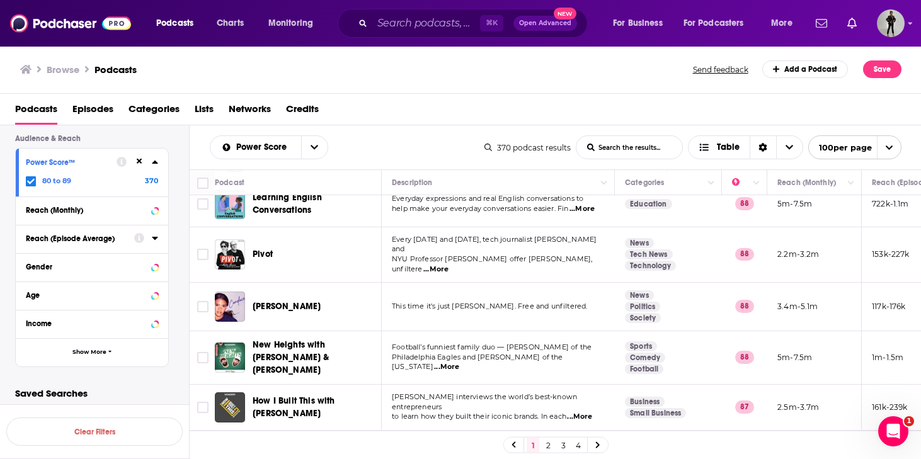
click at [158, 241] on icon at bounding box center [155, 238] width 6 height 10
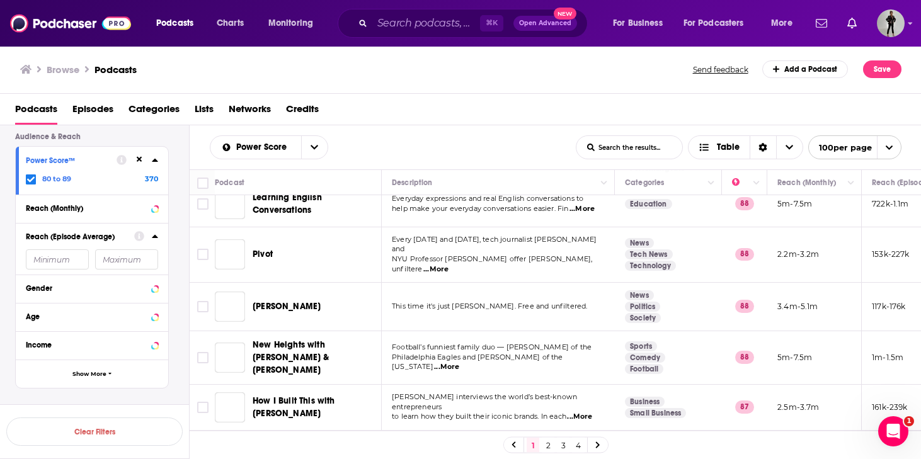
scroll to position [348, 0]
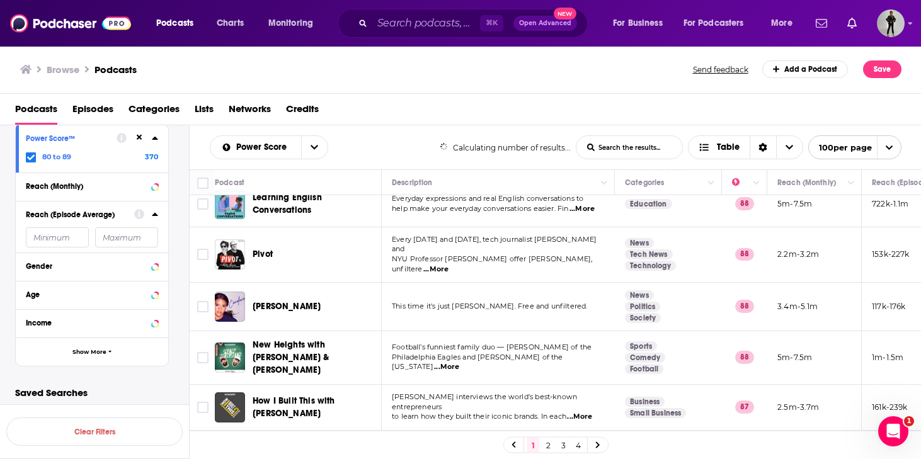
click at [160, 137] on div "Power Score™ 80 to 89 370" at bounding box center [92, 149] width 153 height 48
click at [154, 139] on icon at bounding box center [155, 138] width 6 height 10
click at [156, 159] on icon at bounding box center [155, 158] width 6 height 10
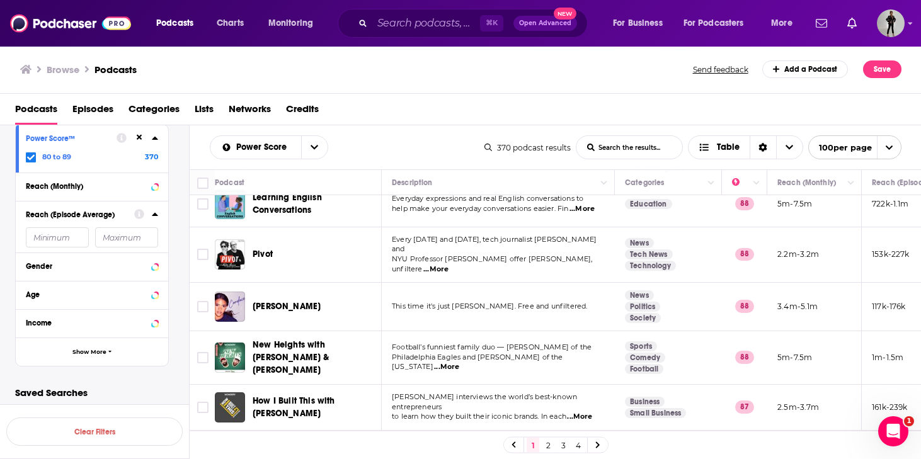
click at [137, 138] on icon at bounding box center [140, 138] width 6 height 6
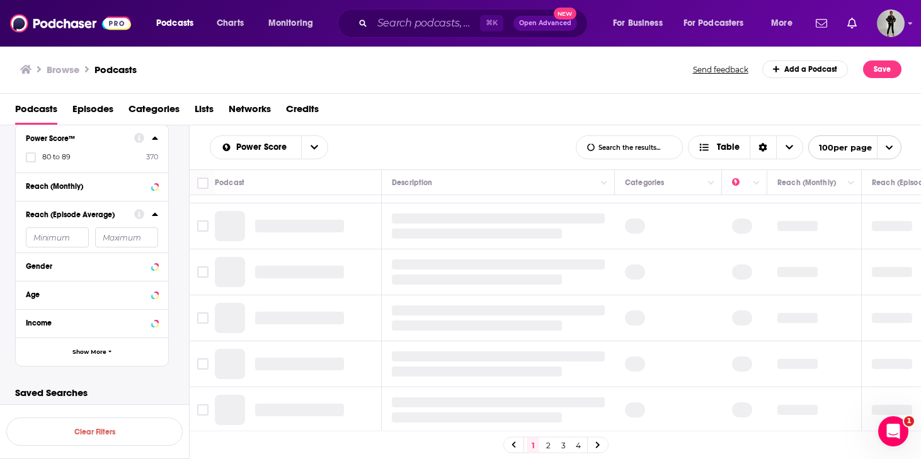
scroll to position [921, 0]
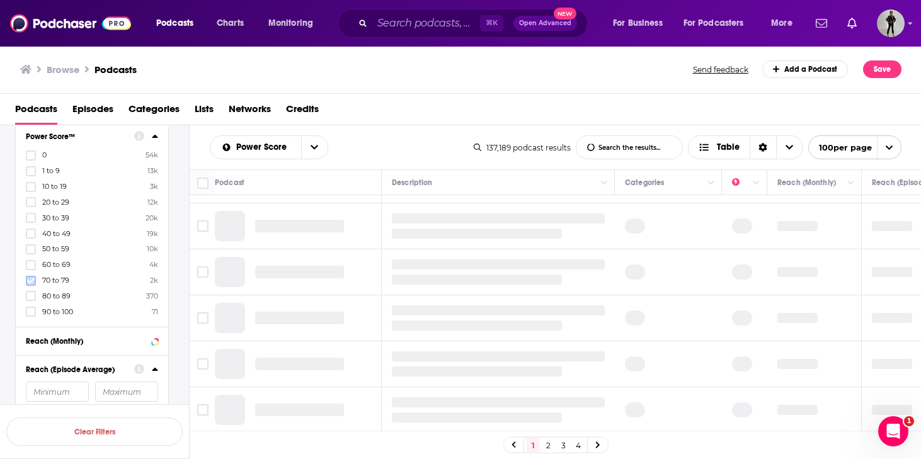
click at [34, 281] on icon at bounding box center [31, 281] width 8 height 8
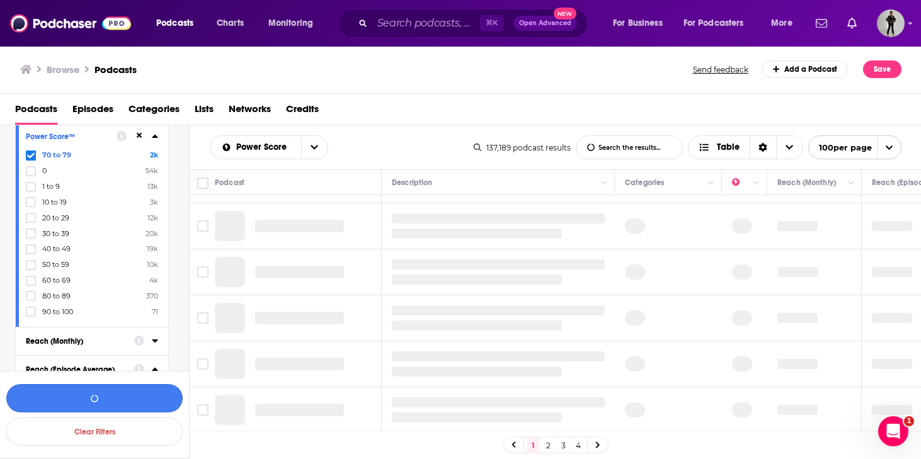
click at [118, 406] on button "button" at bounding box center [94, 398] width 176 height 28
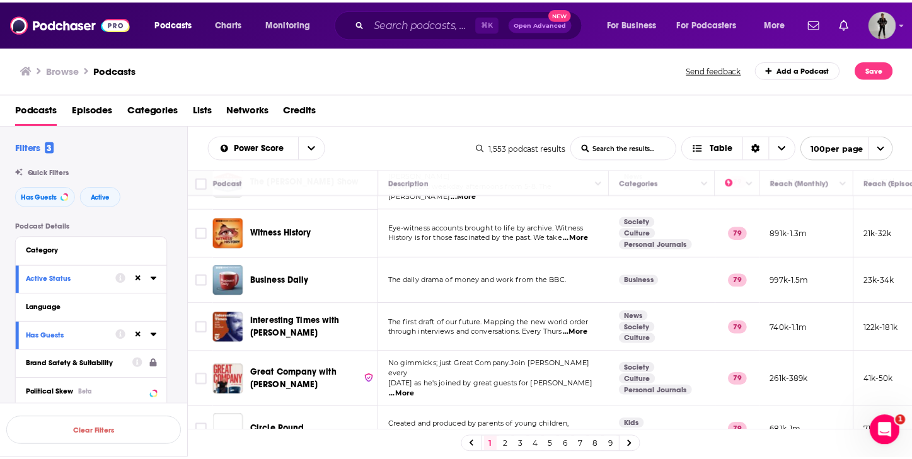
scroll to position [1695, 0]
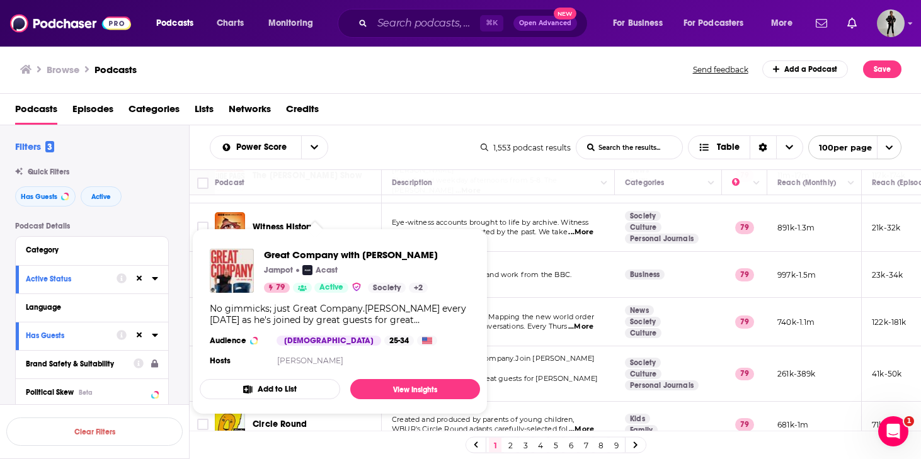
click at [302, 331] on div "Great Company with Jamie Laing Jampot Acast 79 Active Society + 2 No gimmicks; …" at bounding box center [340, 309] width 280 height 141
click at [305, 254] on span "Great Company with [PERSON_NAME]" at bounding box center [351, 255] width 174 height 12
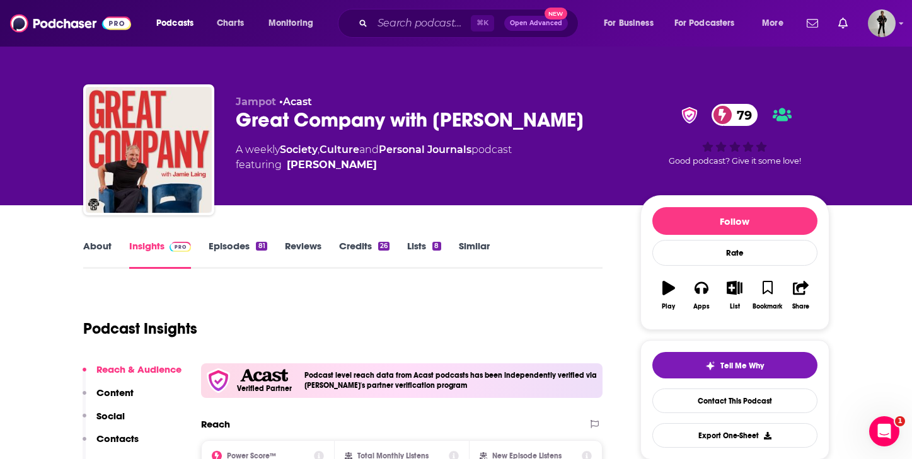
click at [103, 248] on link "About" at bounding box center [97, 254] width 28 height 29
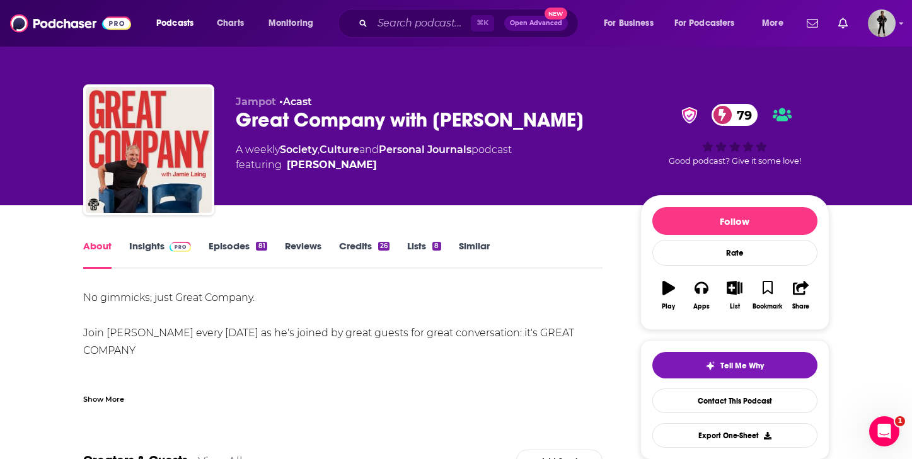
click at [228, 247] on link "Episodes 81" at bounding box center [238, 254] width 58 height 29
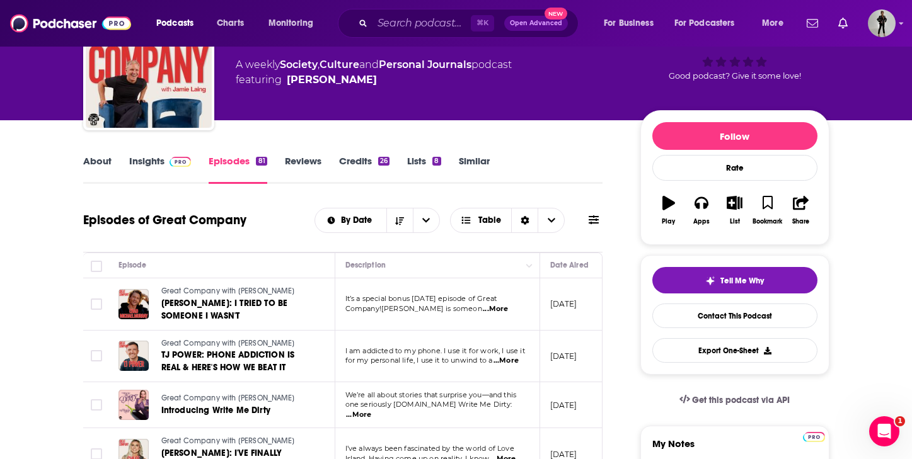
scroll to position [156, 0]
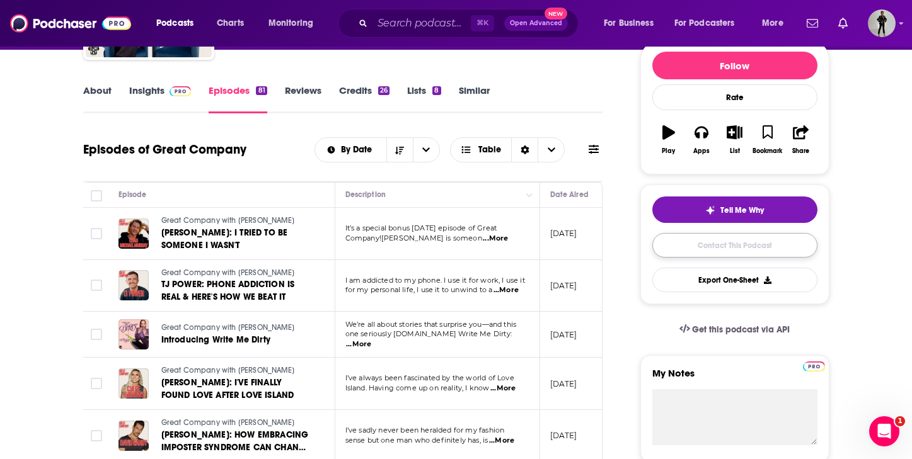
click at [747, 242] on link "Contact This Podcast" at bounding box center [734, 245] width 165 height 25
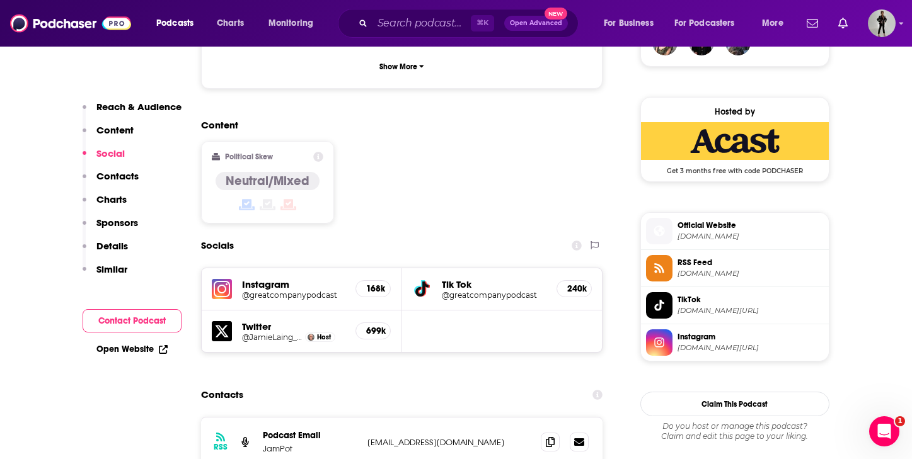
scroll to position [1136, 0]
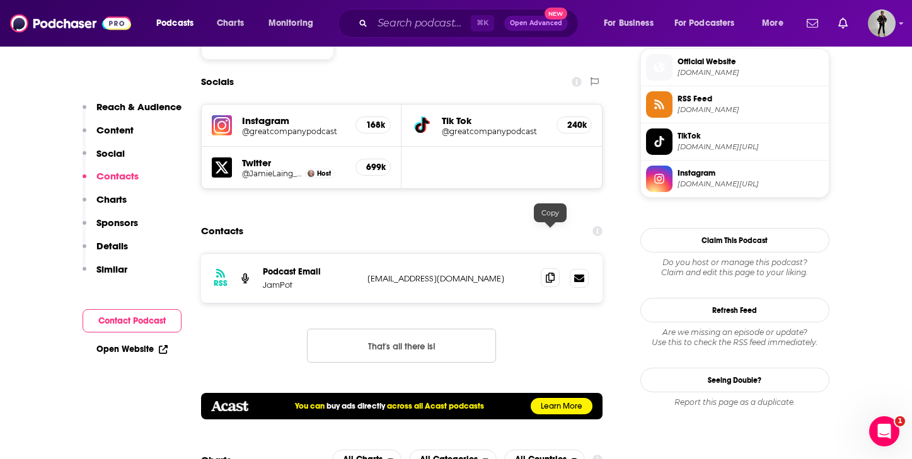
click at [550, 273] on icon at bounding box center [550, 278] width 9 height 10
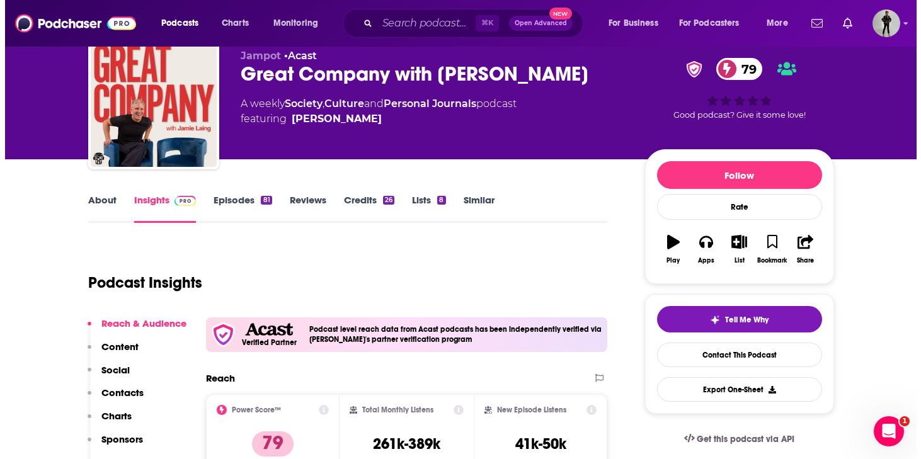
scroll to position [0, 0]
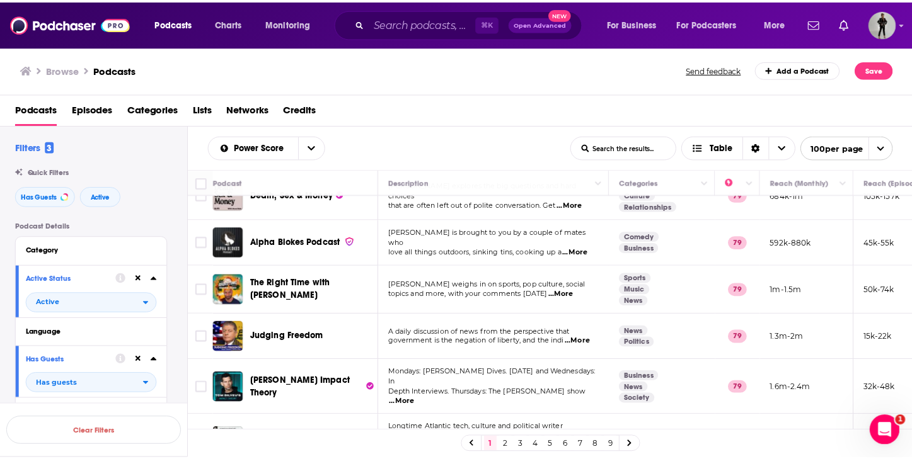
scroll to position [167, 0]
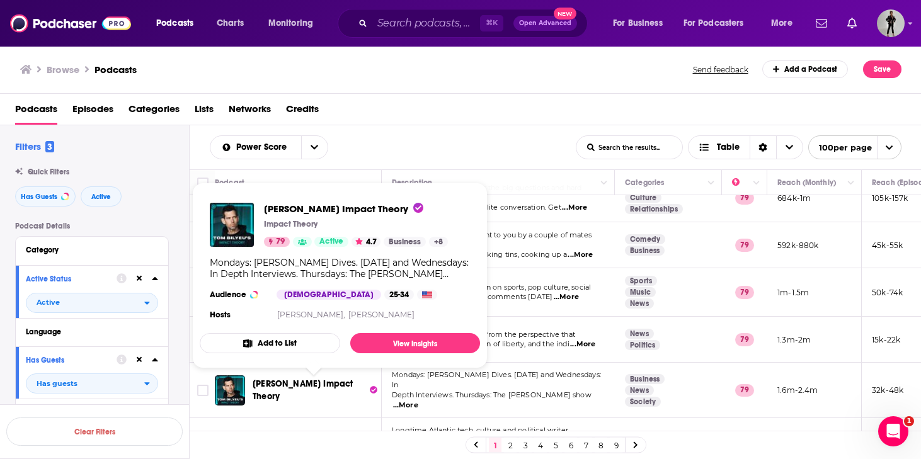
click at [334, 386] on span "[PERSON_NAME] Impact Theory" at bounding box center [303, 390] width 100 height 23
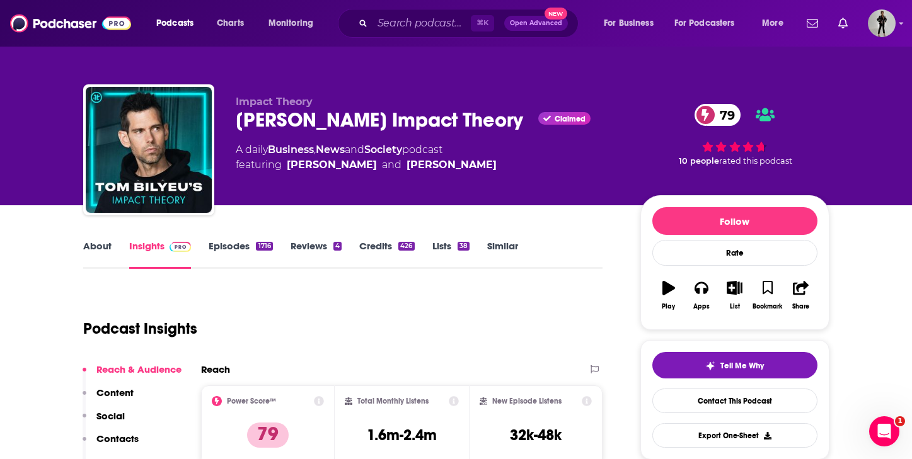
click at [104, 243] on link "About" at bounding box center [97, 254] width 28 height 29
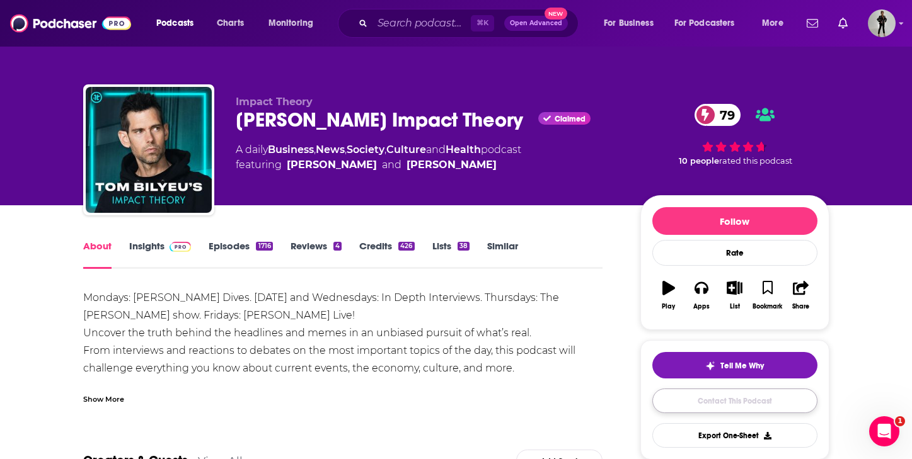
click at [732, 402] on link "Contact This Podcast" at bounding box center [734, 401] width 165 height 25
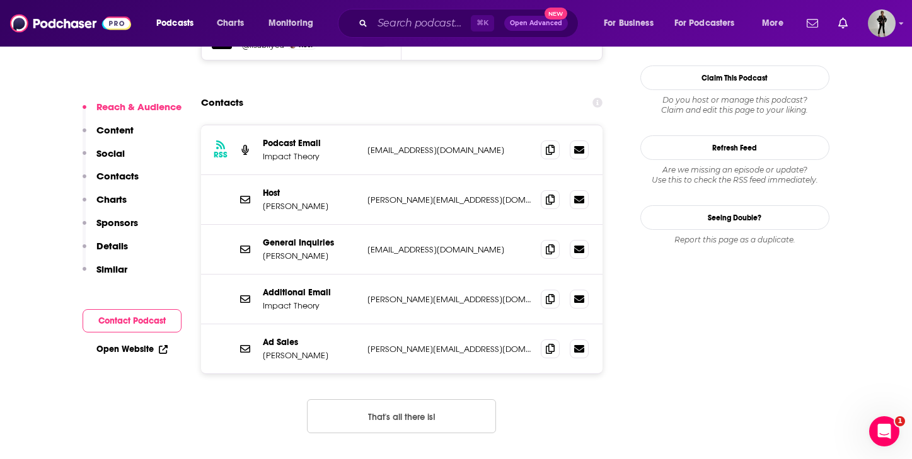
scroll to position [1285, 0]
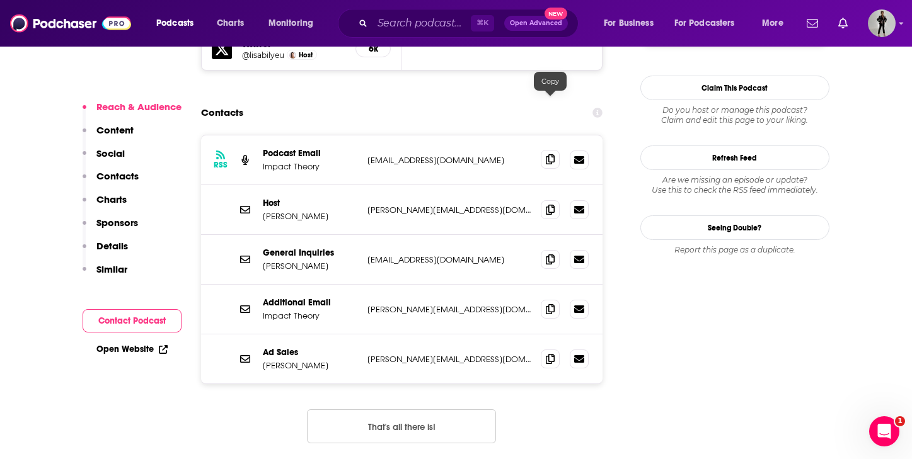
click at [551, 154] on icon at bounding box center [550, 159] width 9 height 10
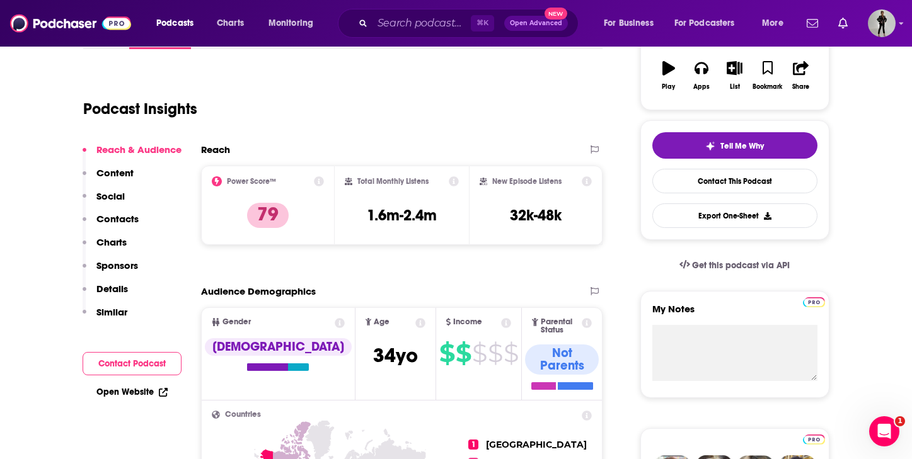
scroll to position [21, 0]
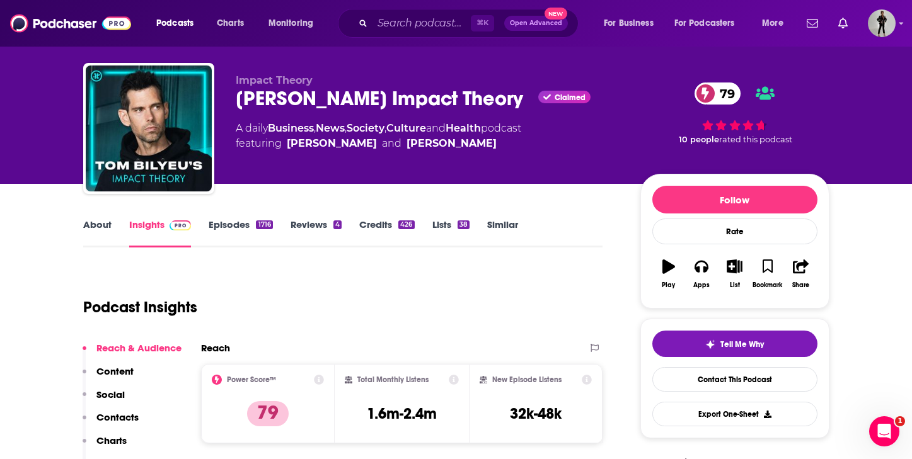
click at [101, 228] on link "About" at bounding box center [97, 233] width 28 height 29
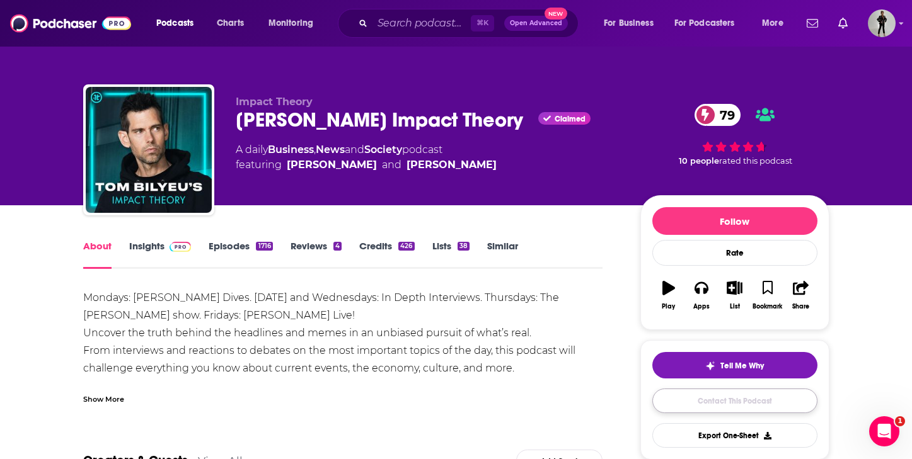
click at [754, 403] on link "Contact This Podcast" at bounding box center [734, 401] width 165 height 25
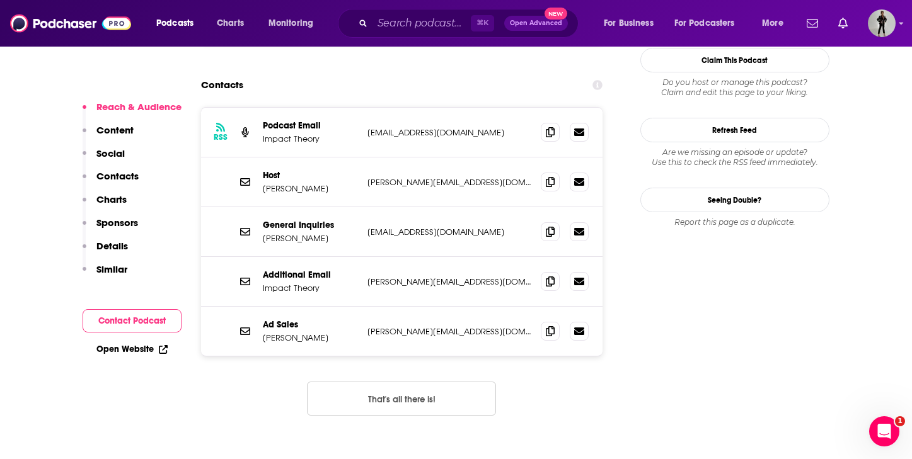
scroll to position [1313, 0]
click at [549, 127] on icon at bounding box center [550, 132] width 9 height 10
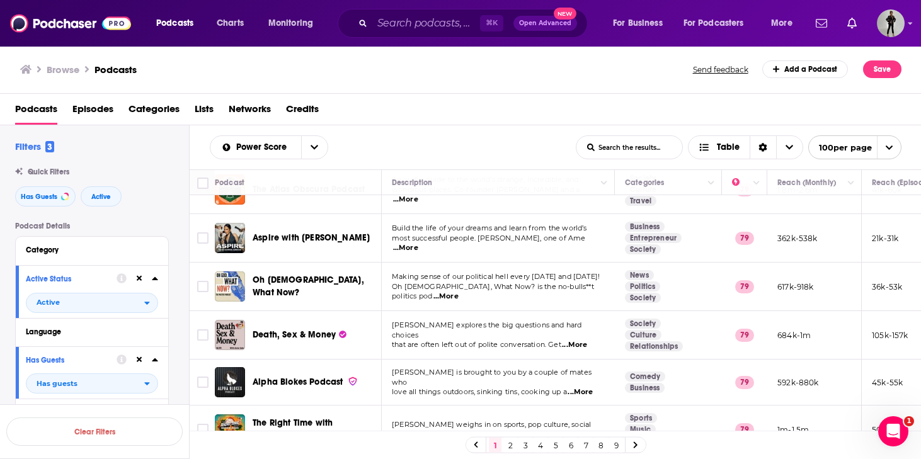
scroll to position [30, 0]
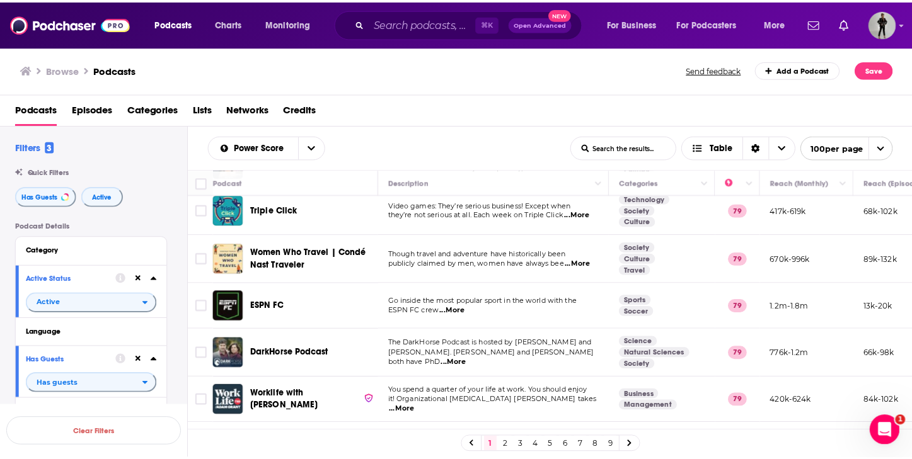
scroll to position [1090, 0]
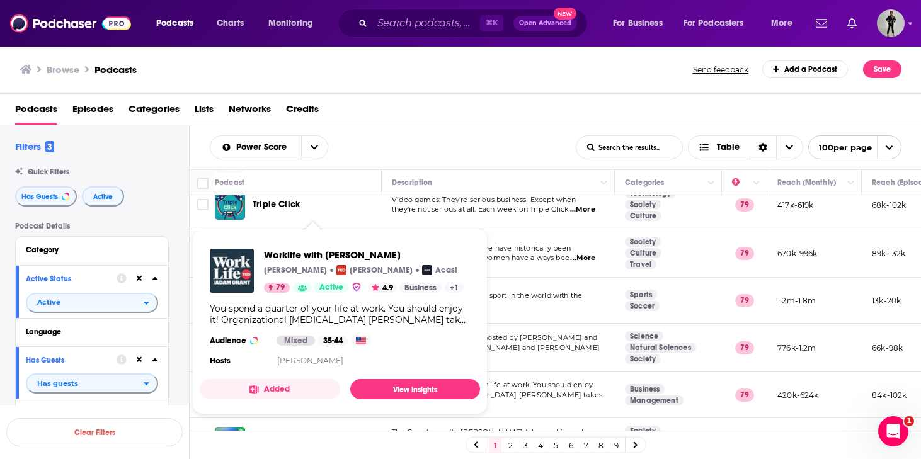
click at [322, 255] on span "Worklife with [PERSON_NAME]" at bounding box center [364, 255] width 200 height 12
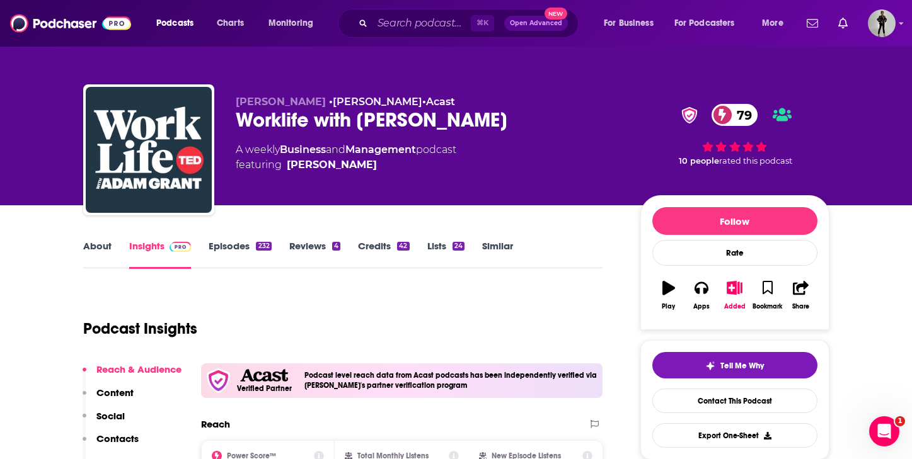
click at [94, 247] on link "About" at bounding box center [97, 254] width 28 height 29
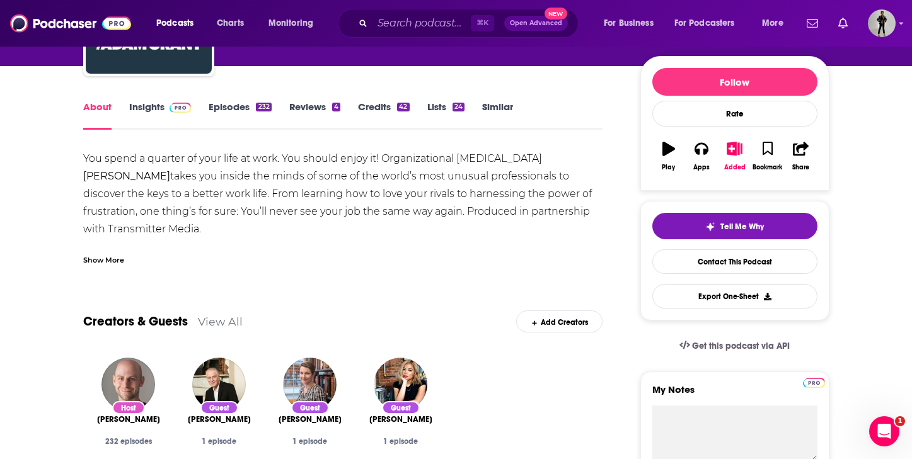
scroll to position [87, 0]
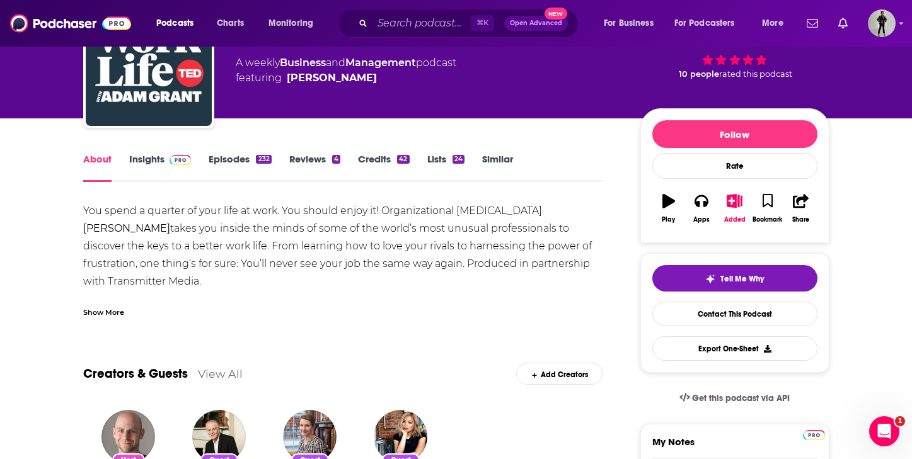
click at [222, 156] on link "Episodes 232" at bounding box center [240, 167] width 62 height 29
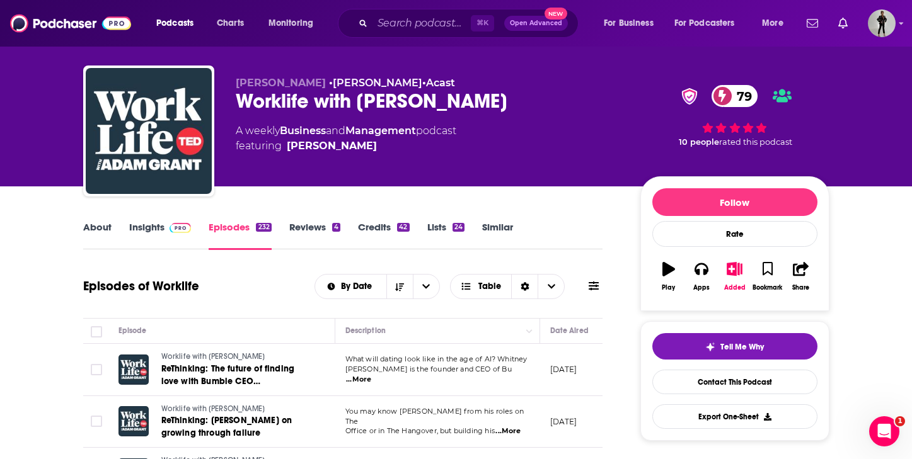
scroll to position [20, 0]
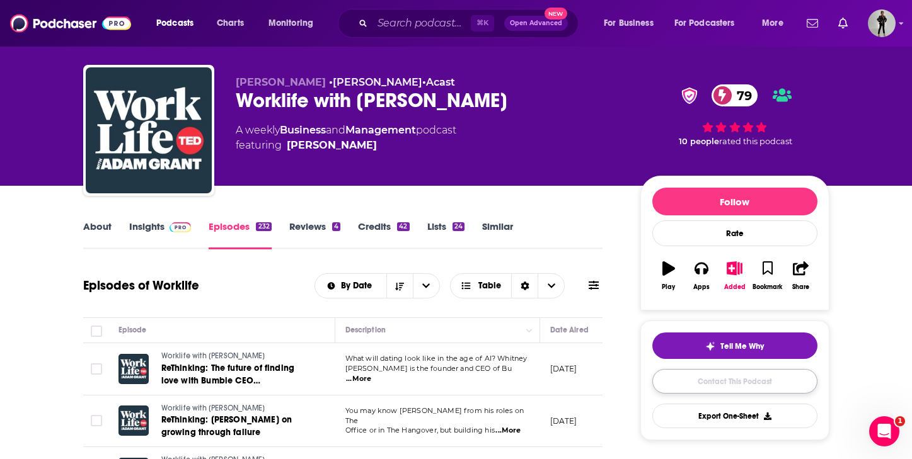
click at [666, 384] on link "Contact This Podcast" at bounding box center [734, 381] width 165 height 25
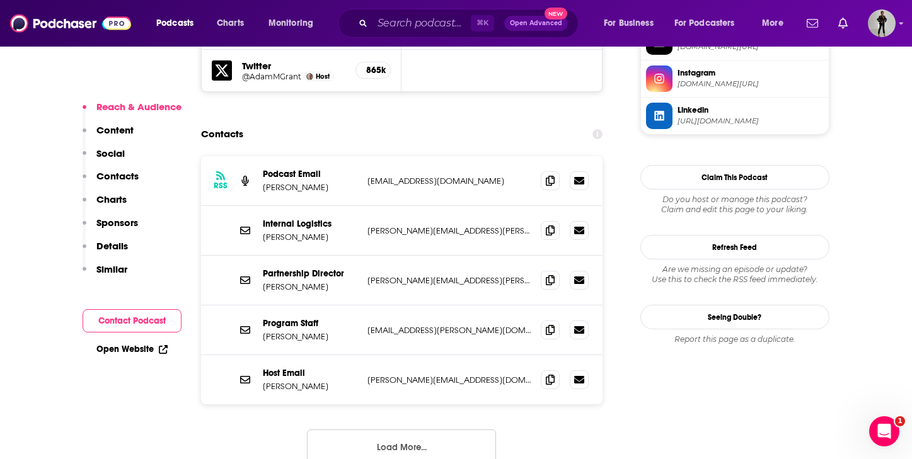
scroll to position [1274, 0]
click at [549, 175] on icon at bounding box center [550, 180] width 9 height 10
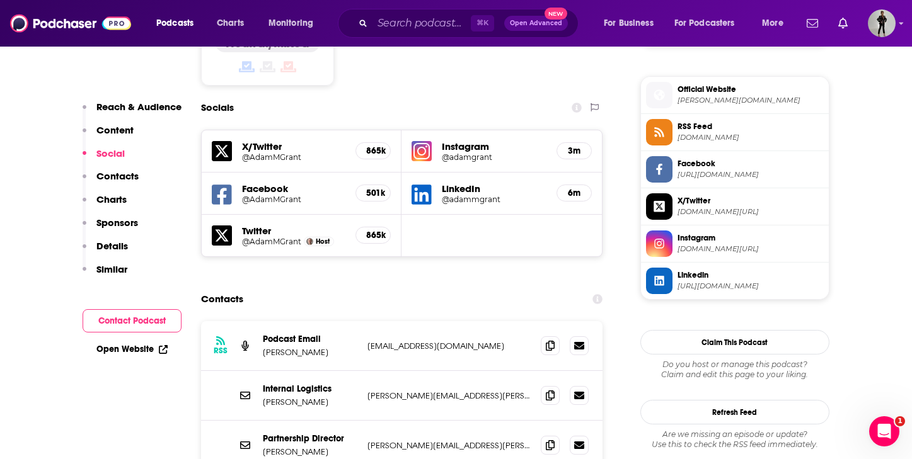
scroll to position [1177, 0]
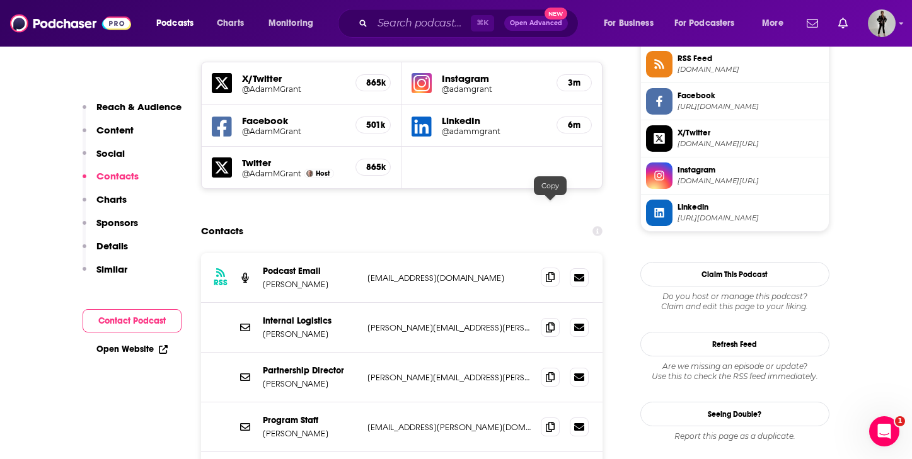
click at [550, 272] on icon at bounding box center [550, 277] width 9 height 10
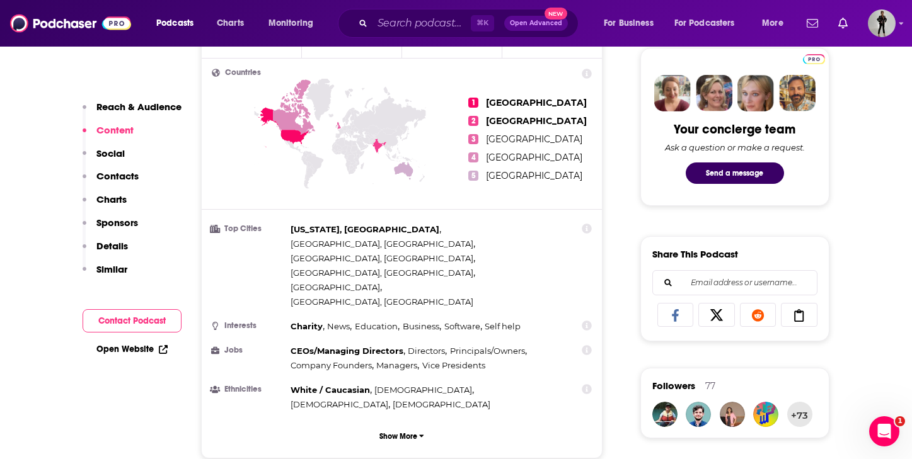
scroll to position [336, 0]
